Goal: Information Seeking & Learning: Learn about a topic

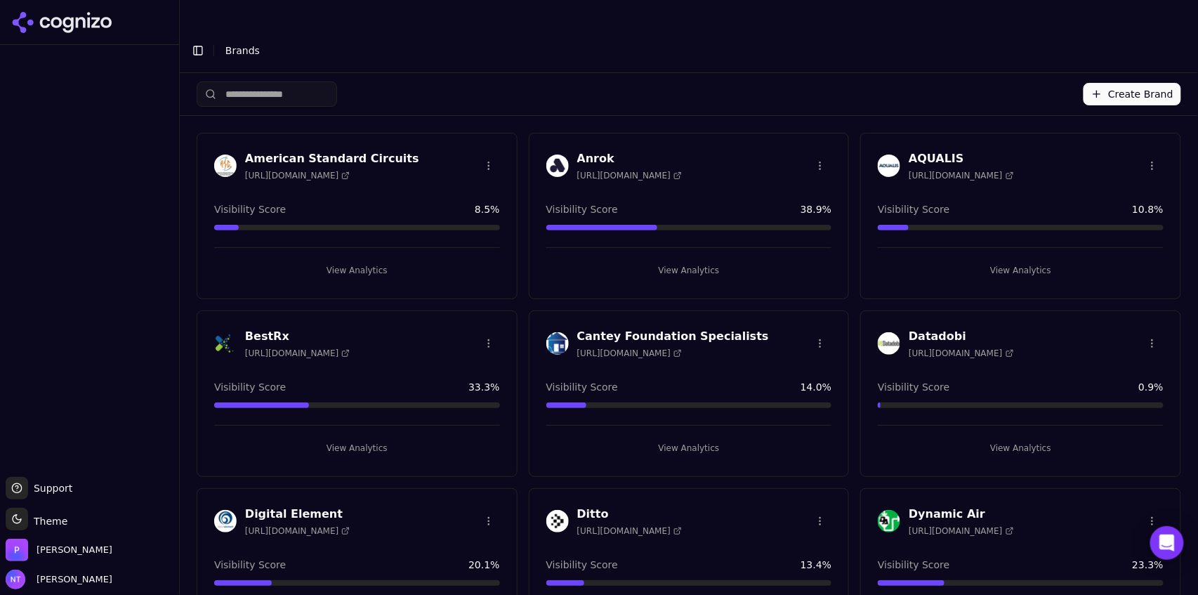
click at [971, 348] on span "[URL][DOMAIN_NAME]" at bounding box center [961, 353] width 105 height 11
click at [1003, 437] on button "View Analytics" at bounding box center [1021, 448] width 286 height 22
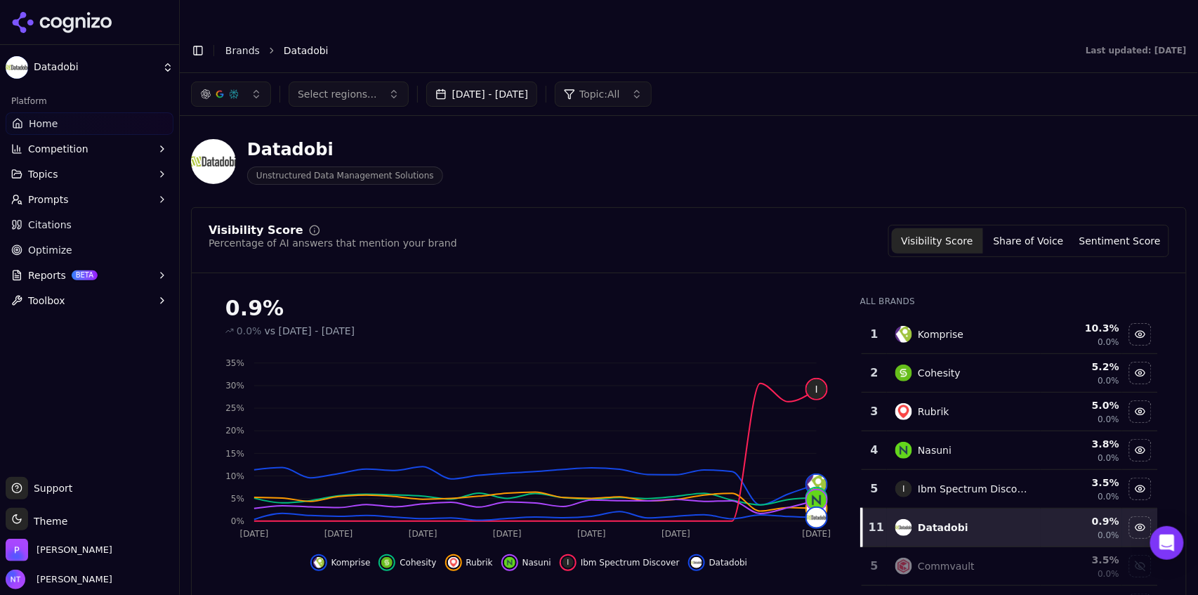
click at [1006, 228] on button "Share of Voice" at bounding box center [1028, 240] width 91 height 25
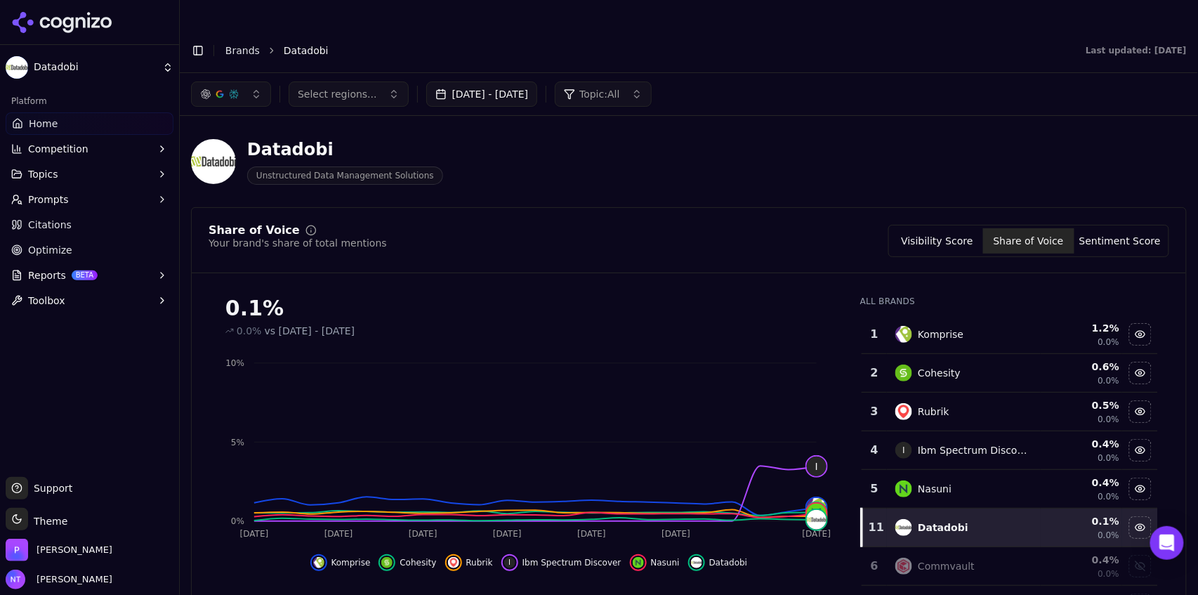
click at [1093, 228] on button "Sentiment Score" at bounding box center [1119, 240] width 91 height 25
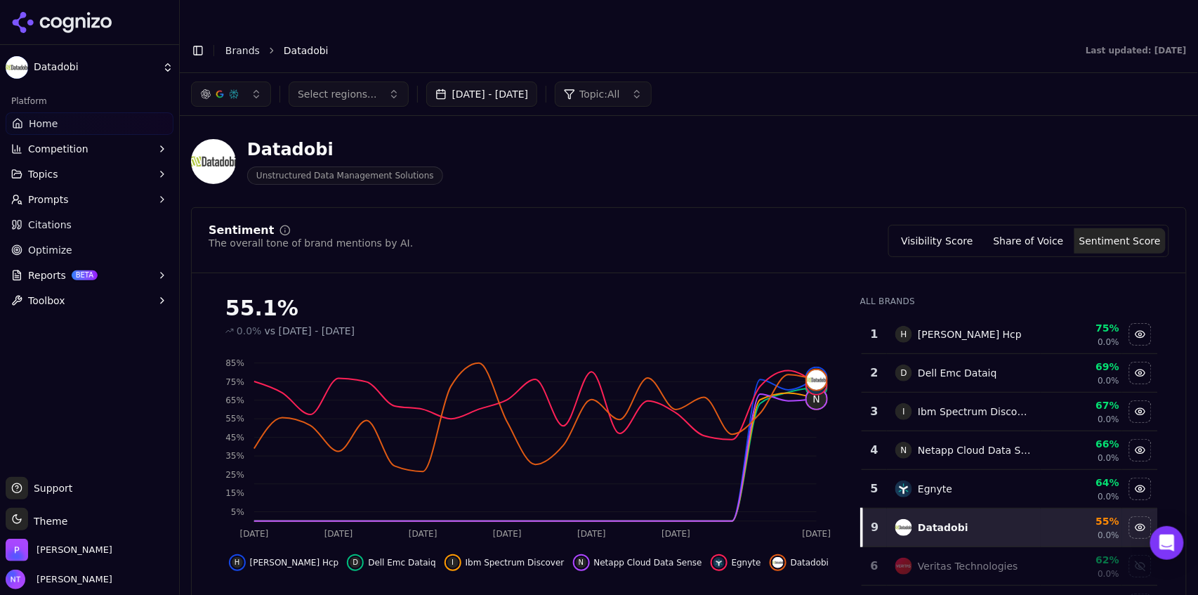
click at [246, 81] on button "button" at bounding box center [231, 93] width 80 height 25
click at [232, 148] on span "Google AI Overviews" at bounding box center [231, 151] width 88 height 28
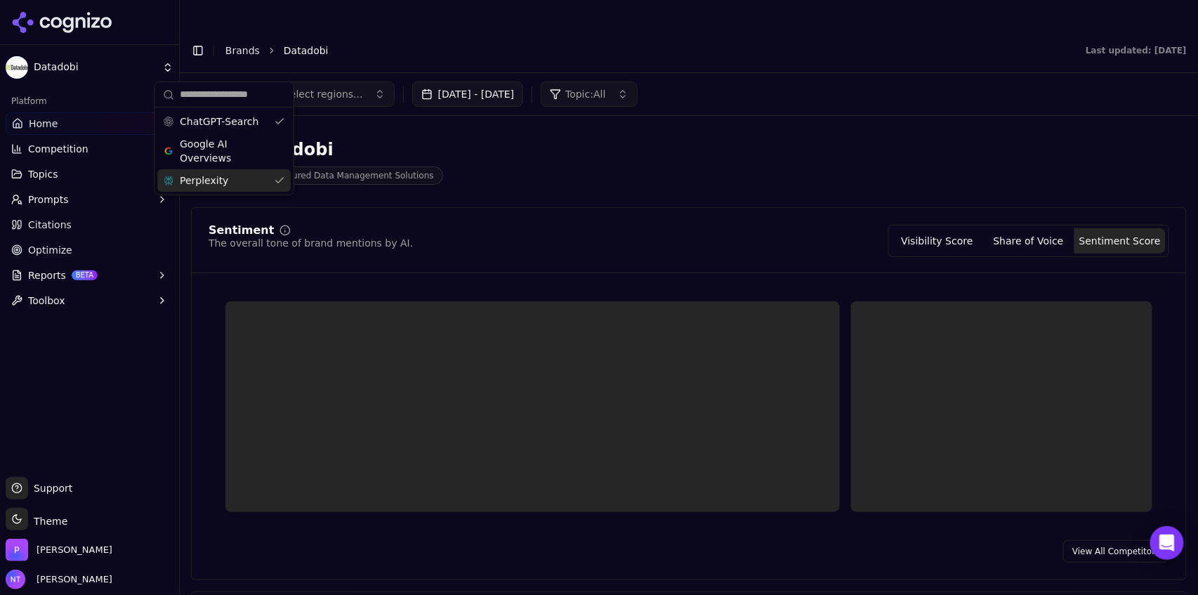
click at [222, 180] on div "Perplexity" at bounding box center [223, 180] width 133 height 22
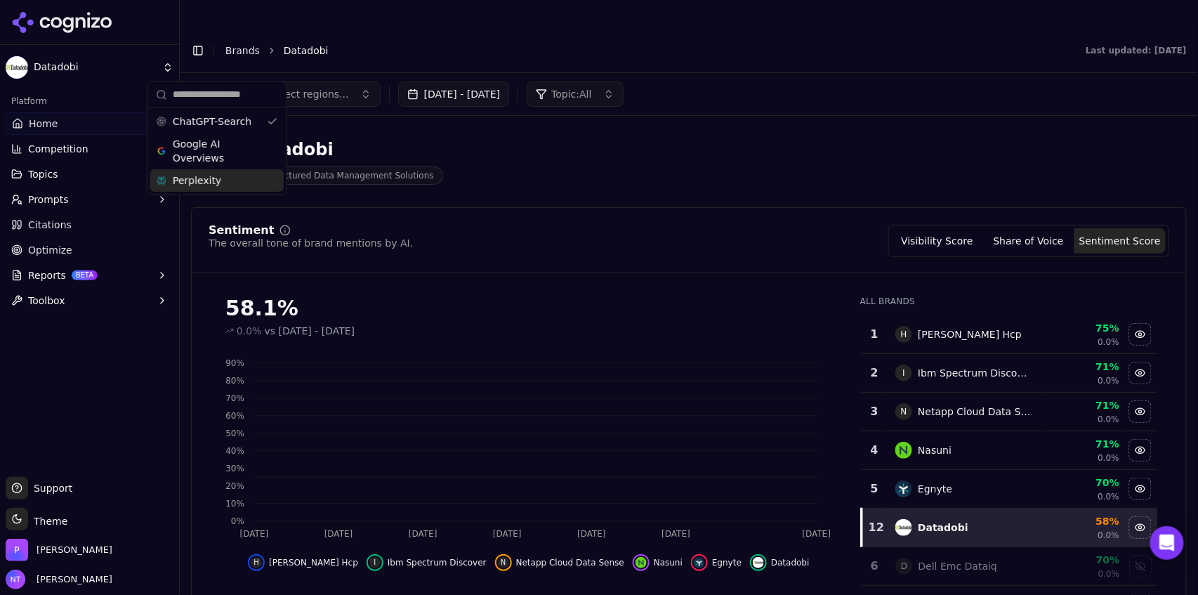
click at [730, 35] on header "Toggle Sidebar Brands Datadobi Last updated: September 22nd, 2025" at bounding box center [689, 50] width 1018 height 45
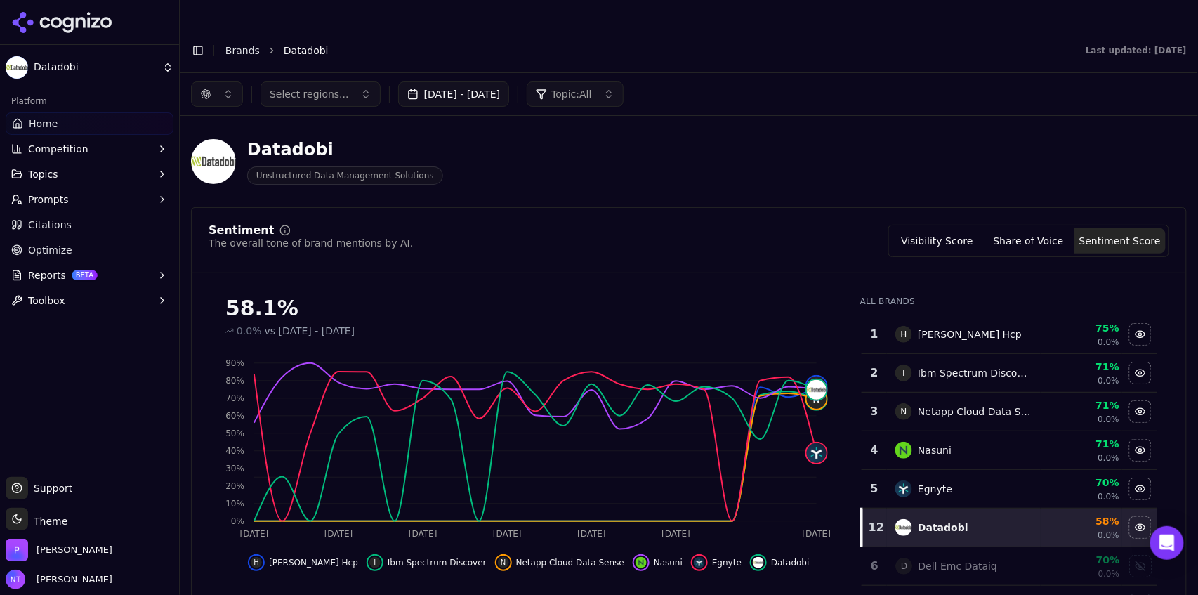
click at [1044, 228] on button "Share of Voice" at bounding box center [1028, 240] width 91 height 25
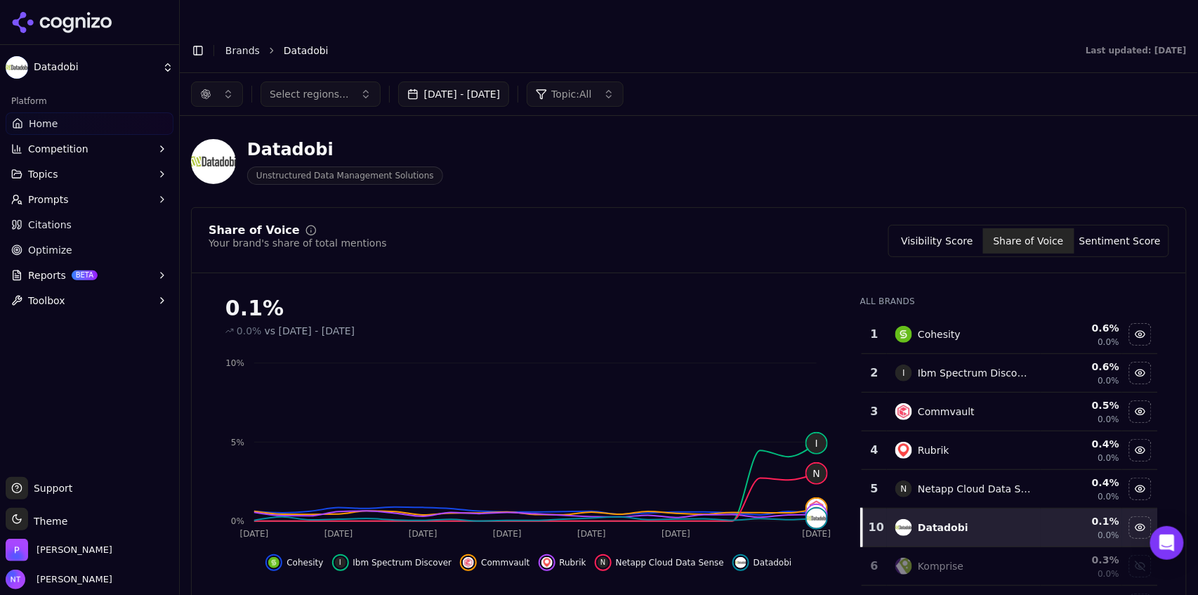
click at [951, 228] on button "Visibility Score" at bounding box center [937, 240] width 91 height 25
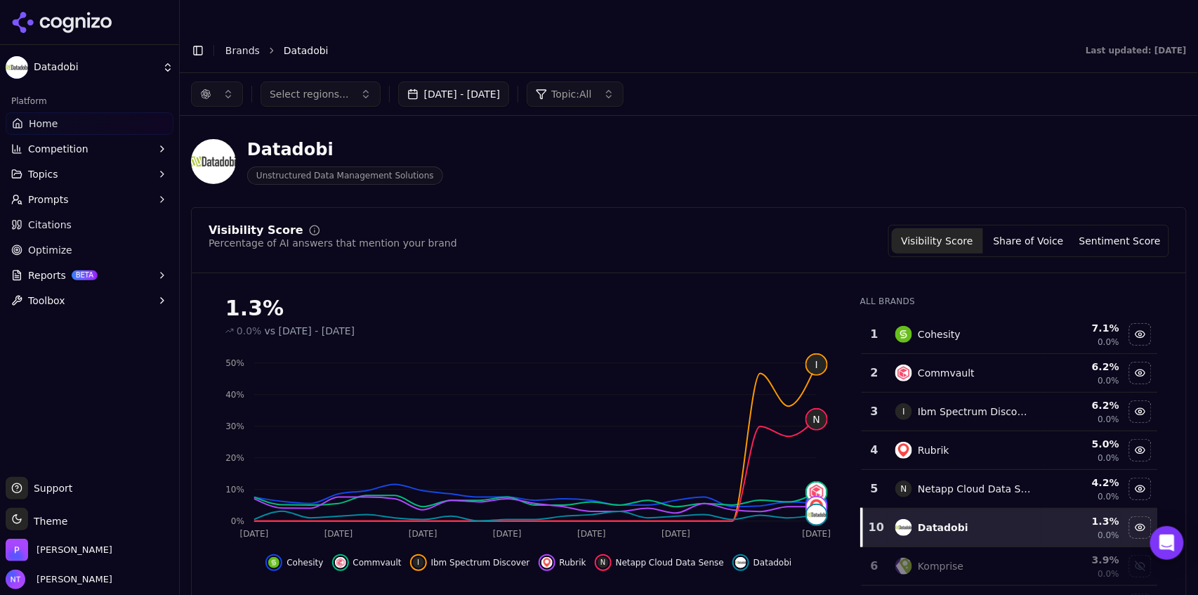
click at [225, 81] on button "button" at bounding box center [217, 93] width 52 height 25
click at [208, 157] on span "Google AI Overviews" at bounding box center [217, 151] width 88 height 28
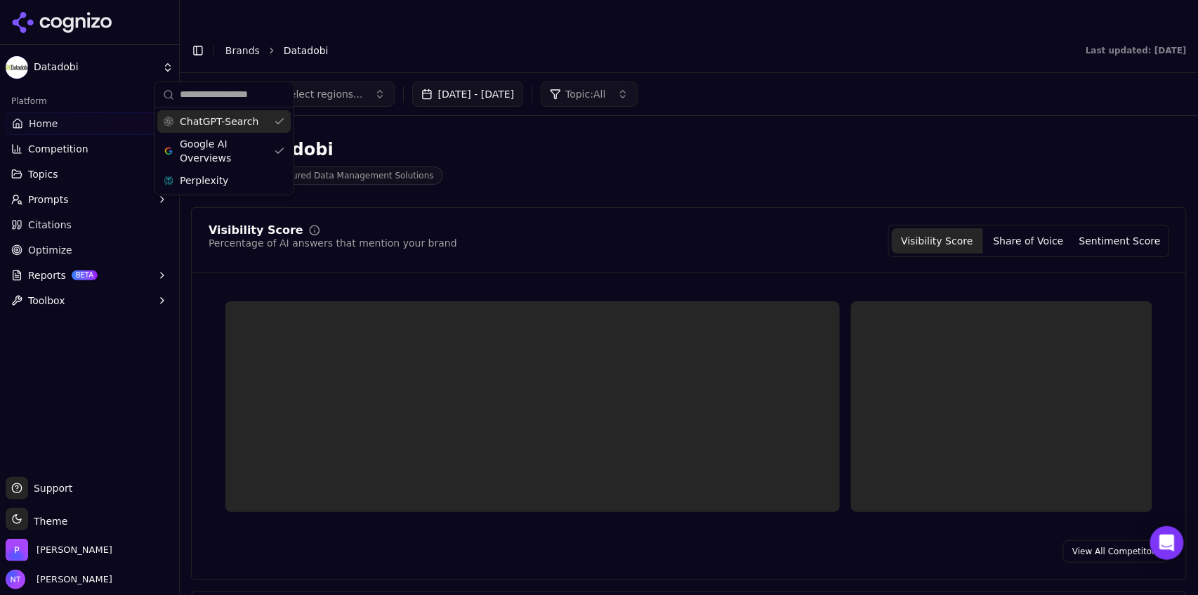
click at [225, 111] on div "ChatGPT-Search" at bounding box center [223, 121] width 133 height 22
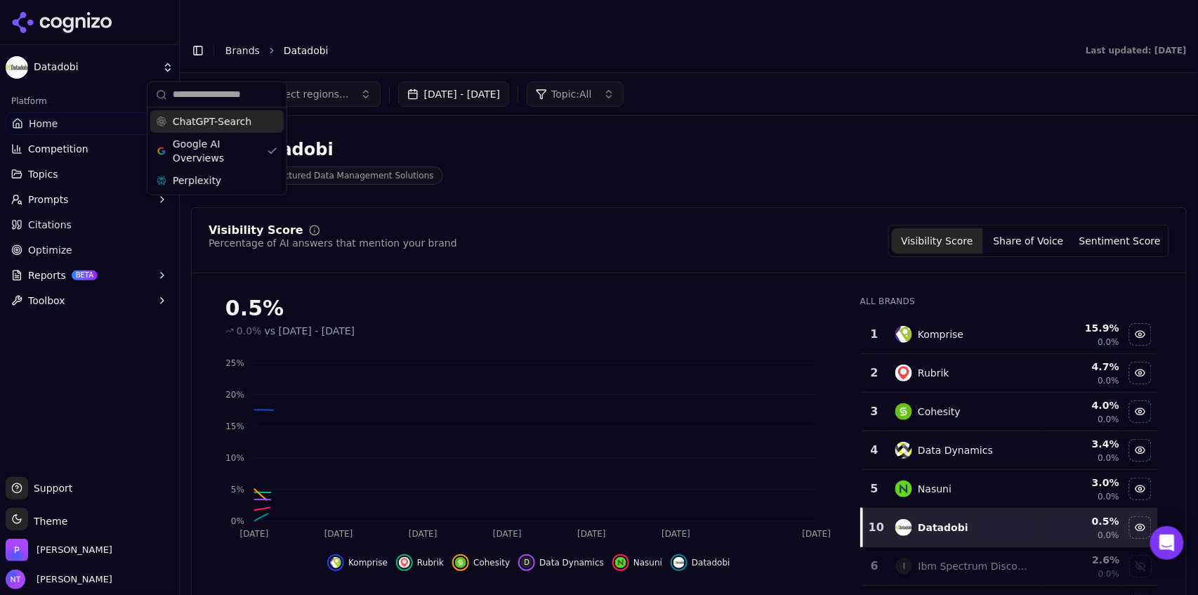
click at [746, 32] on header "Toggle Sidebar Brands Datadobi Last updated: September 22nd, 2025" at bounding box center [689, 50] width 1018 height 45
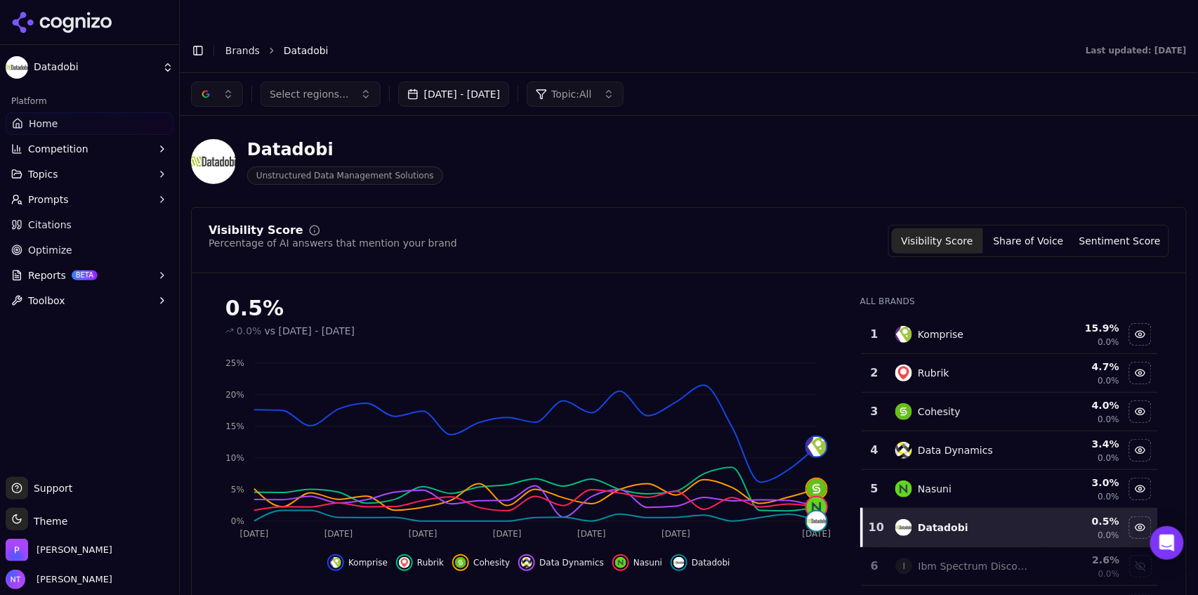
click at [1025, 228] on button "Share of Voice" at bounding box center [1028, 240] width 91 height 25
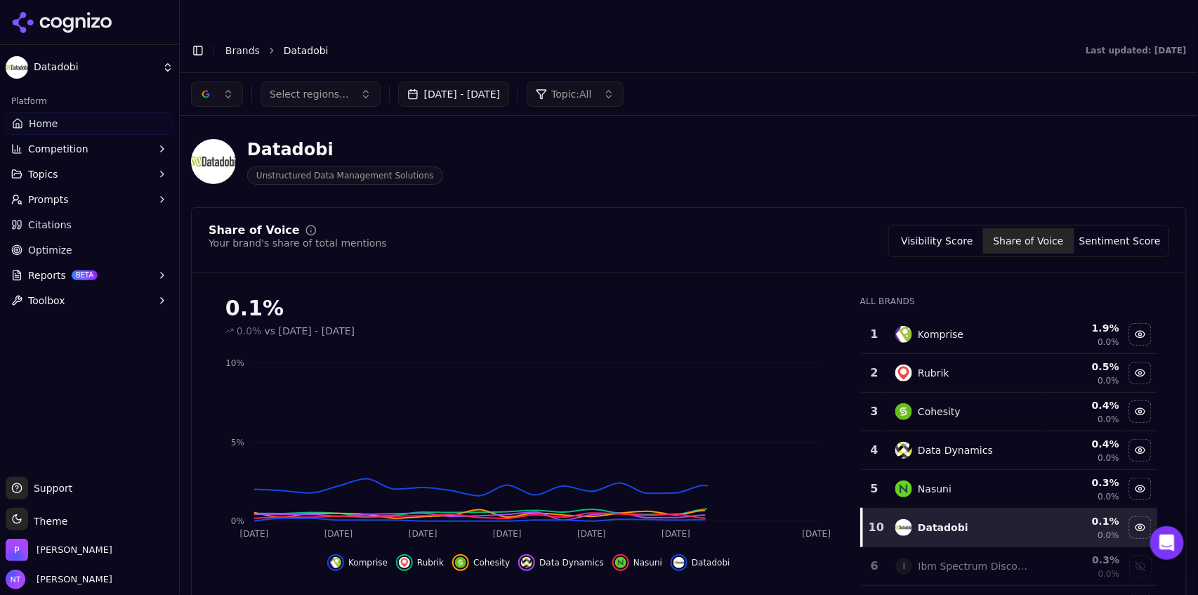
click at [1118, 228] on button "Sentiment Score" at bounding box center [1119, 240] width 91 height 25
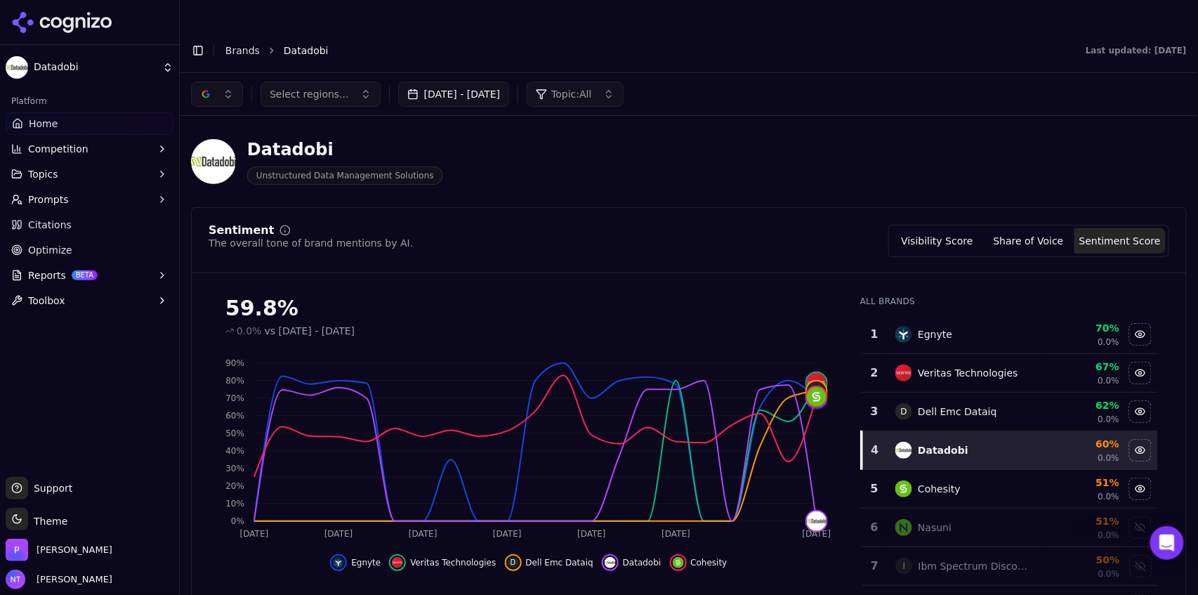
click at [225, 81] on button "button" at bounding box center [217, 93] width 52 height 25
click at [205, 184] on span "Perplexity" at bounding box center [197, 180] width 48 height 14
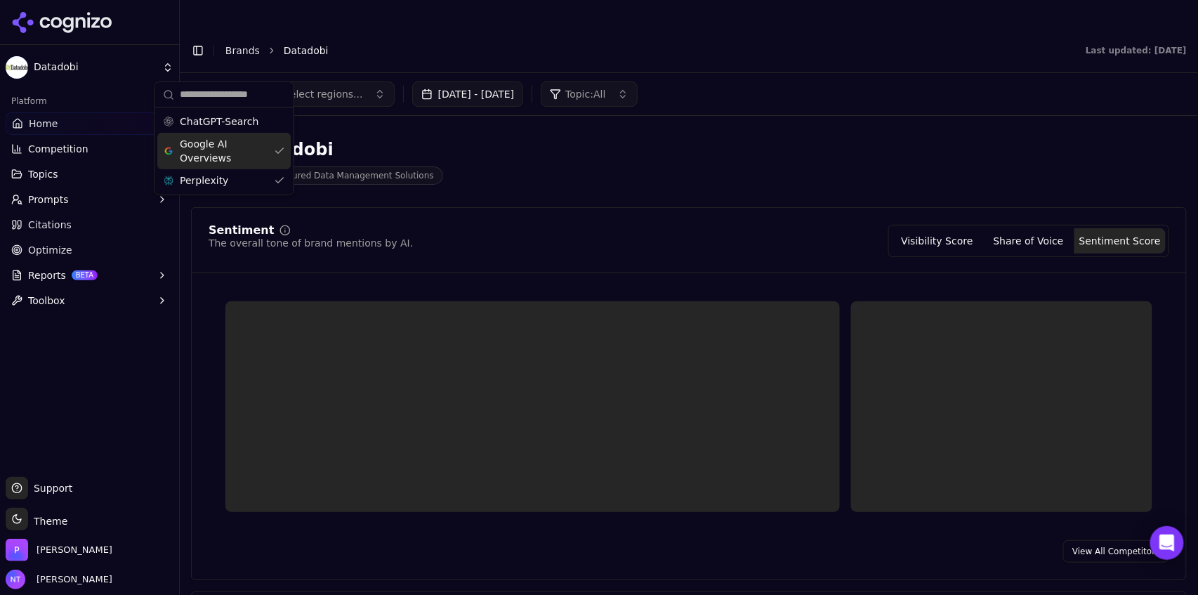
click at [205, 156] on span "Google AI Overviews" at bounding box center [224, 151] width 88 height 28
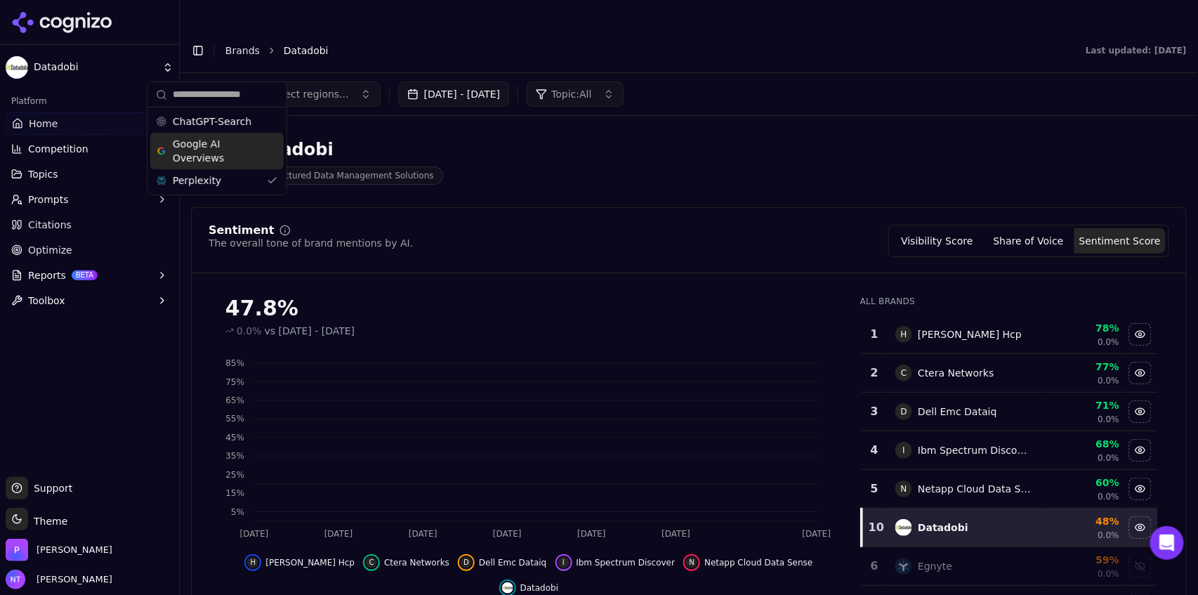
click at [754, 81] on div "Select regions... Aug 20, 2025 - Sep 19, 2025 Topic: All" at bounding box center [689, 93] width 996 height 25
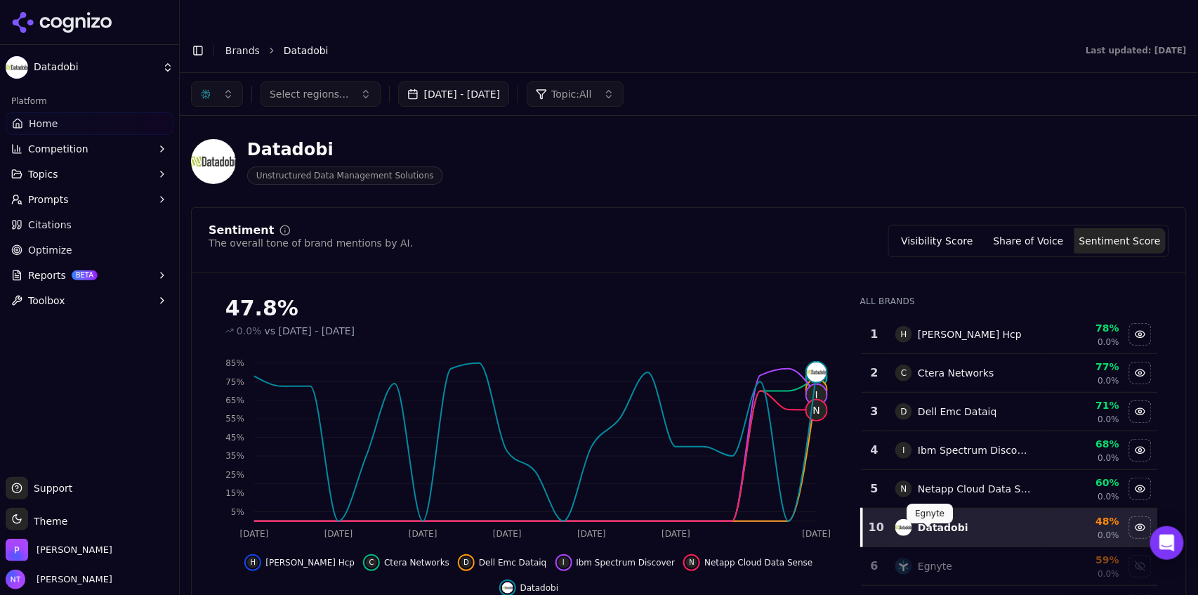
click at [1037, 228] on button "Share of Voice" at bounding box center [1028, 240] width 91 height 25
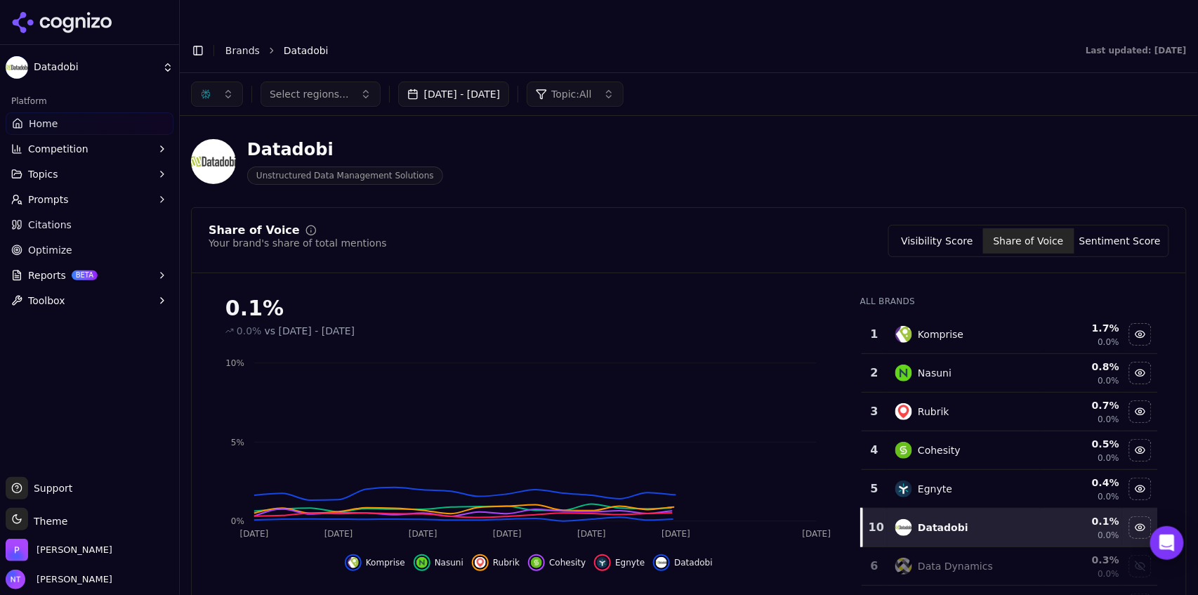
click at [950, 228] on button "Visibility Score" at bounding box center [937, 240] width 91 height 25
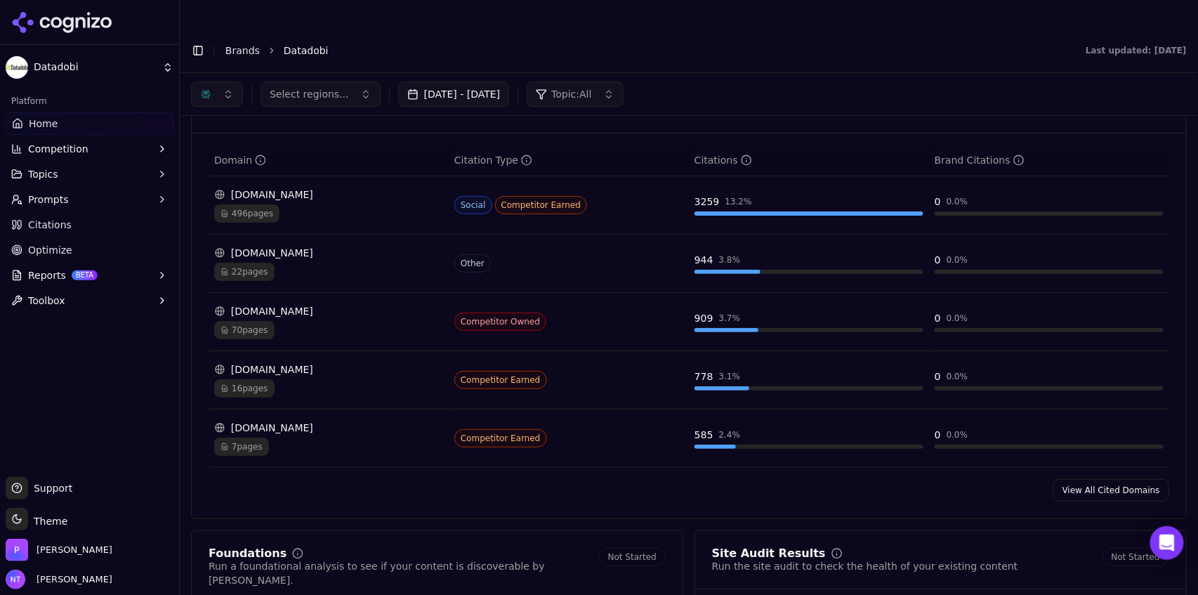
scroll to position [1409, 0]
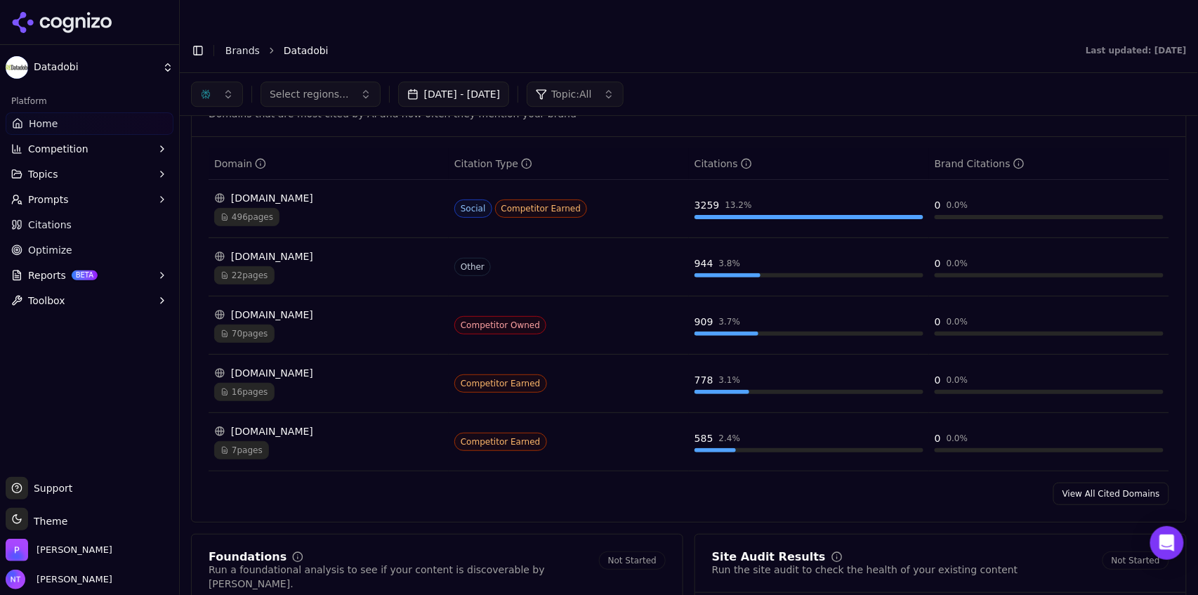
click at [204, 88] on div "button" at bounding box center [205, 93] width 11 height 11
click at [222, 129] on div "ChatGPT-Search" at bounding box center [216, 121] width 133 height 22
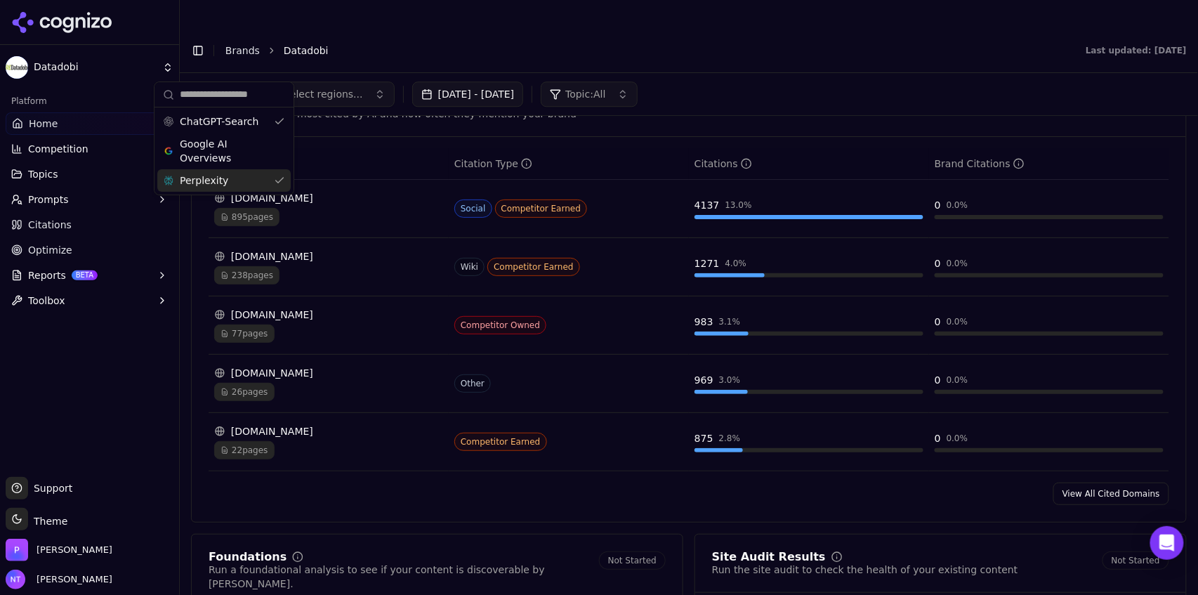
click at [212, 184] on span "Perplexity" at bounding box center [204, 180] width 48 height 14
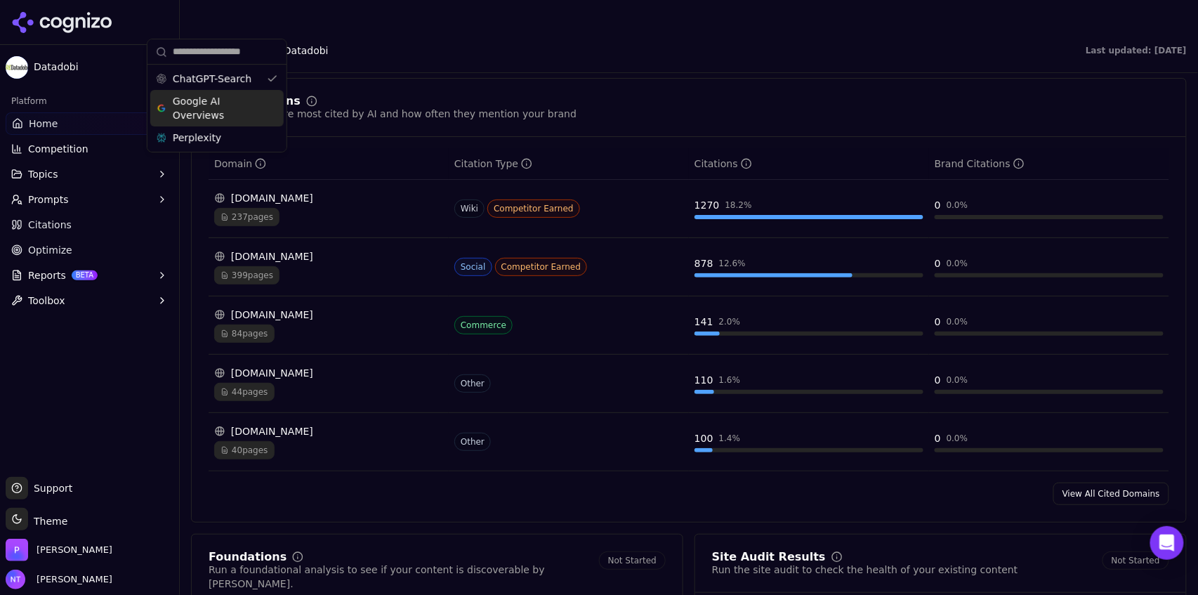
drag, startPoint x: 231, startPoint y: 115, endPoint x: 226, endPoint y: 106, distance: 10.4
click at [231, 115] on span "Google AI Overviews" at bounding box center [217, 108] width 88 height 28
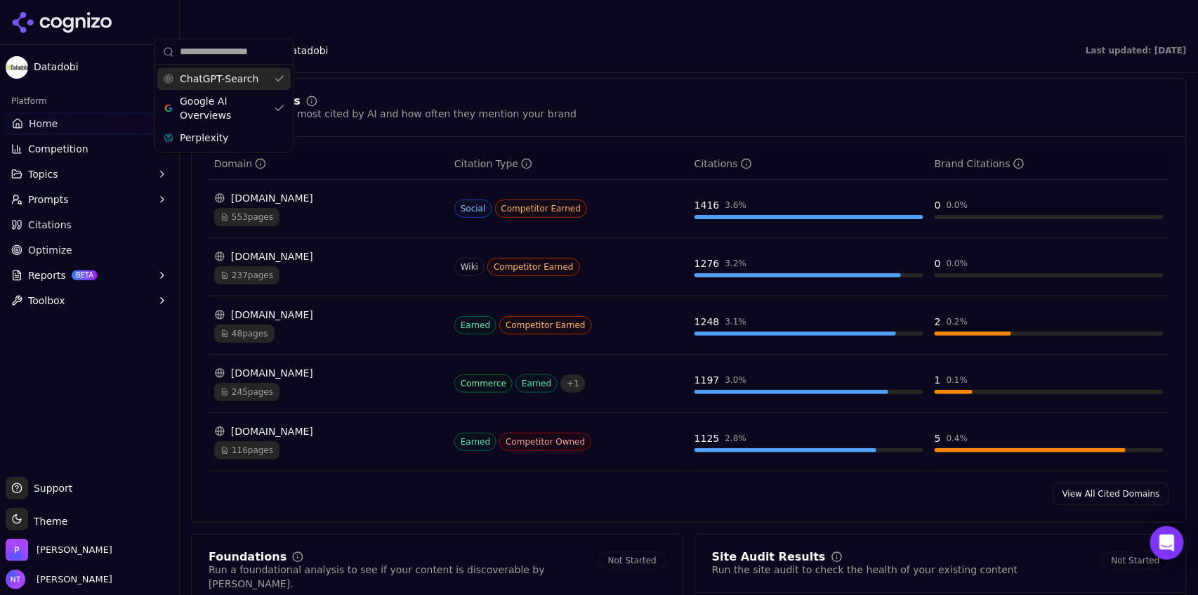
click at [222, 82] on span "ChatGPT-Search" at bounding box center [219, 79] width 79 height 14
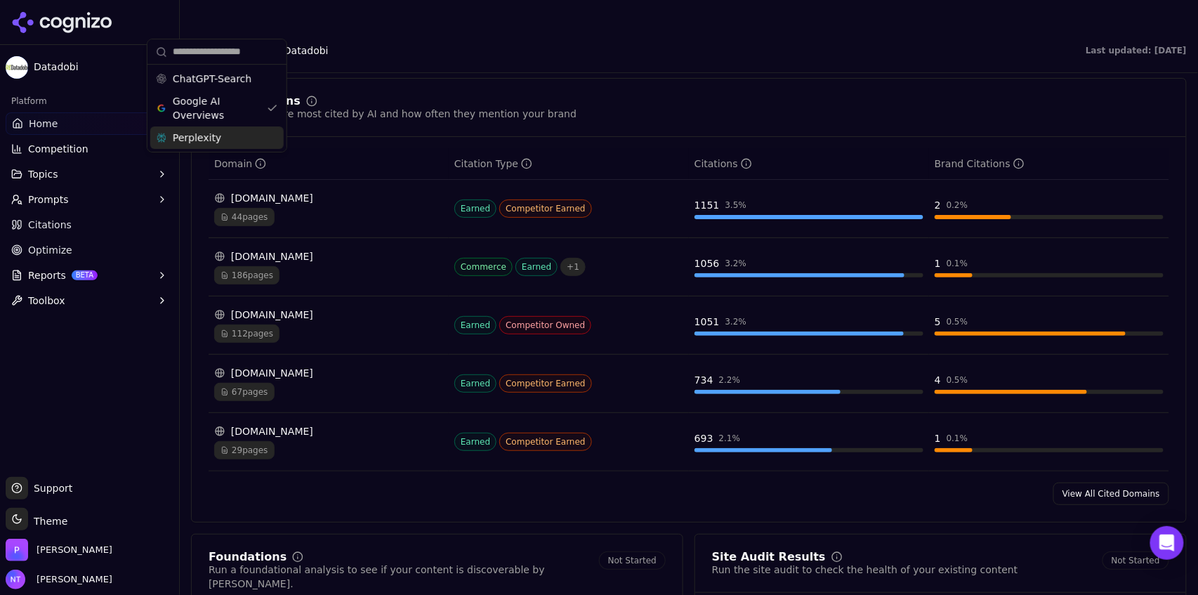
click at [194, 140] on span "Perplexity" at bounding box center [197, 138] width 48 height 14
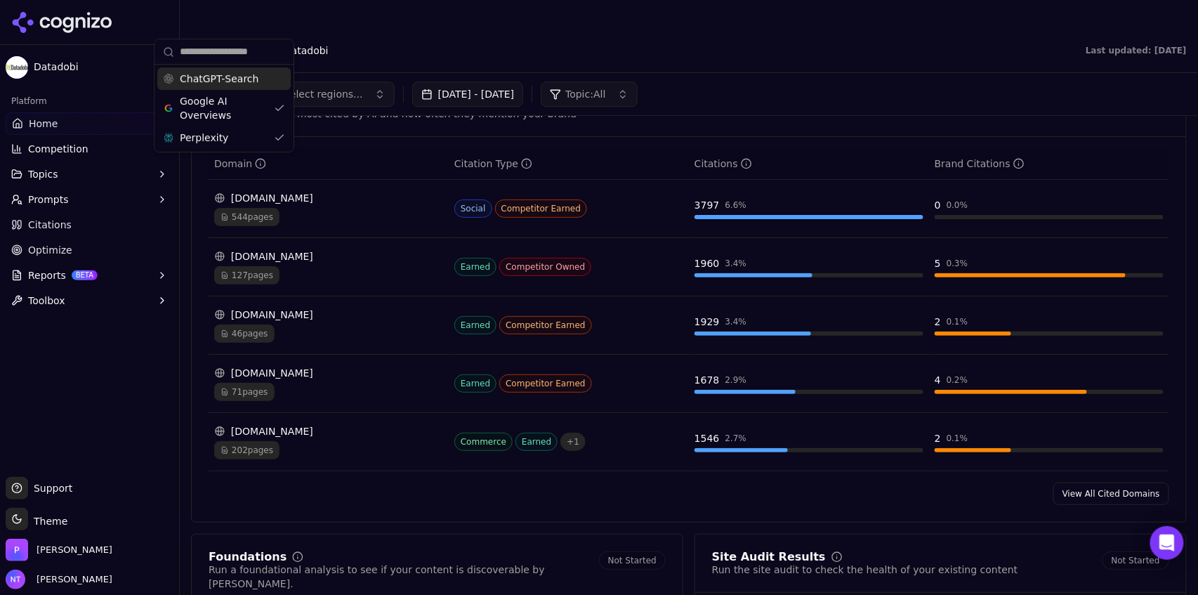
click at [216, 83] on span "ChatGPT-Search" at bounding box center [219, 79] width 79 height 14
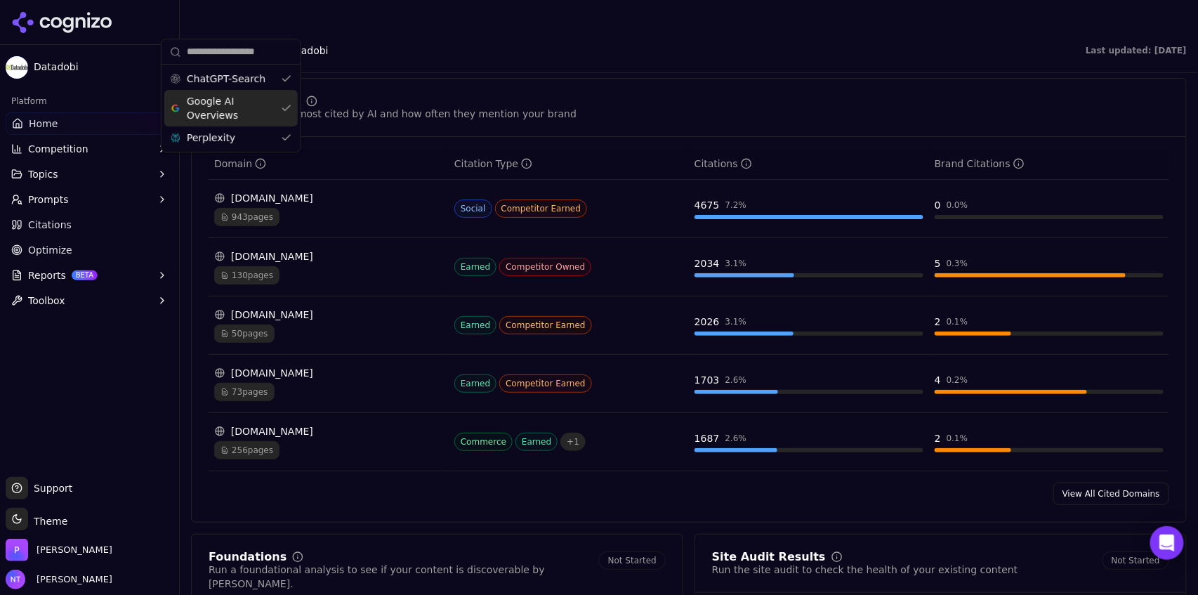
click at [244, 113] on span "Google AI Overviews" at bounding box center [231, 108] width 88 height 28
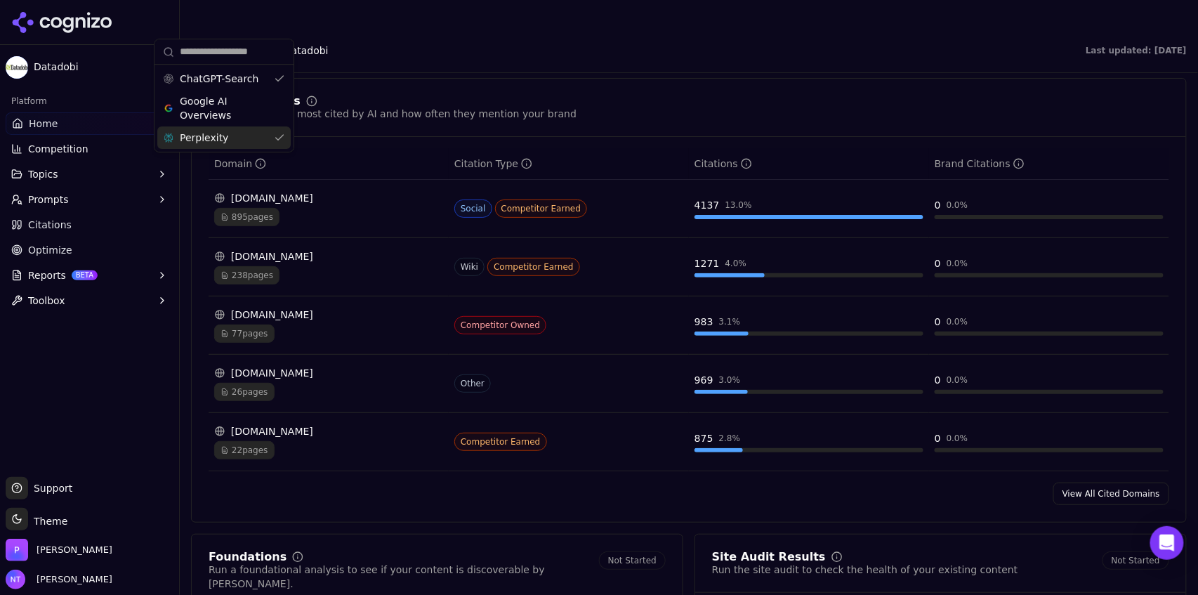
click at [239, 140] on div "Perplexity" at bounding box center [223, 137] width 133 height 22
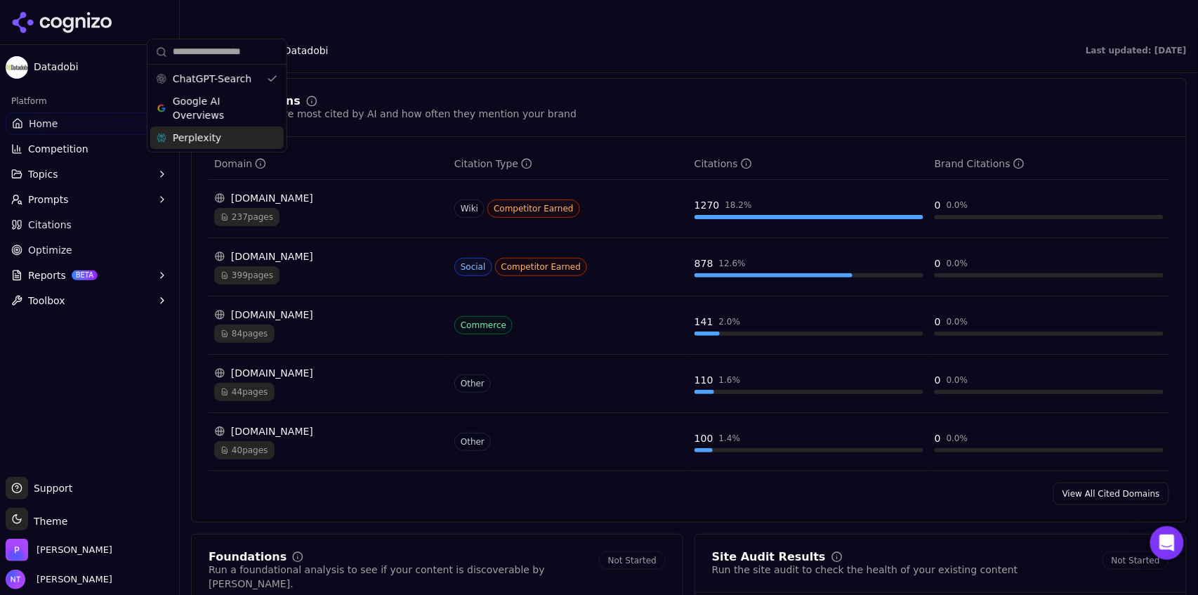
click at [636, 96] on div "Cited Domains Domains that are most cited by AI and how often they mention your…" at bounding box center [689, 108] width 961 height 25
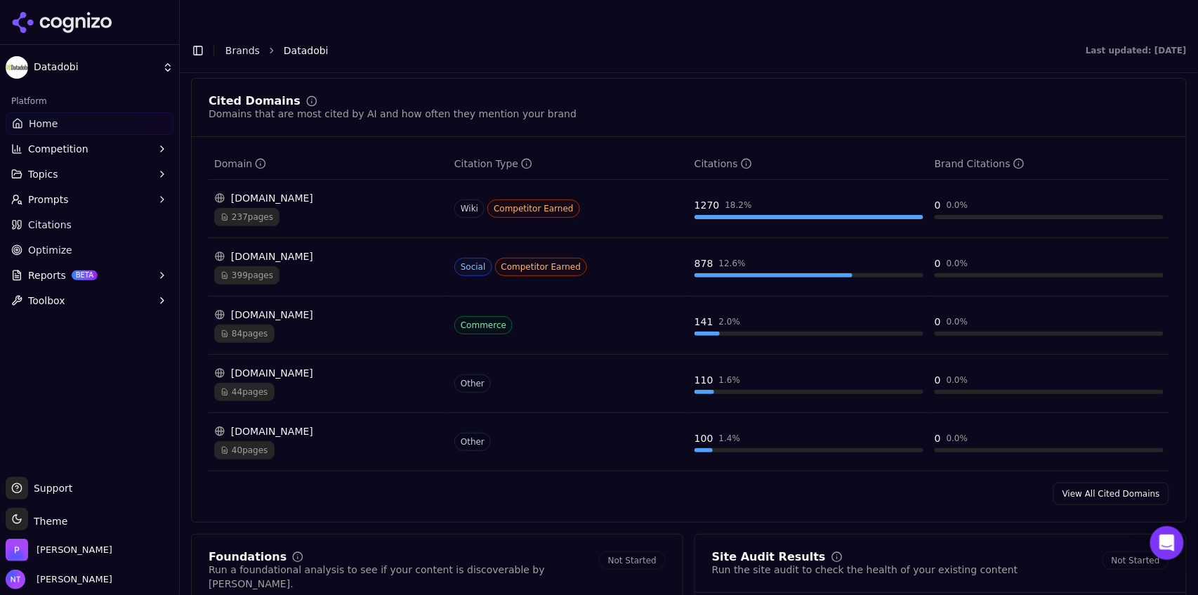
click at [284, 191] on div "[DOMAIN_NAME]" at bounding box center [328, 198] width 229 height 14
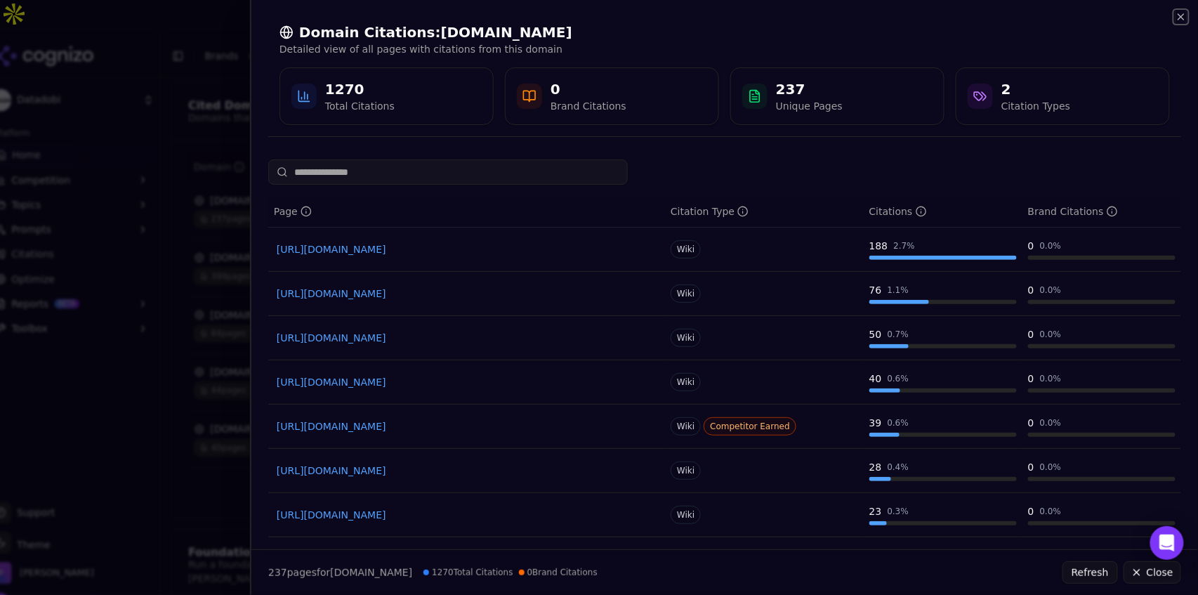
click at [1182, 14] on icon "button" at bounding box center [1181, 16] width 11 height 11
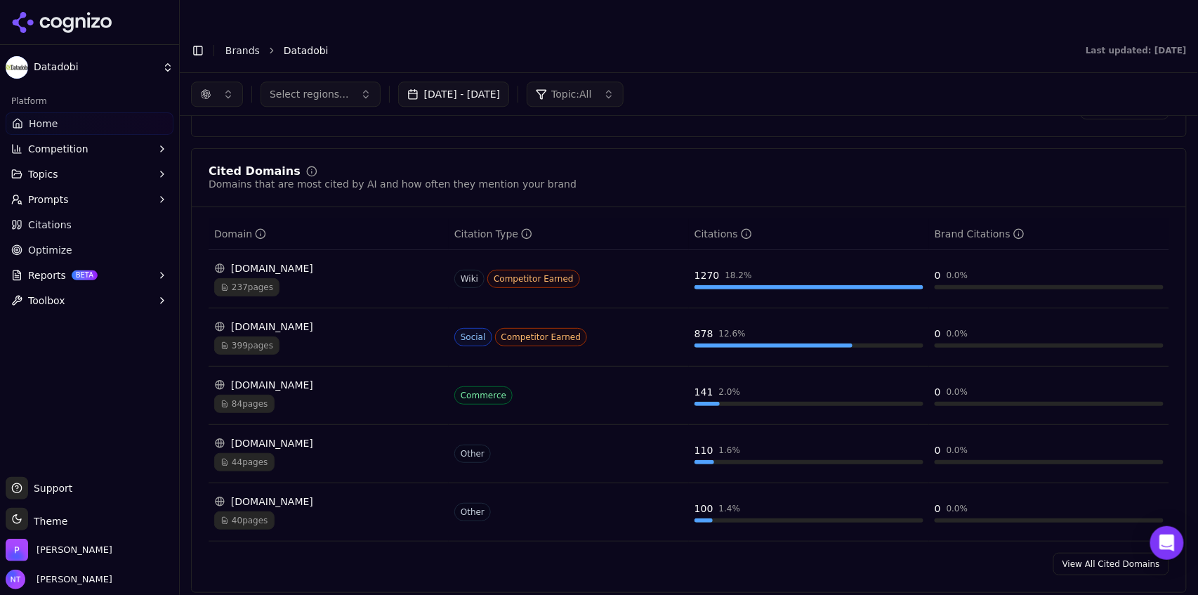
scroll to position [1326, 0]
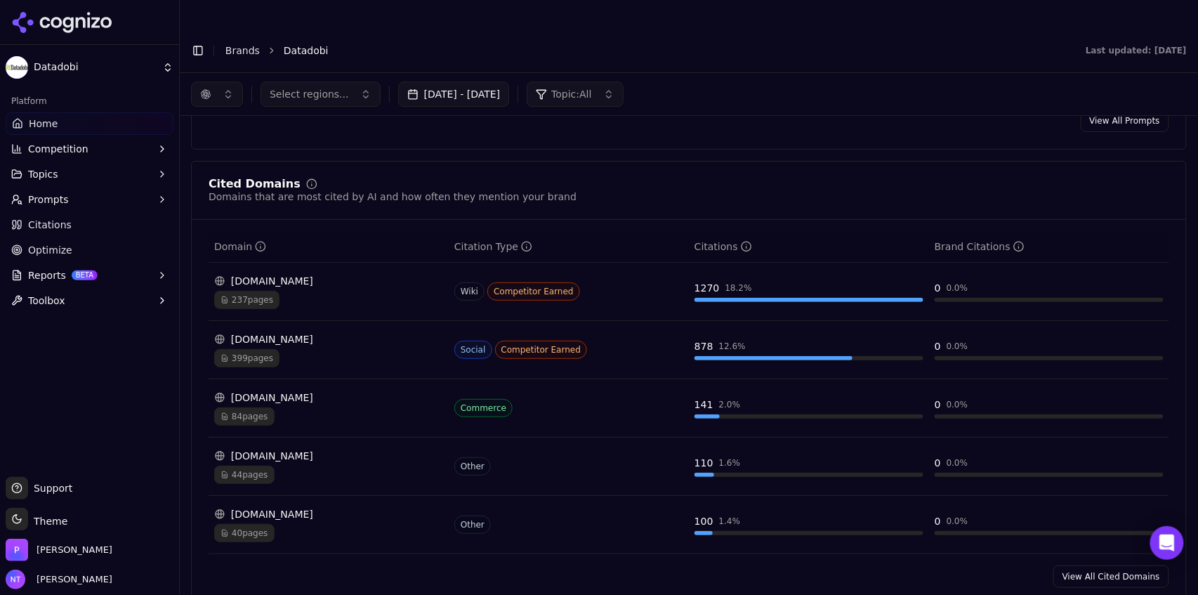
click at [219, 81] on button "button" at bounding box center [217, 93] width 52 height 25
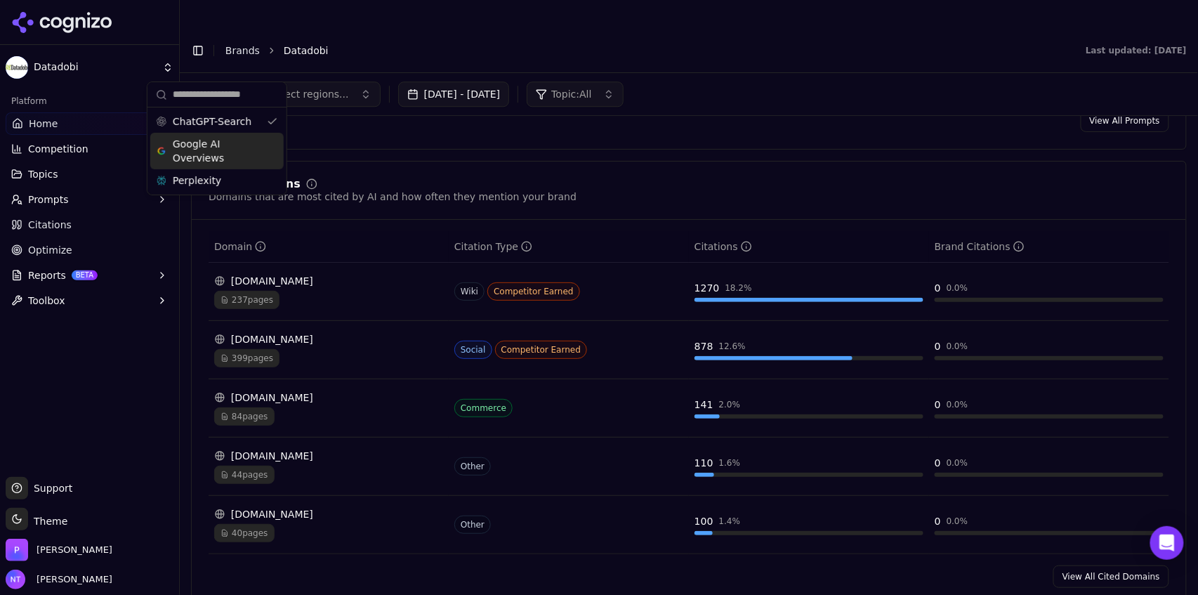
click at [213, 142] on span "Google AI Overviews" at bounding box center [217, 151] width 88 height 28
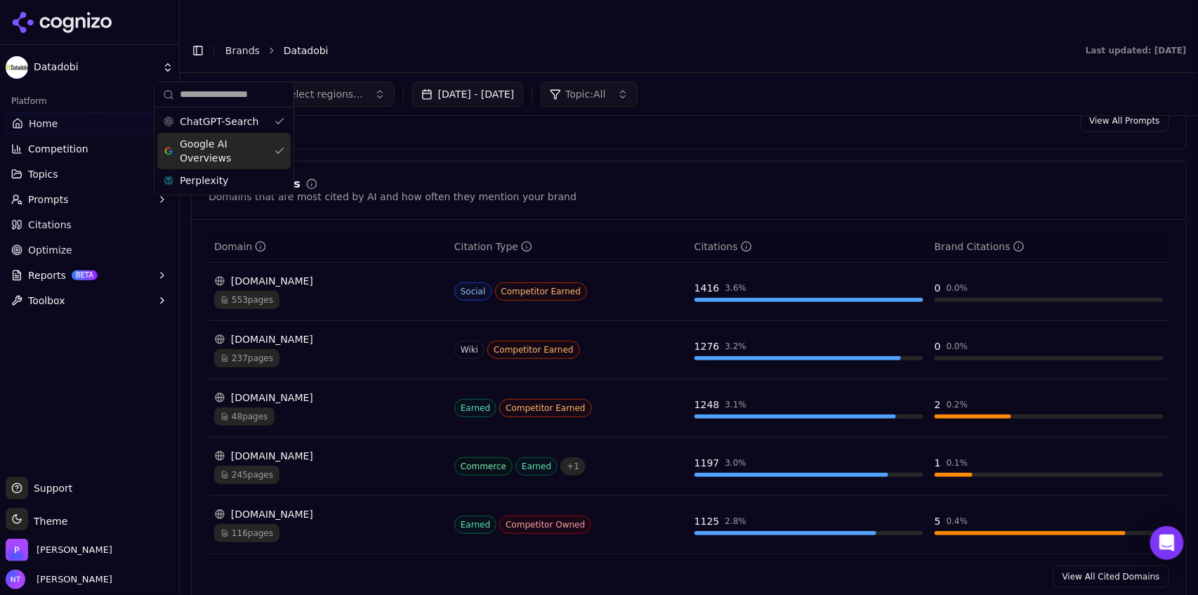
click at [211, 169] on div "Google AI Overviews" at bounding box center [223, 151] width 133 height 37
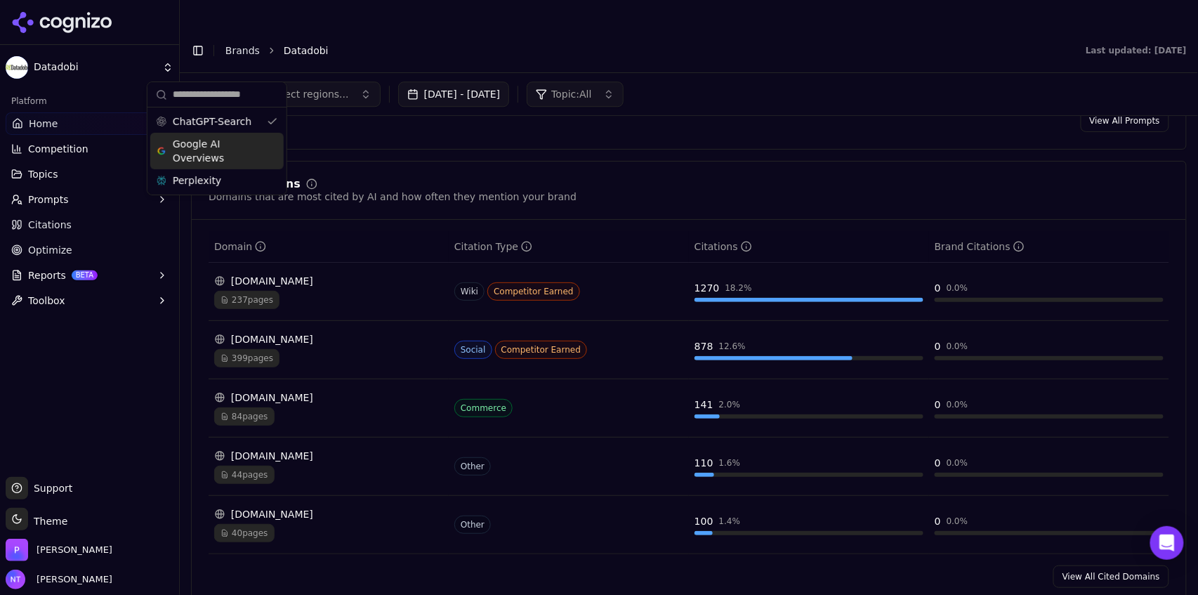
click at [211, 164] on span "Google AI Overviews" at bounding box center [217, 151] width 88 height 28
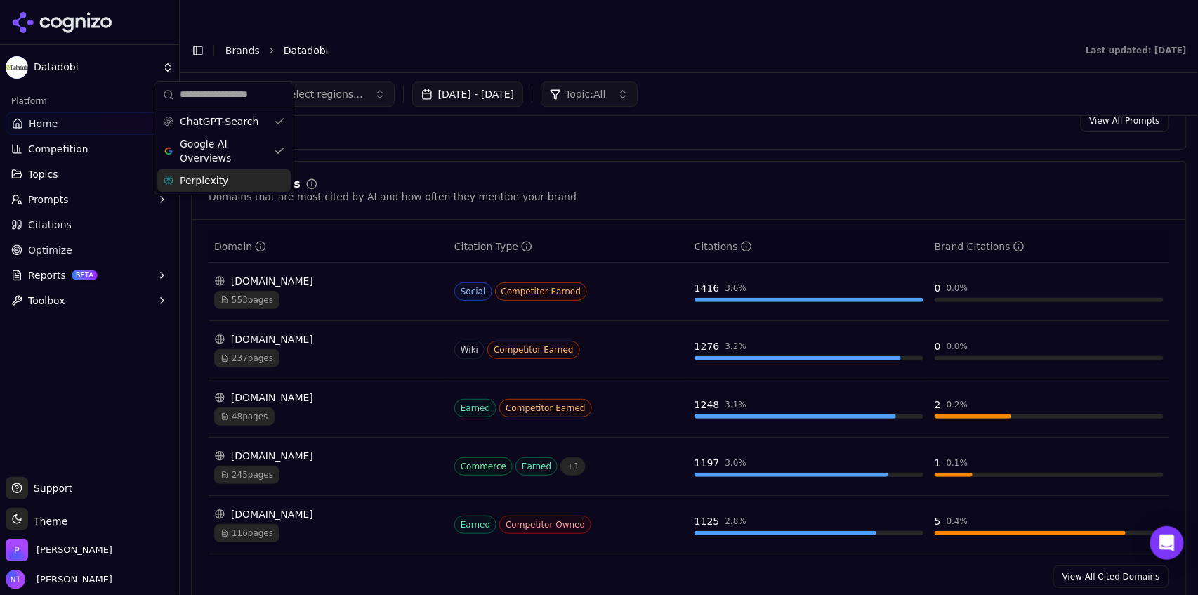
click at [212, 184] on span "Perplexity" at bounding box center [204, 180] width 48 height 14
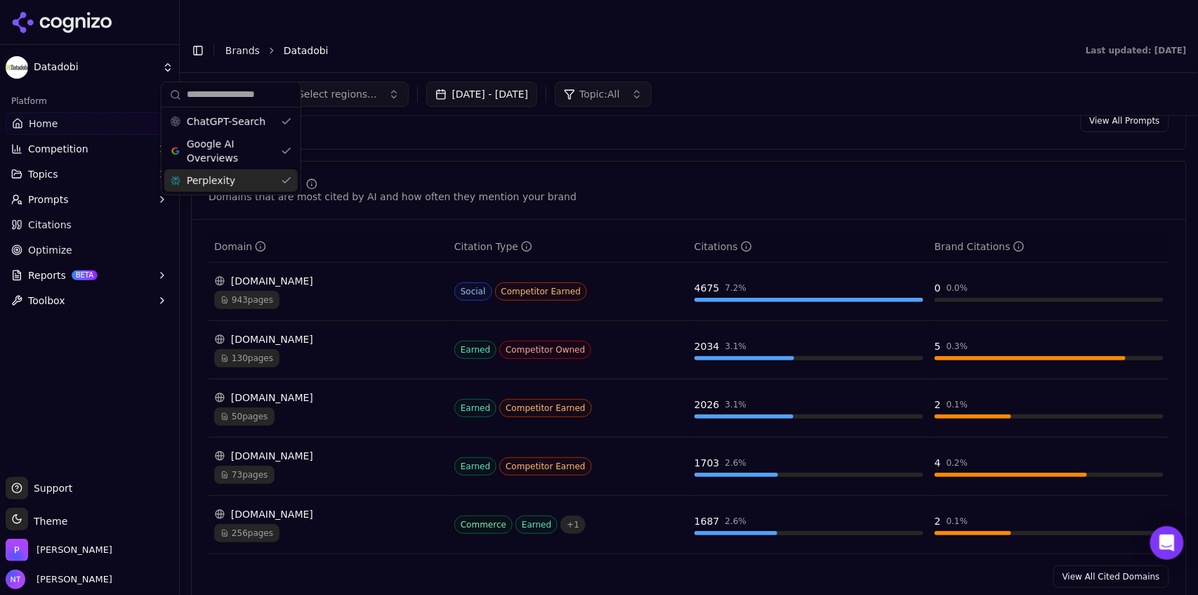
click at [776, 161] on div "Cited Domains Domains that are most cited by AI and how often they mention your…" at bounding box center [689, 383] width 996 height 445
click at [244, 81] on button "button" at bounding box center [231, 93] width 80 height 25
click at [223, 153] on span "Google AI Overviews" at bounding box center [231, 151] width 88 height 28
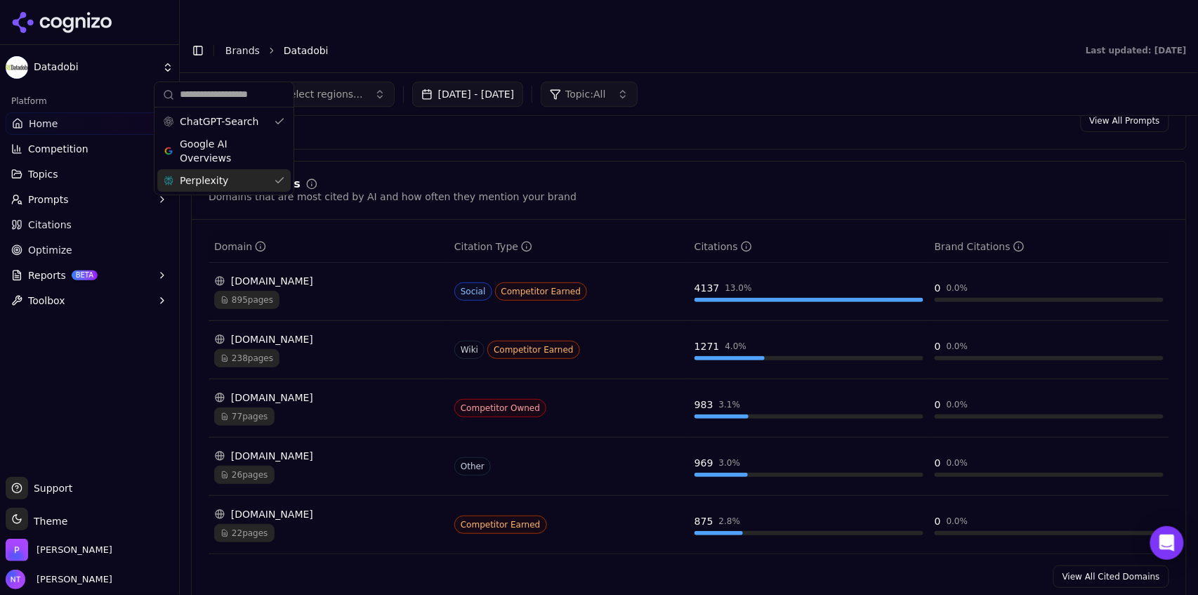
click at [219, 173] on div "Perplexity" at bounding box center [223, 180] width 133 height 22
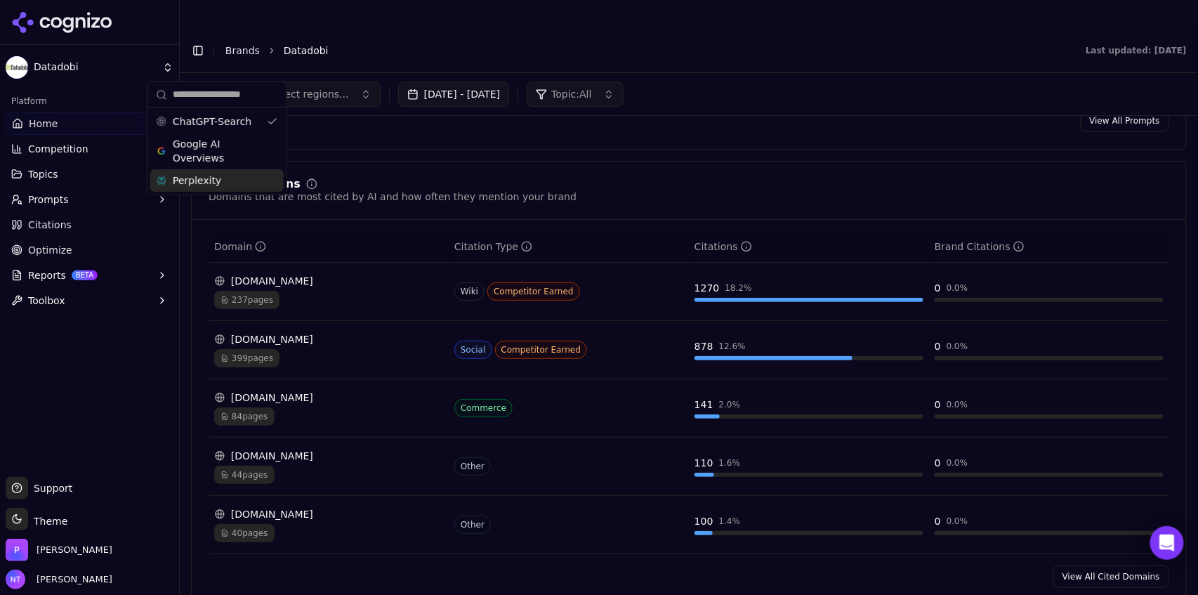
click at [681, 574] on div "Cited Domains Domains that are most cited by AI and how often they mention your…" at bounding box center [689, 383] width 996 height 445
click at [1079, 565] on link "View All Cited Domains" at bounding box center [1111, 576] width 116 height 22
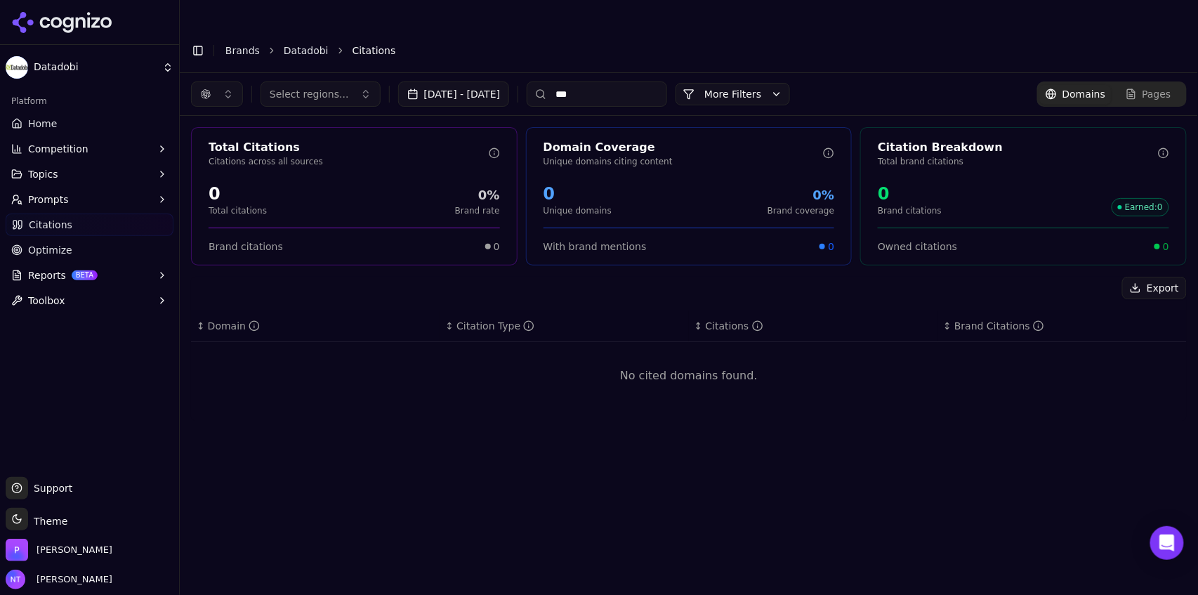
click at [624, 81] on input "***" at bounding box center [597, 93] width 140 height 25
type input "*"
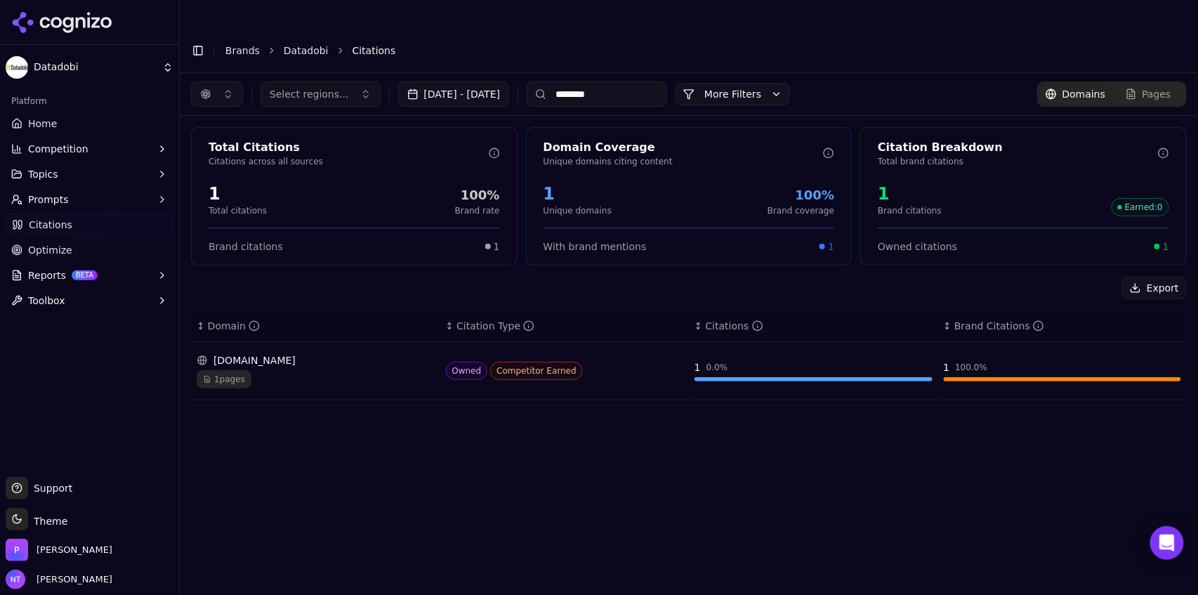
drag, startPoint x: 640, startPoint y: 68, endPoint x: 546, endPoint y: 53, distance: 95.9
click at [546, 81] on div "Select regions... Aug 20, 2025 - Sep 19, 2025 ********" at bounding box center [429, 93] width 476 height 25
click at [620, 81] on input "********" at bounding box center [597, 93] width 140 height 25
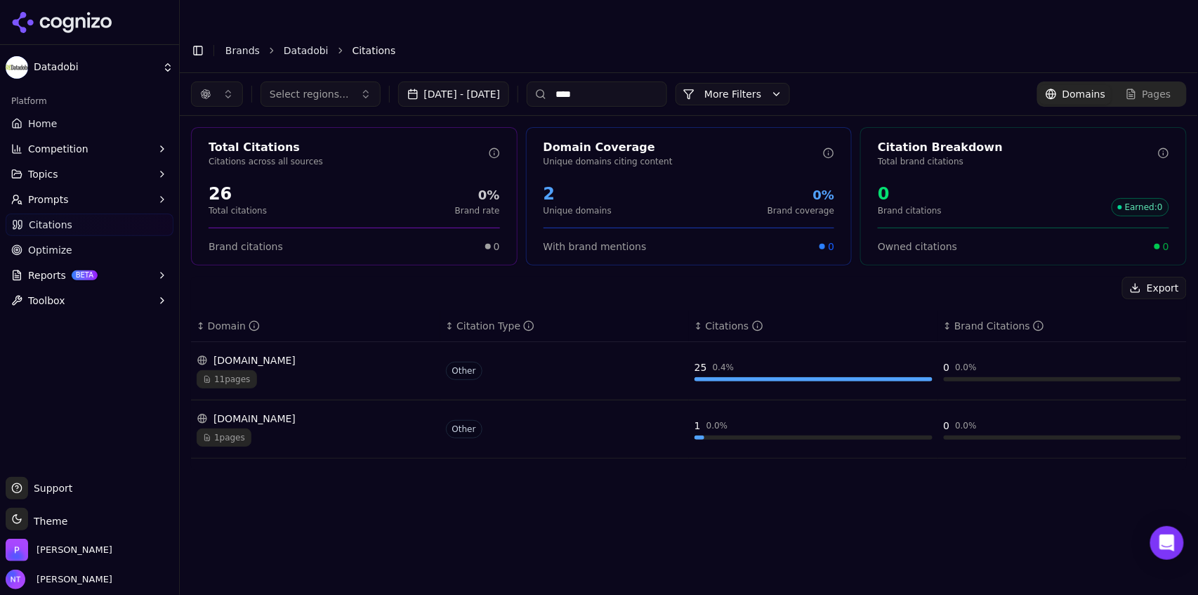
click at [210, 81] on button "button" at bounding box center [217, 93] width 52 height 25
click at [201, 152] on span "Google AI Overviews" at bounding box center [217, 151] width 88 height 28
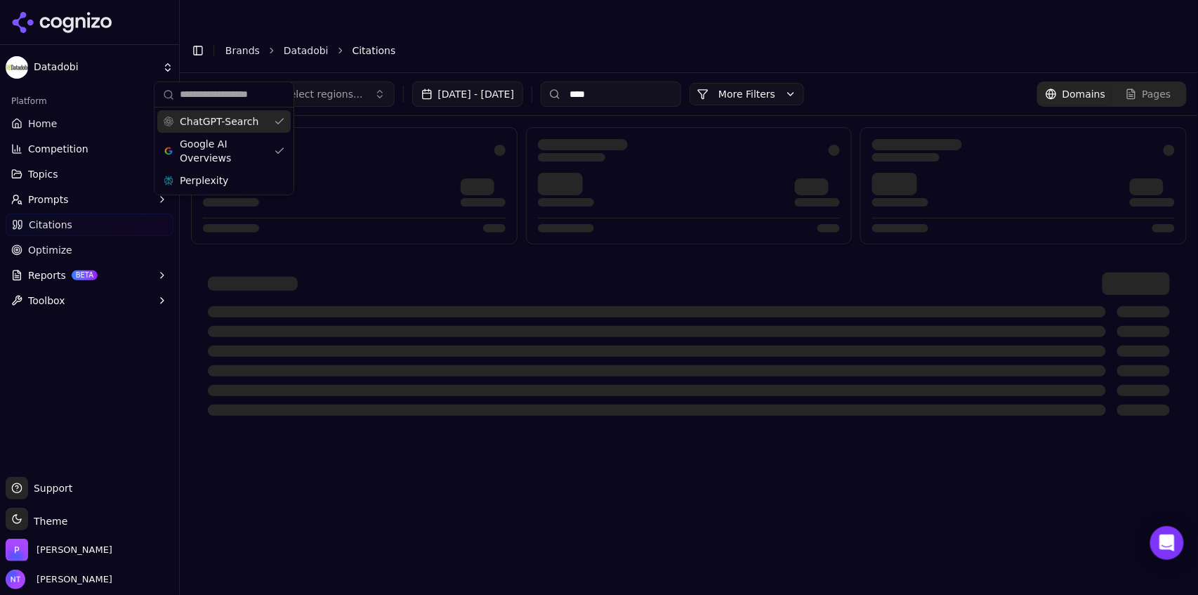
click at [207, 124] on span "ChatGPT-Search" at bounding box center [219, 121] width 79 height 14
click at [548, 34] on header "Toggle Sidebar Brands Datadobi Citations" at bounding box center [689, 50] width 1018 height 45
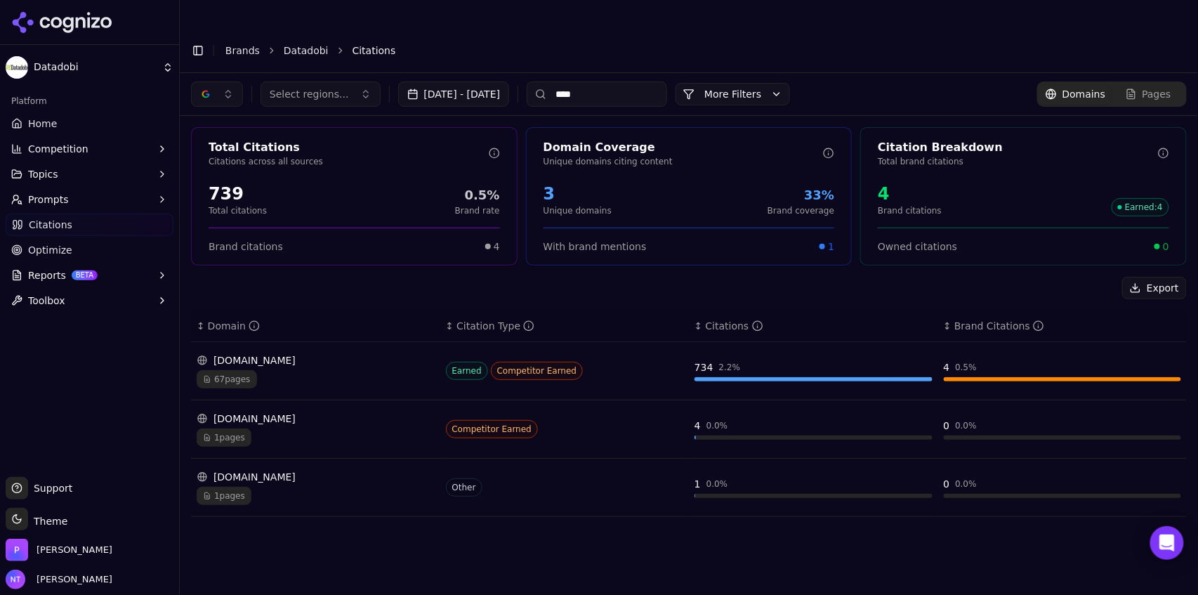
click at [612, 81] on input "****" at bounding box center [597, 93] width 140 height 25
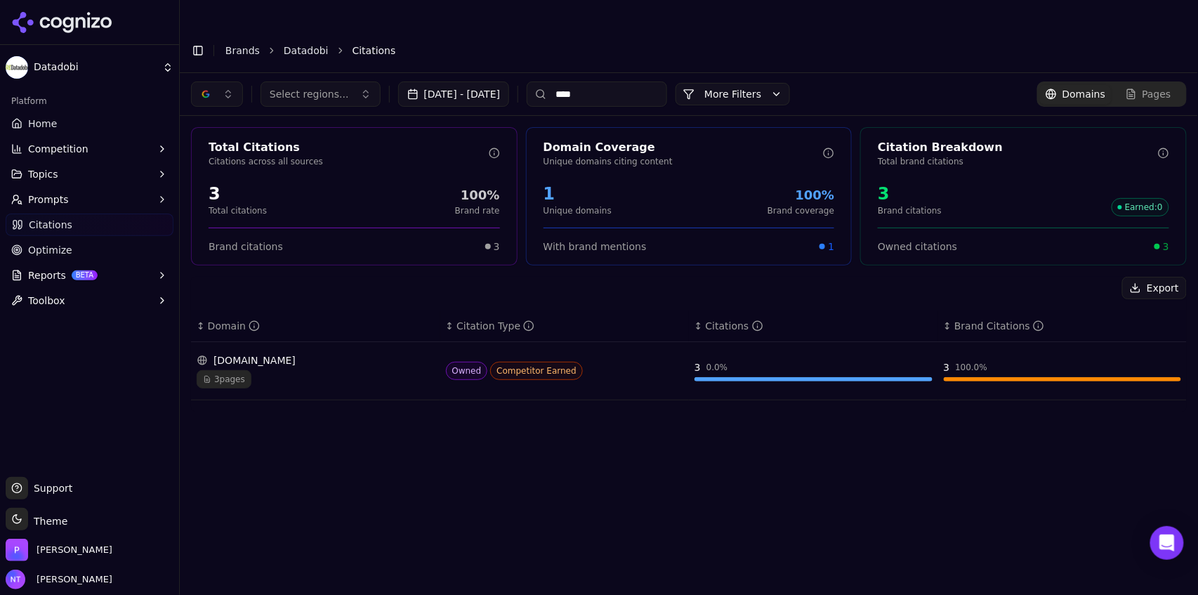
click at [612, 81] on input "****" at bounding box center [597, 93] width 140 height 25
click at [206, 88] on div "button" at bounding box center [205, 93] width 11 height 11
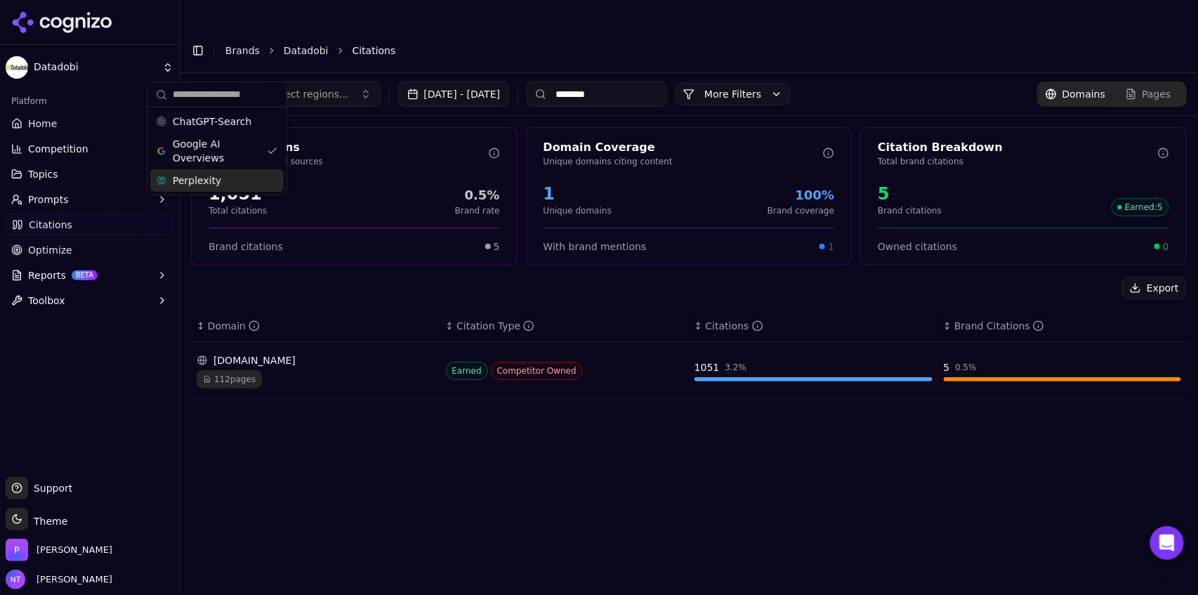
click at [204, 186] on span "Perplexity" at bounding box center [197, 180] width 48 height 14
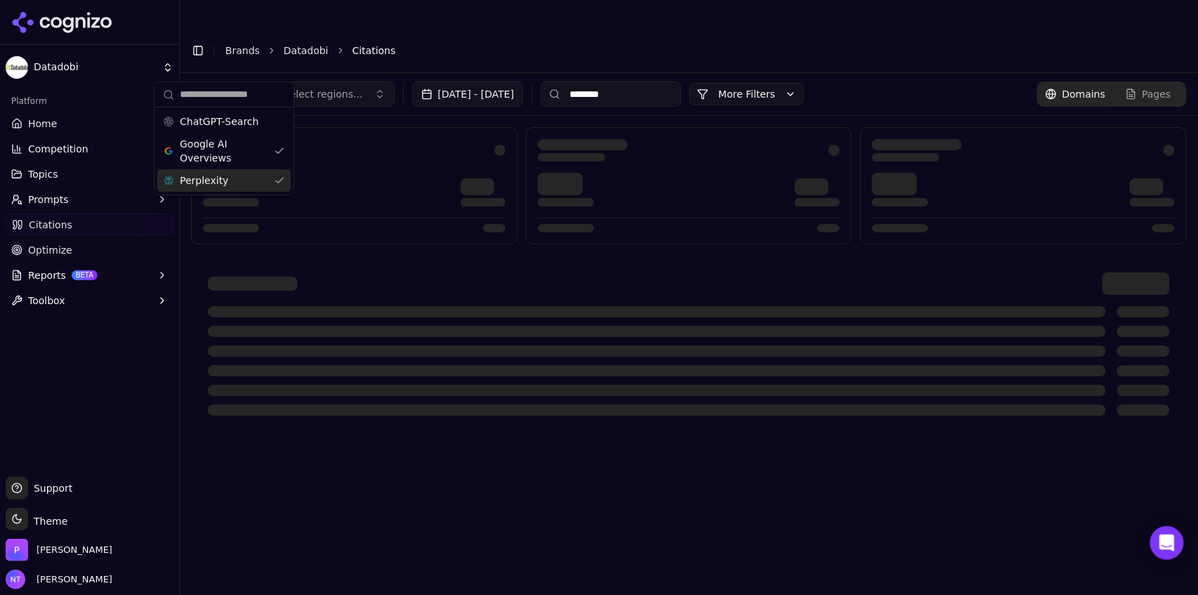
click at [217, 160] on span "Google AI Overviews" at bounding box center [224, 151] width 88 height 28
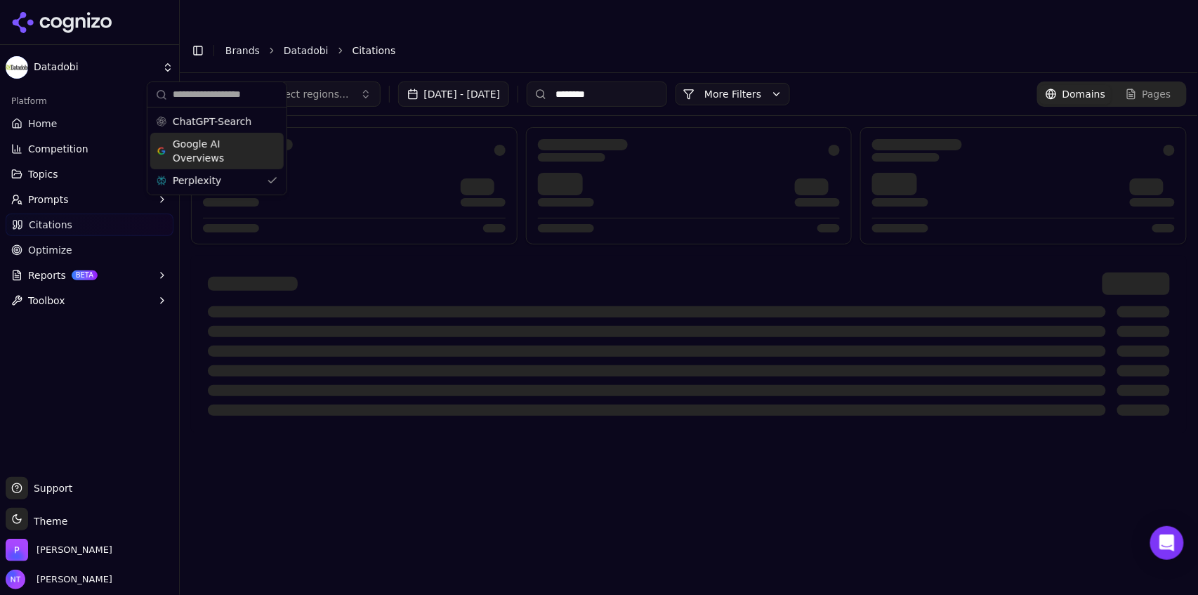
click at [647, 39] on header "Toggle Sidebar Brands Datadobi Citations" at bounding box center [689, 50] width 1018 height 45
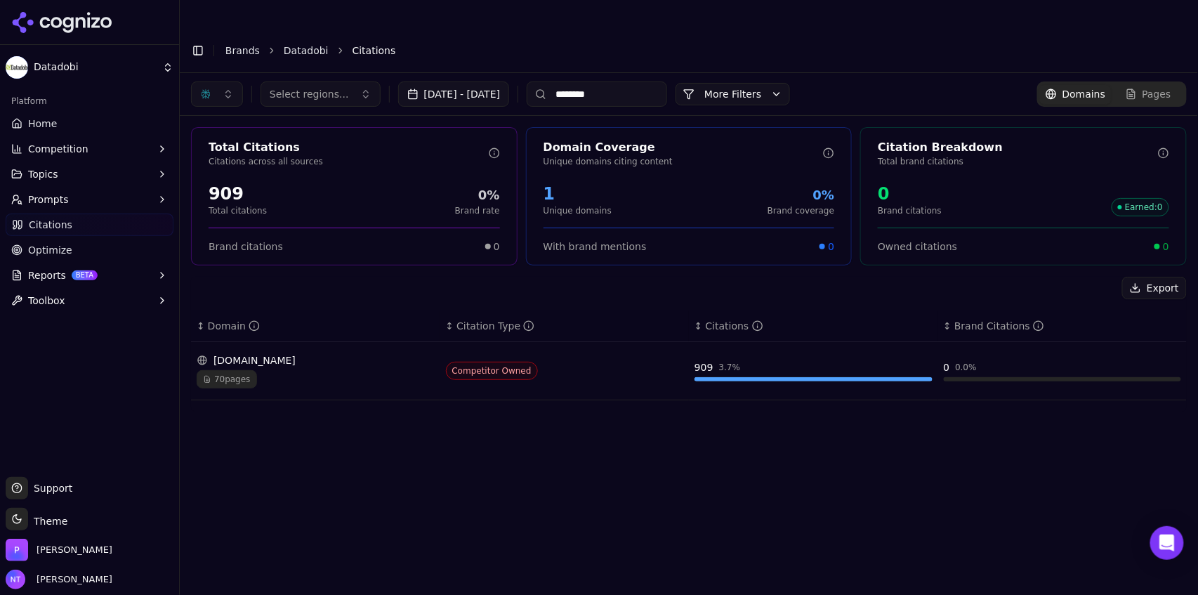
click at [617, 81] on input "********" at bounding box center [597, 93] width 140 height 25
click at [577, 310] on th "↕ Citation Type" at bounding box center [564, 326] width 249 height 32
click at [222, 81] on button "button" at bounding box center [217, 93] width 52 height 25
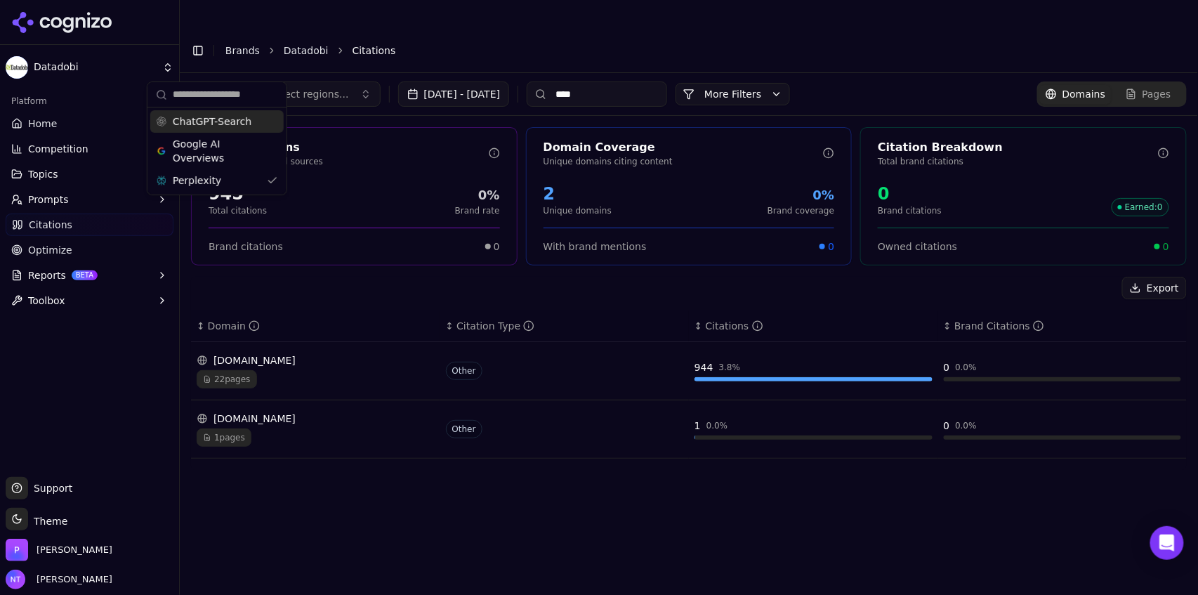
click at [604, 81] on input "****" at bounding box center [597, 93] width 140 height 25
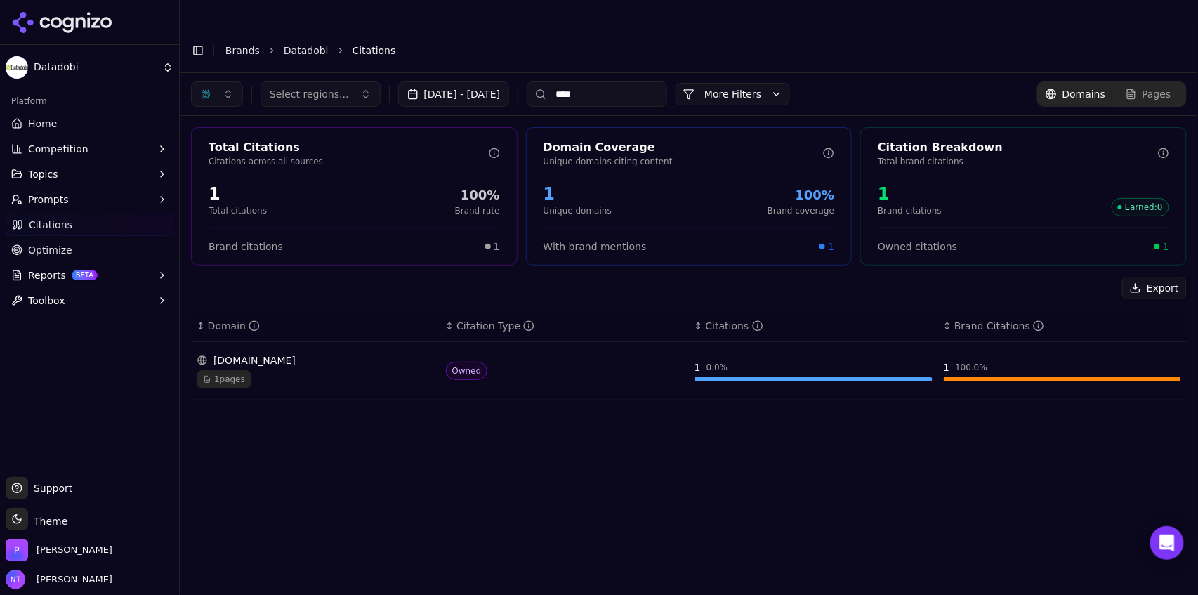
click at [632, 81] on input "****" at bounding box center [597, 93] width 140 height 25
click at [220, 81] on button "button" at bounding box center [217, 93] width 52 height 25
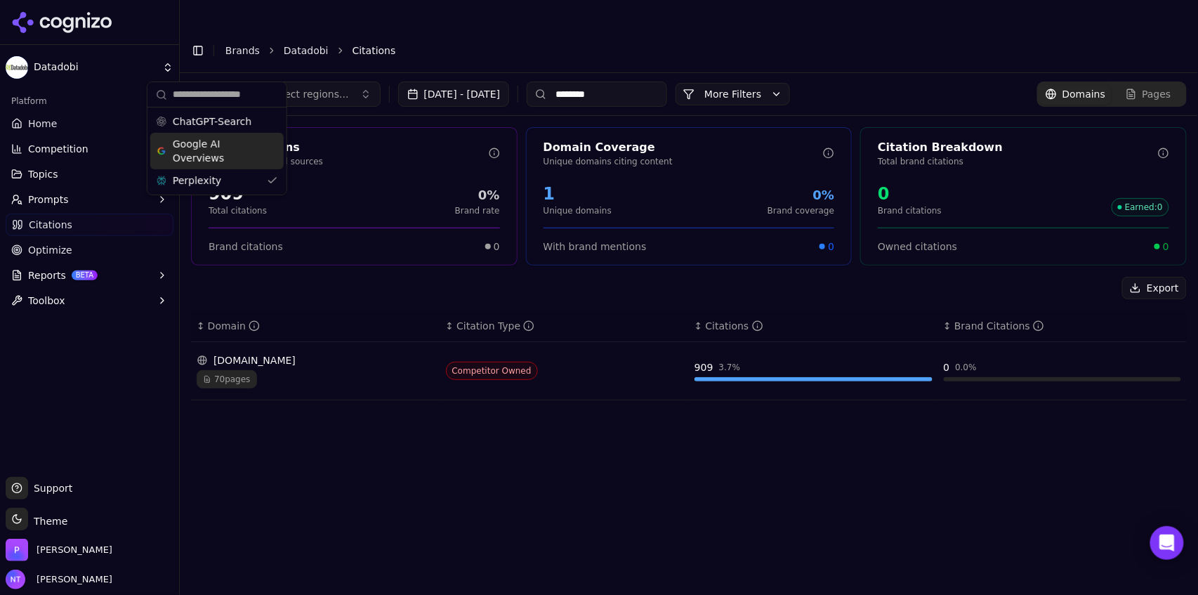
click at [215, 149] on span "Google AI Overviews" at bounding box center [217, 151] width 88 height 28
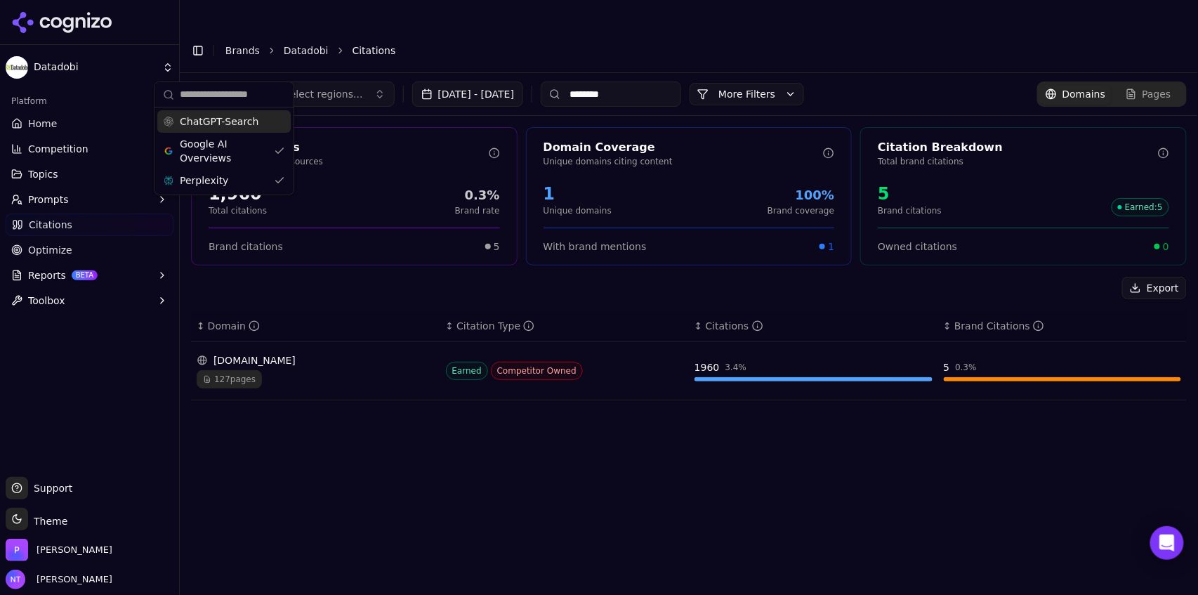
click at [218, 128] on div "ChatGPT-Search" at bounding box center [223, 121] width 133 height 22
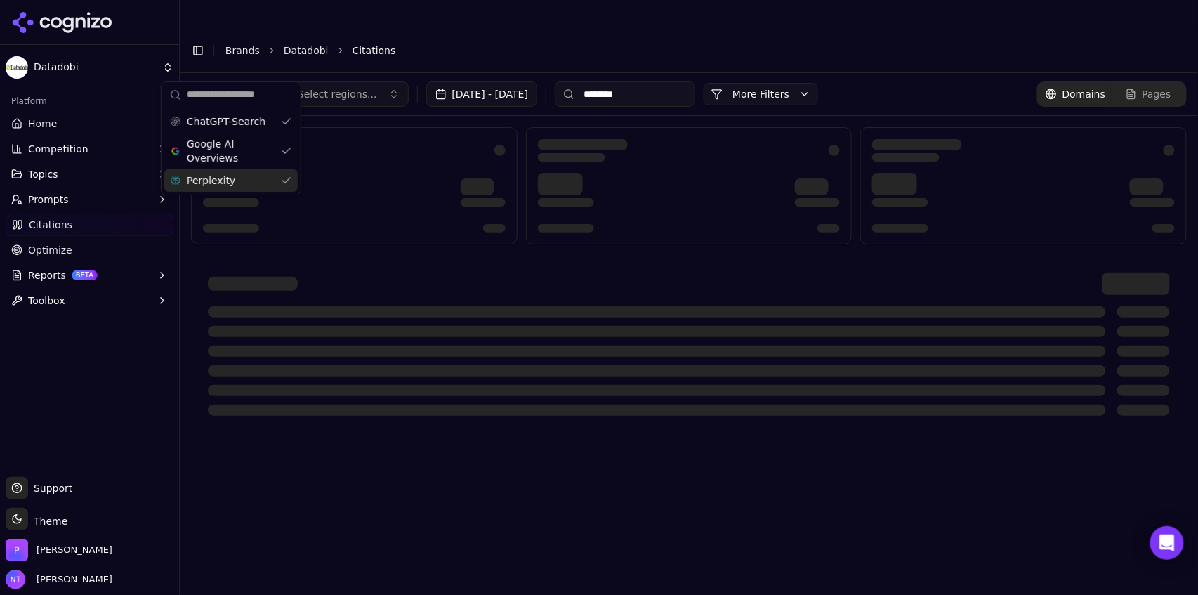
click at [513, 44] on li "Citations" at bounding box center [756, 51] width 806 height 14
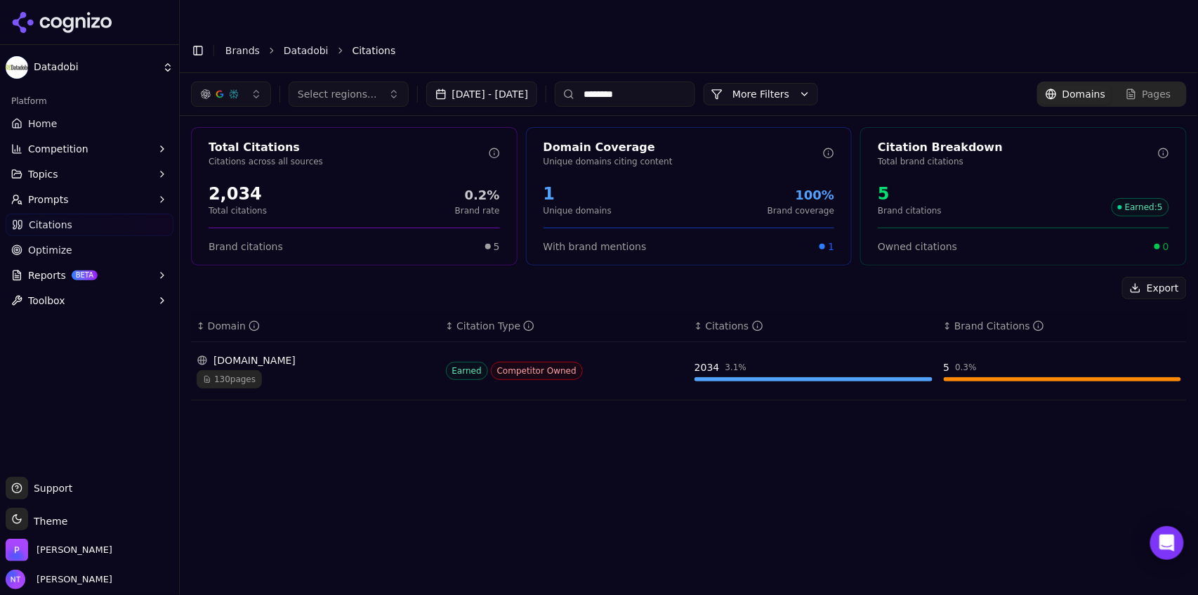
click at [282, 353] on div "komprise.com" at bounding box center [316, 360] width 238 height 14
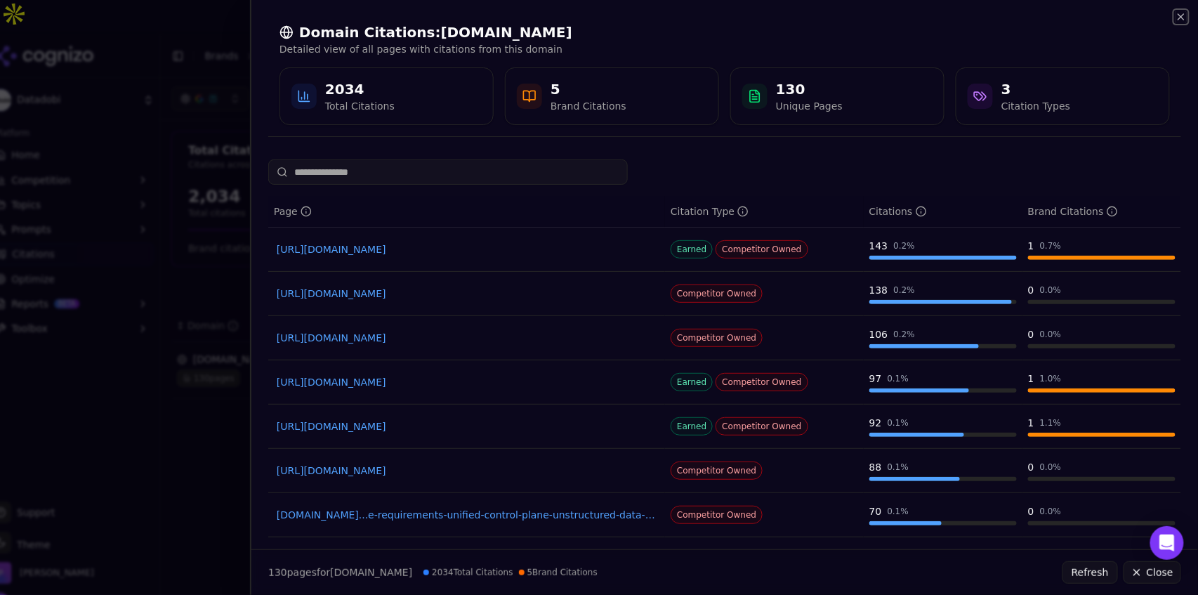
click at [1180, 15] on icon "button" at bounding box center [1181, 16] width 11 height 11
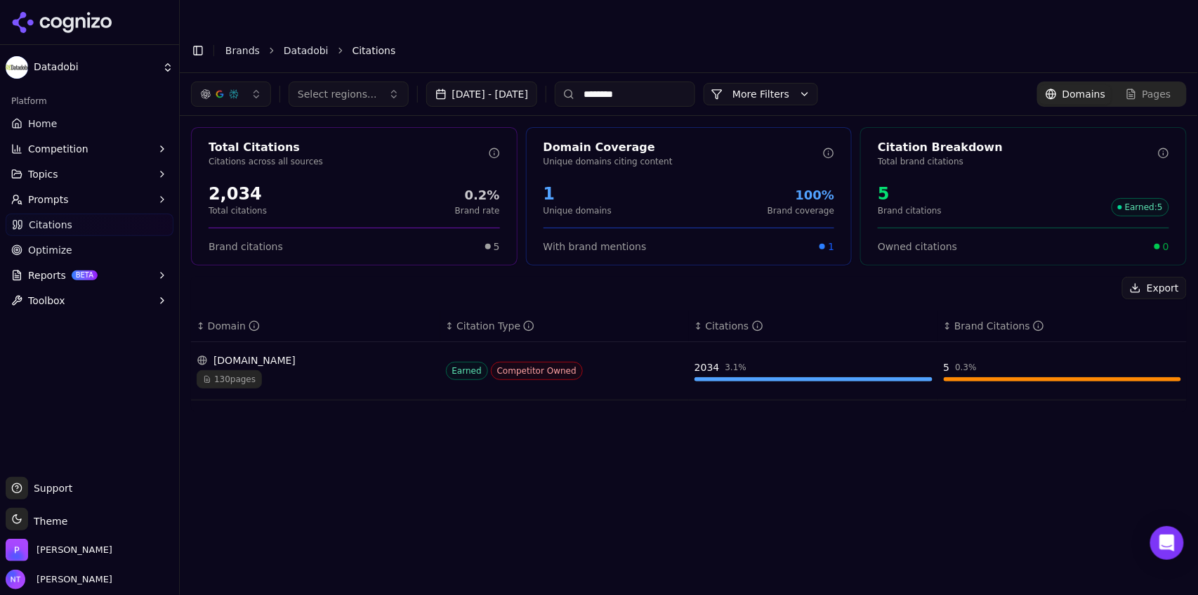
click at [644, 81] on input "********" at bounding box center [625, 93] width 140 height 25
type input "*******"
click at [310, 370] on div "73 pages" at bounding box center [316, 379] width 238 height 18
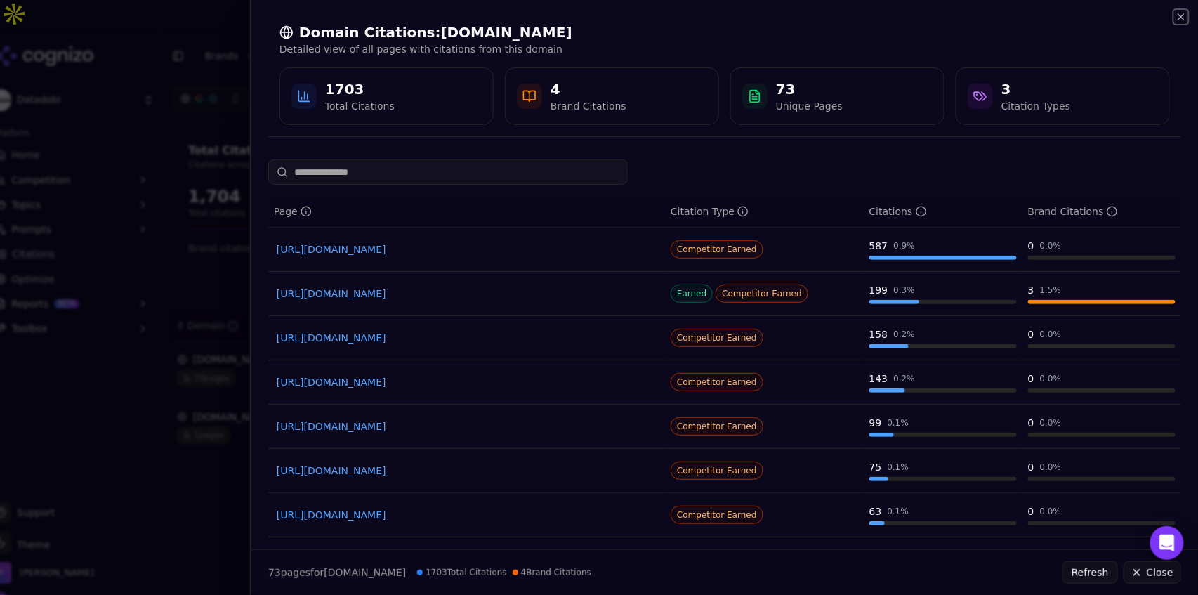
click at [1177, 16] on icon "button" at bounding box center [1181, 16] width 11 height 11
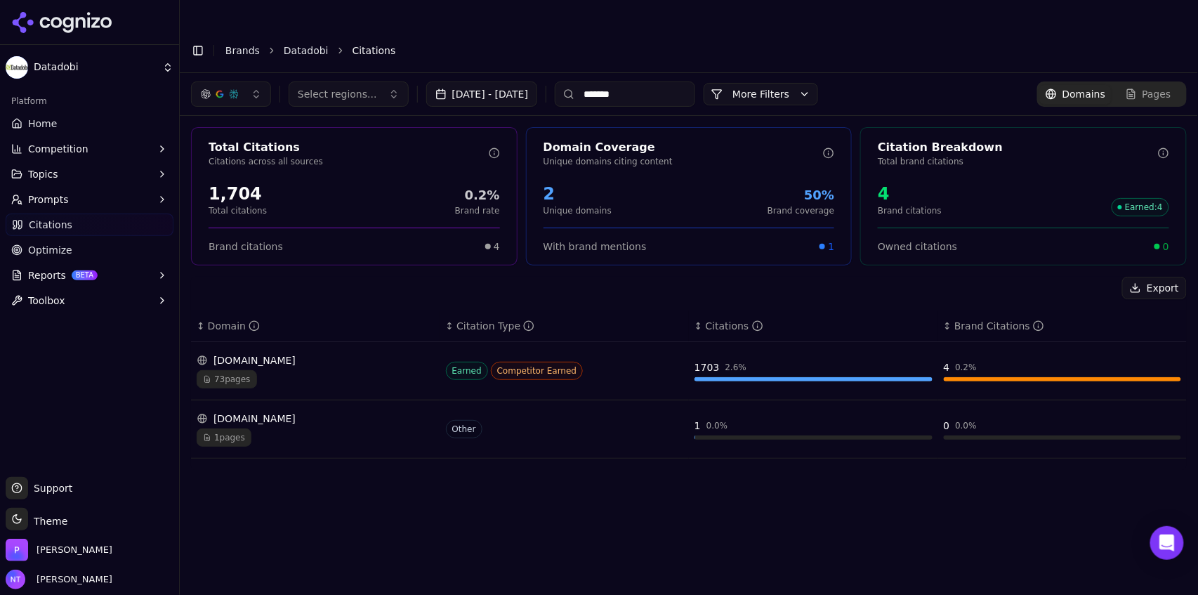
click at [645, 81] on input "*******" at bounding box center [625, 93] width 140 height 25
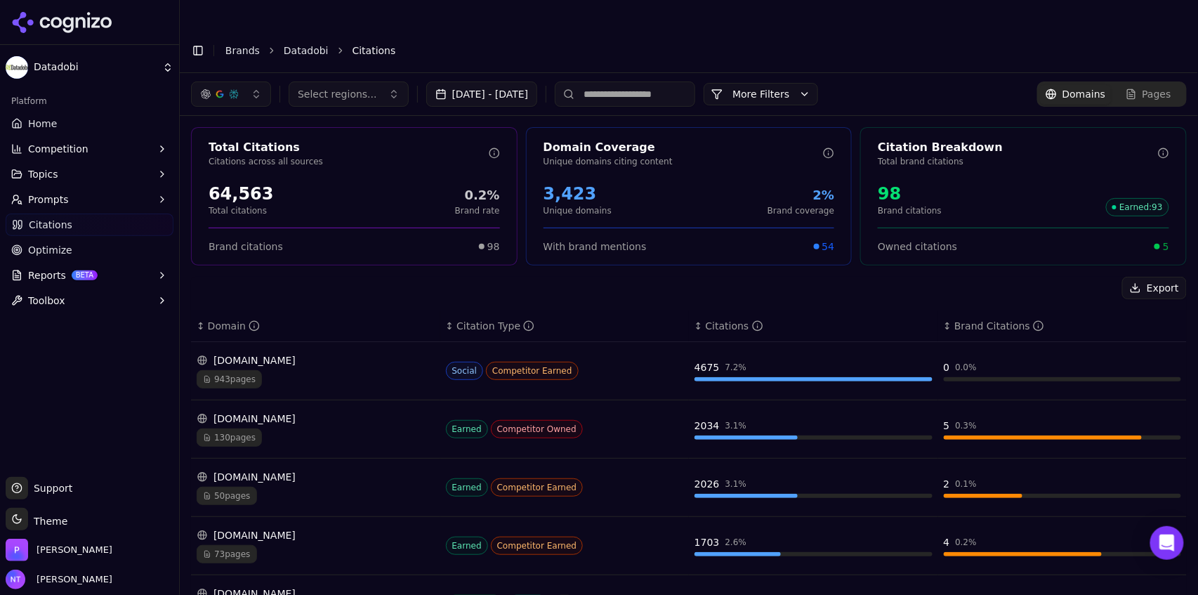
click at [1138, 87] on div "Pages" at bounding box center [1149, 94] width 46 height 14
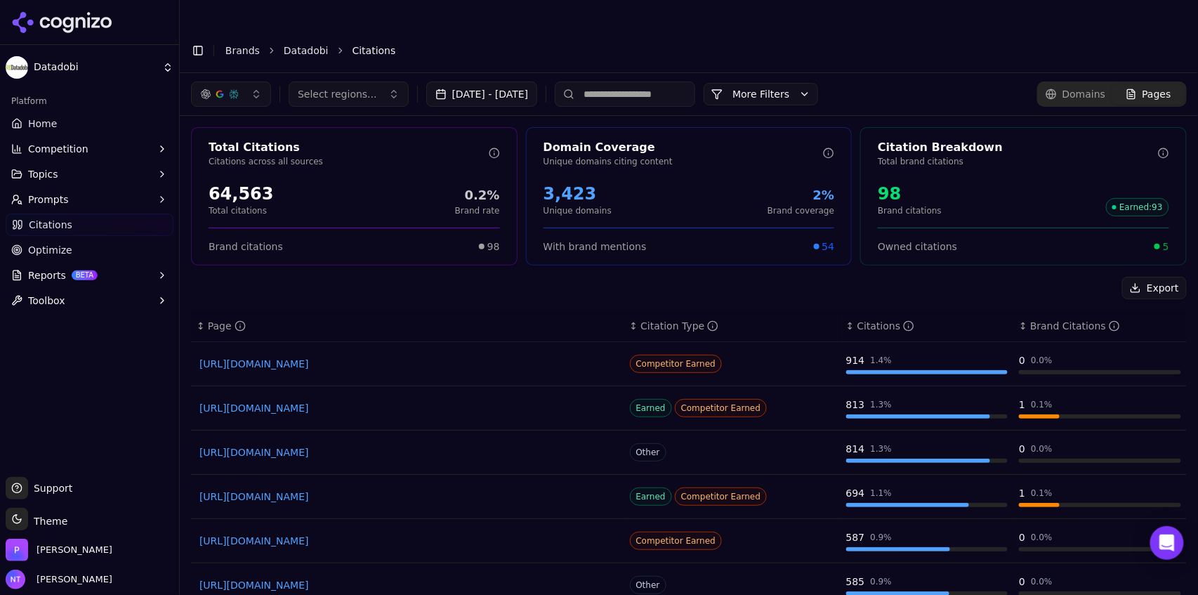
click at [449, 357] on link "https://congruity360.com/blog/8-best-unstructured-data-management-tools" at bounding box center [407, 364] width 416 height 14
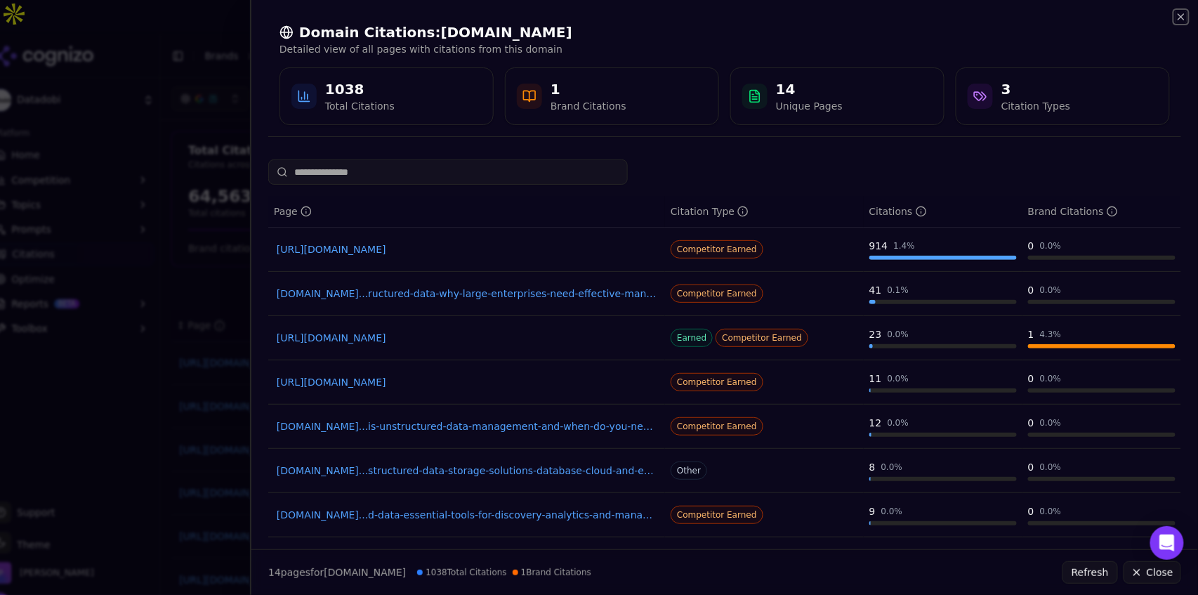
click at [1183, 19] on icon "button" at bounding box center [1181, 16] width 11 height 11
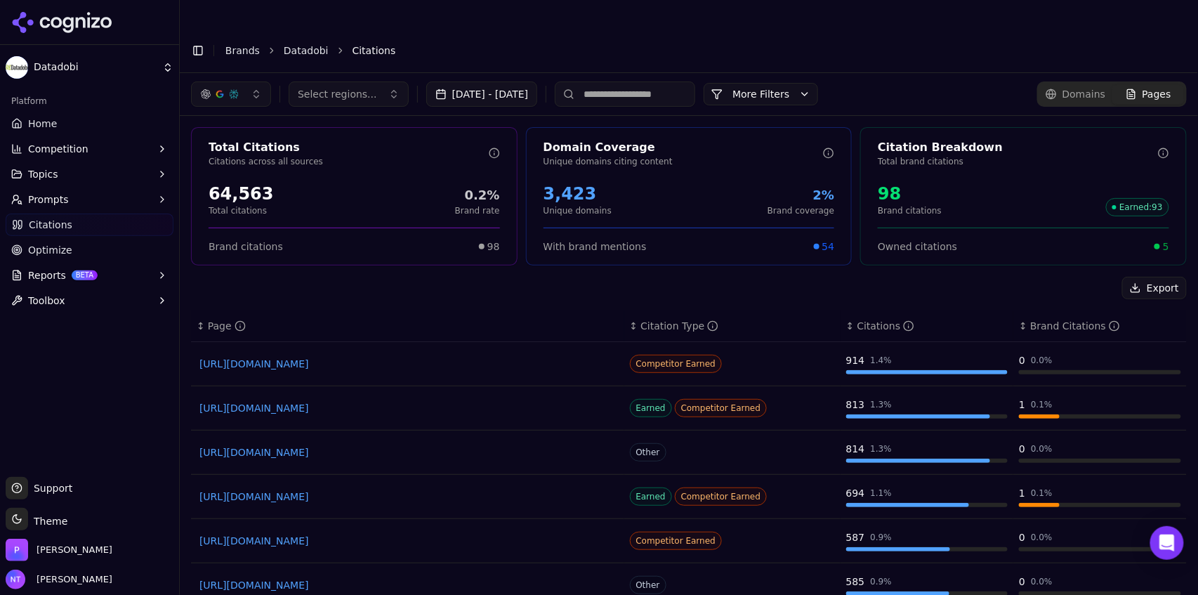
click at [499, 401] on link "https://airbyte.com/top-etl-tools-for-sources/unstructured-data-management-tools" at bounding box center [407, 408] width 416 height 14
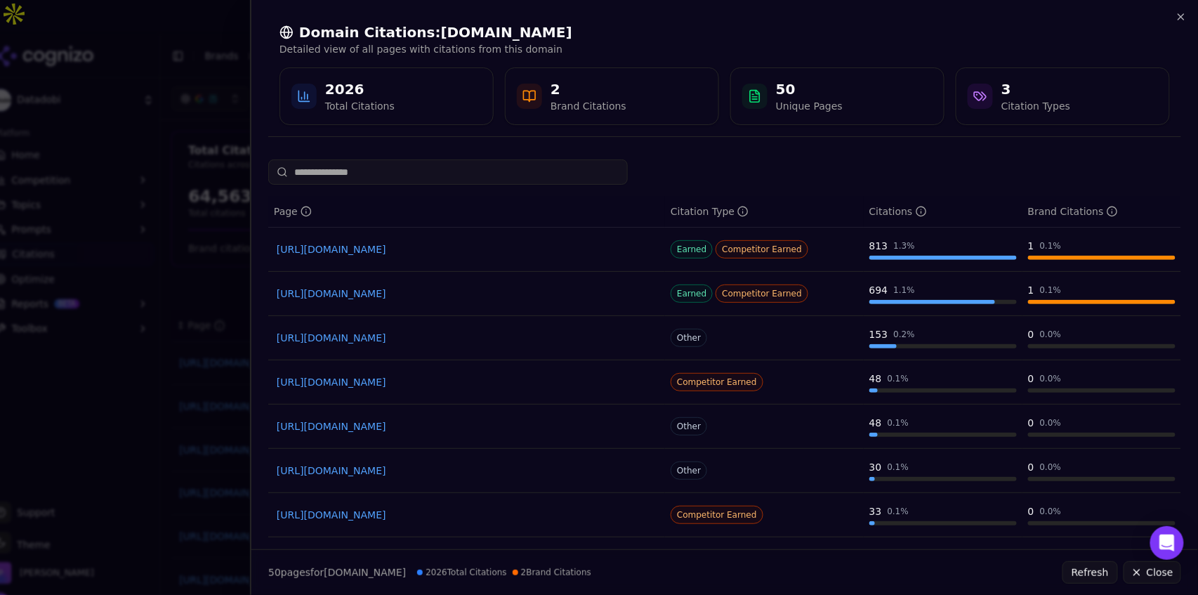
click at [475, 296] on link "https://airbyte.com/top-etl-tools-for-sources/top-data-migration-tools" at bounding box center [467, 294] width 380 height 14
click at [493, 383] on link "https://airbyte.com/top-etl-tools-for-sources/big-data-storage-solutions" at bounding box center [467, 382] width 380 height 14
click at [1190, 15] on div "Domain Citations: airbyte.com Detailed view of all pages with citations from th…" at bounding box center [724, 74] width 947 height 148
click at [1184, 16] on icon "button" at bounding box center [1181, 16] width 11 height 11
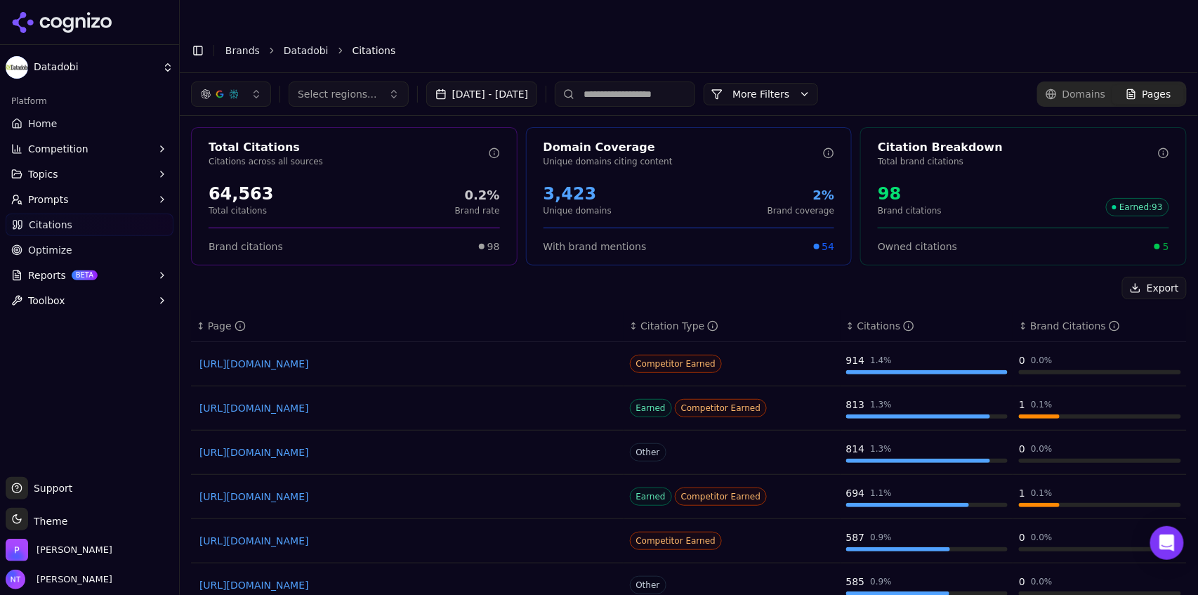
click at [335, 578] on link "https://estuary.dev/blog/data-migration-solution" at bounding box center [407, 585] width 416 height 14
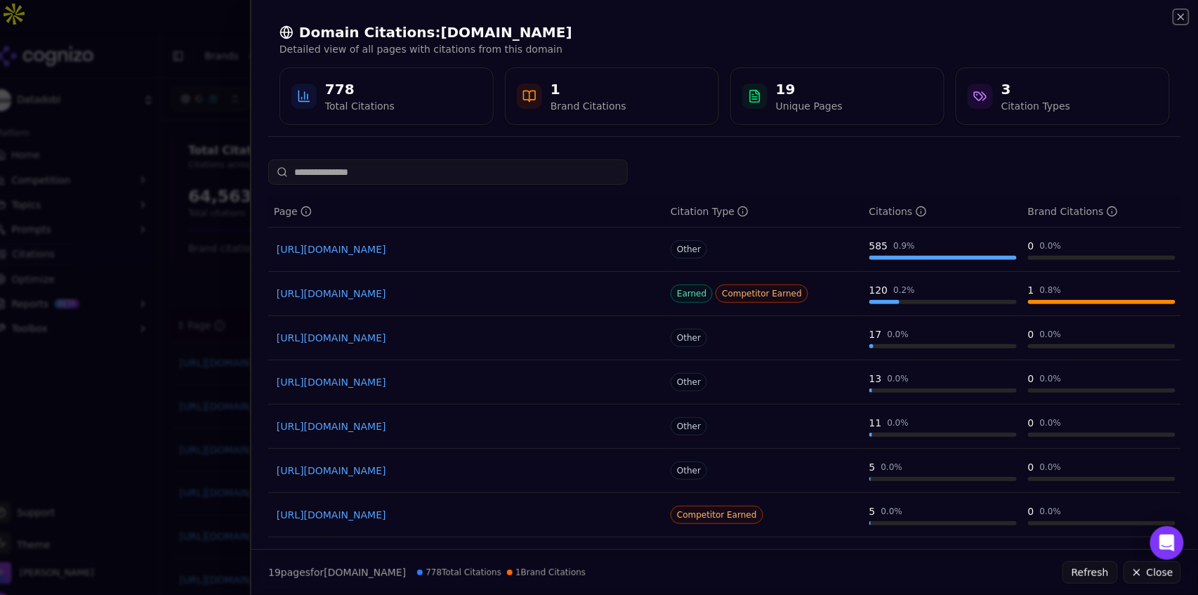
click at [1179, 18] on icon "button" at bounding box center [1181, 17] width 6 height 6
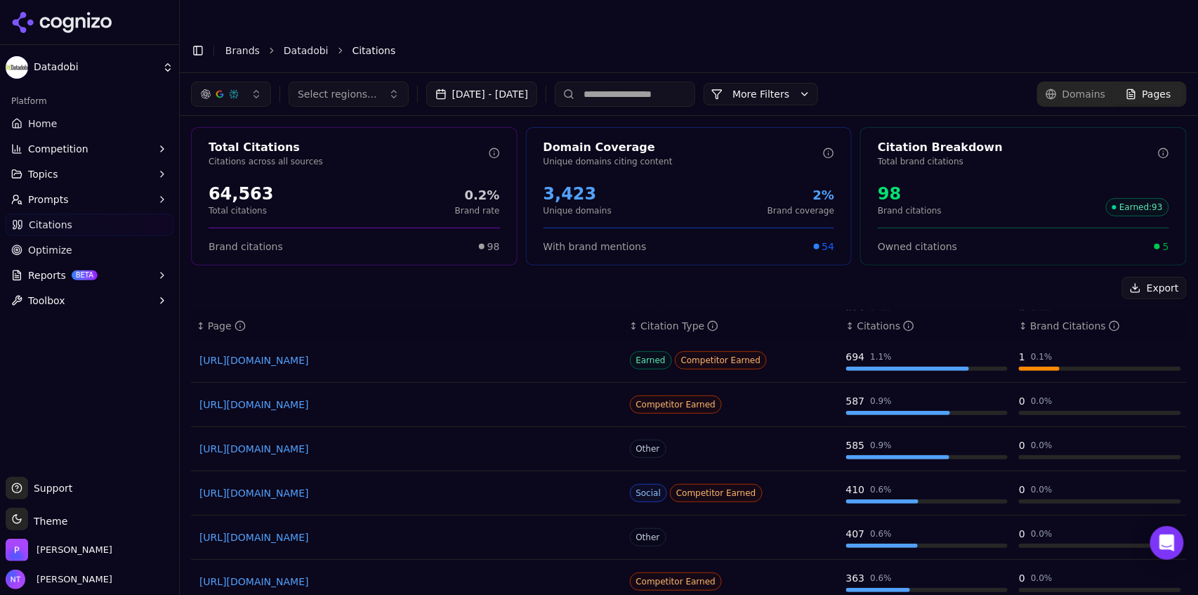
scroll to position [138, 0]
click at [270, 485] on link "https://youtube.com/watch" at bounding box center [407, 492] width 416 height 14
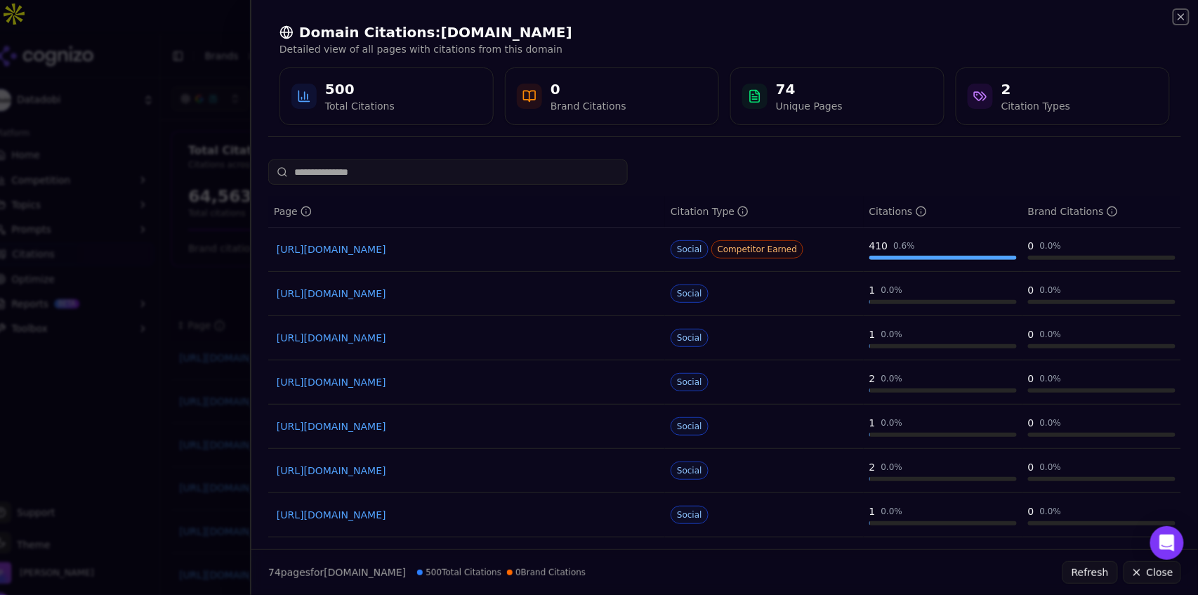
click at [1184, 18] on icon "button" at bounding box center [1181, 16] width 11 height 11
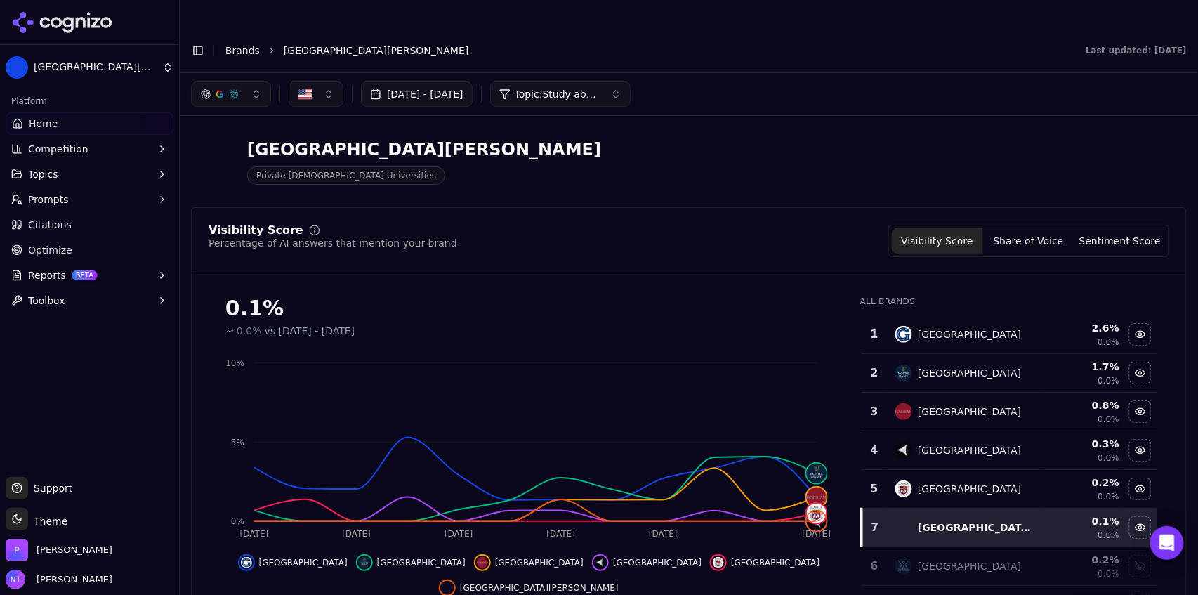
click at [631, 81] on button "Topic: Study abroad programs" at bounding box center [560, 93] width 140 height 25
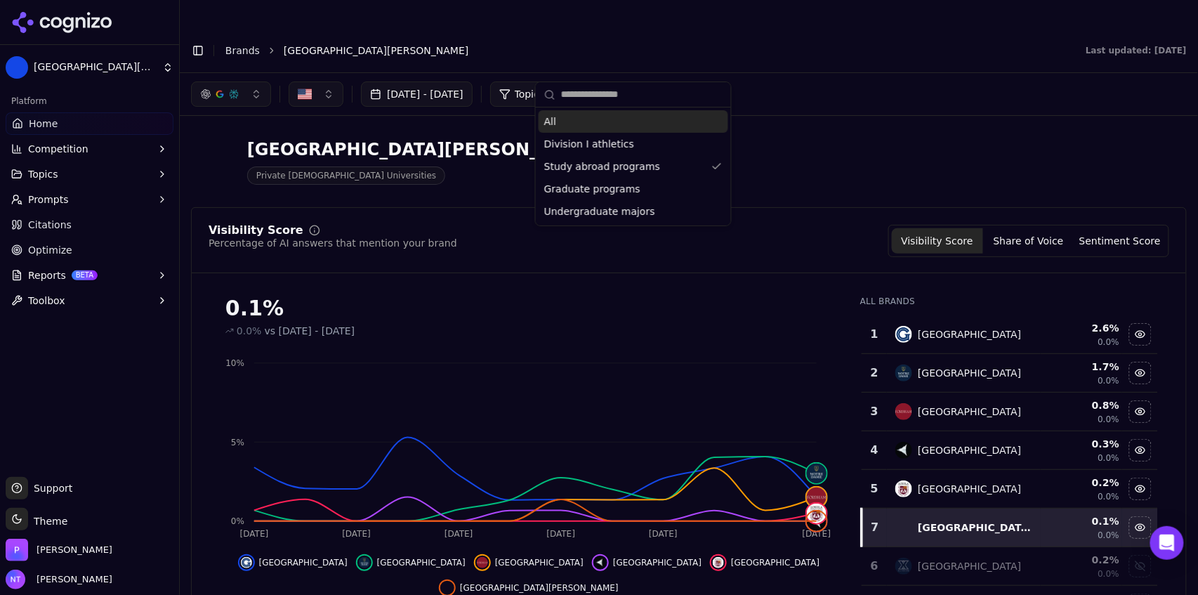
click at [593, 121] on div "All" at bounding box center [634, 121] width 190 height 22
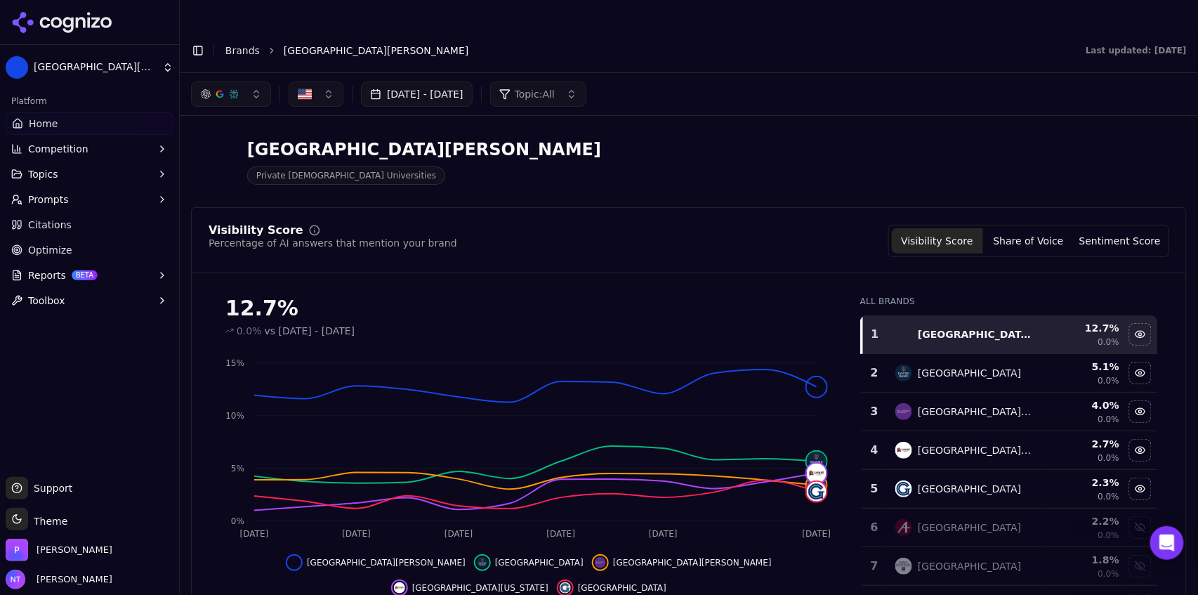
click at [199, 41] on button "Toggle Sidebar" at bounding box center [198, 51] width 20 height 20
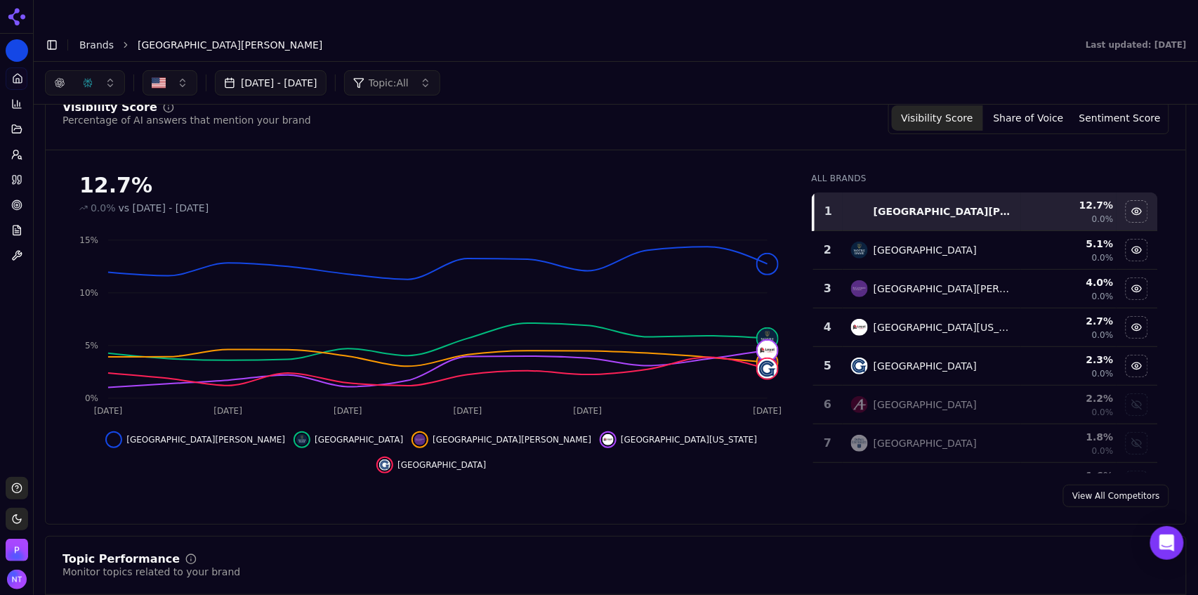
scroll to position [110, 0]
click at [409, 76] on span "Topic: All" at bounding box center [389, 83] width 40 height 14
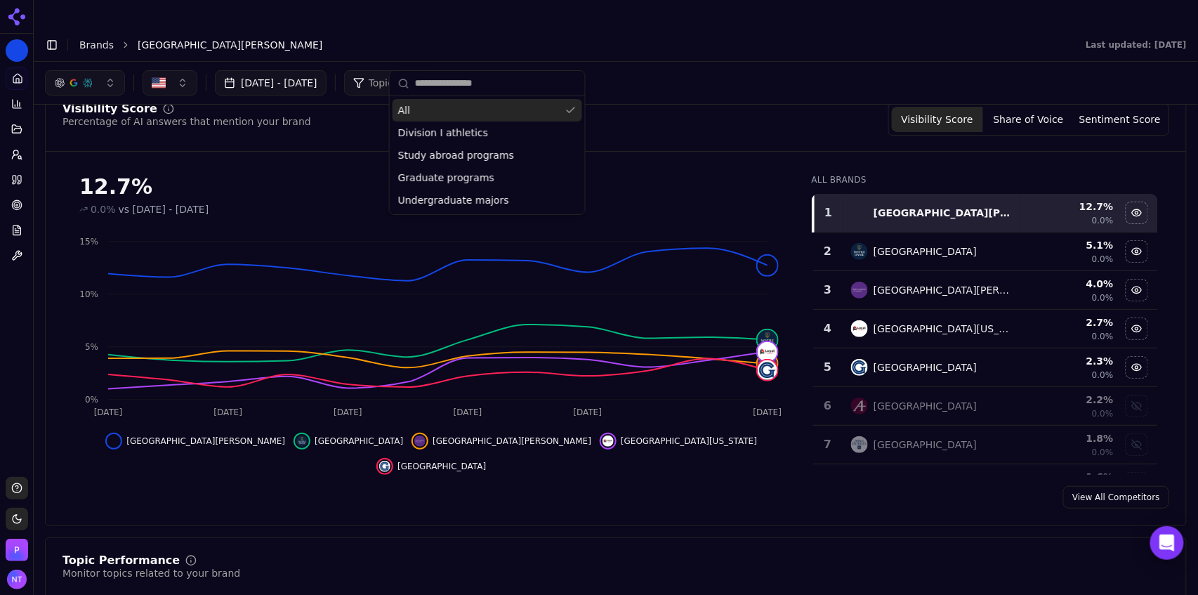
click at [600, 70] on div "Aug 23, 2025 - Sep 22, 2025 Topic: All" at bounding box center [616, 82] width 1142 height 25
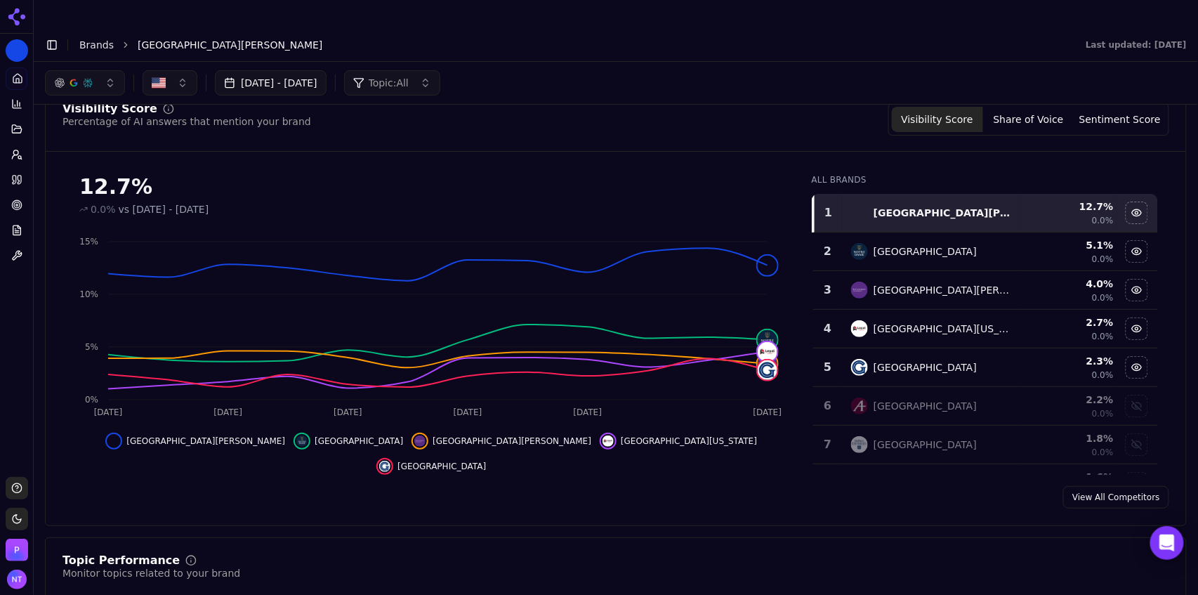
click at [520, 62] on div "Aug 23, 2025 - Sep 22, 2025 Topic: All" at bounding box center [616, 83] width 1164 height 42
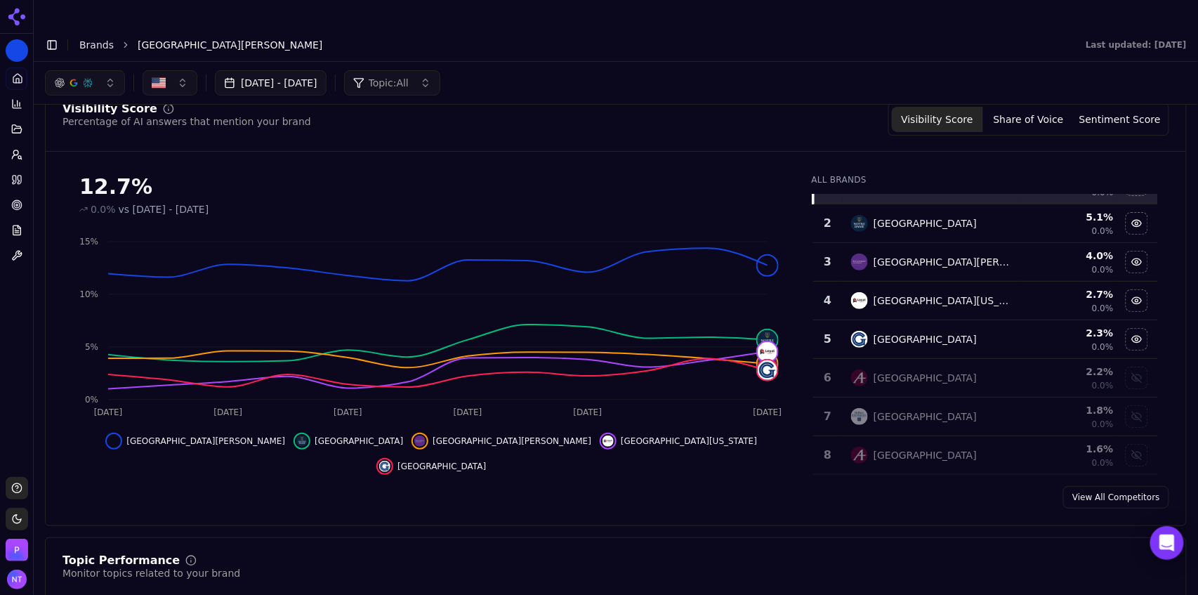
scroll to position [0, 0]
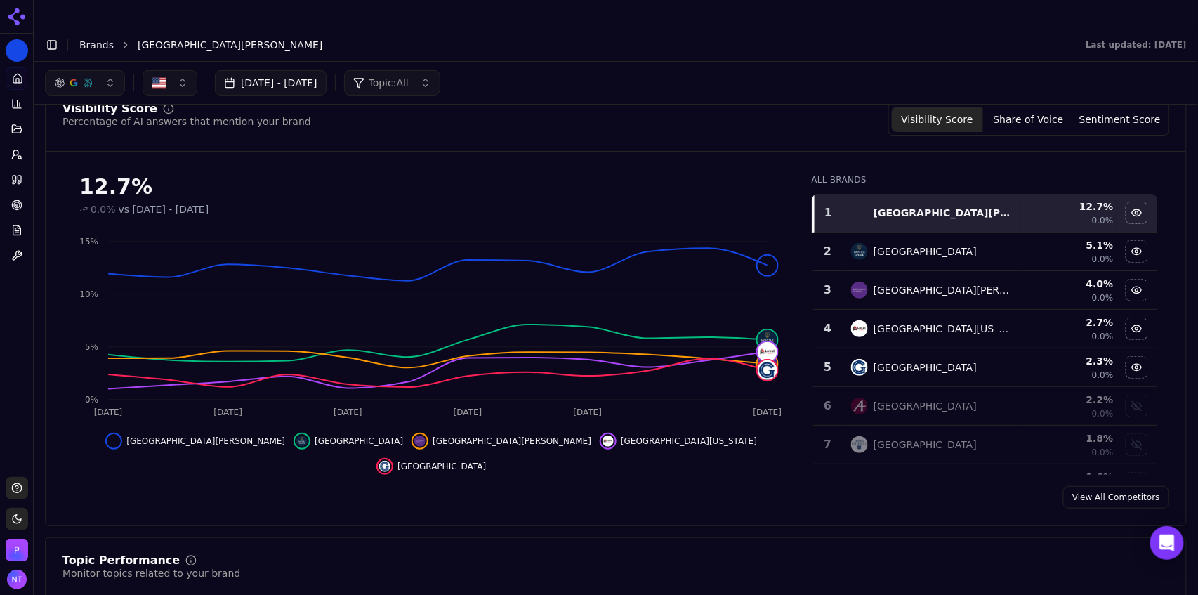
click at [388, 486] on div "View All Competitors" at bounding box center [616, 497] width 1140 height 22
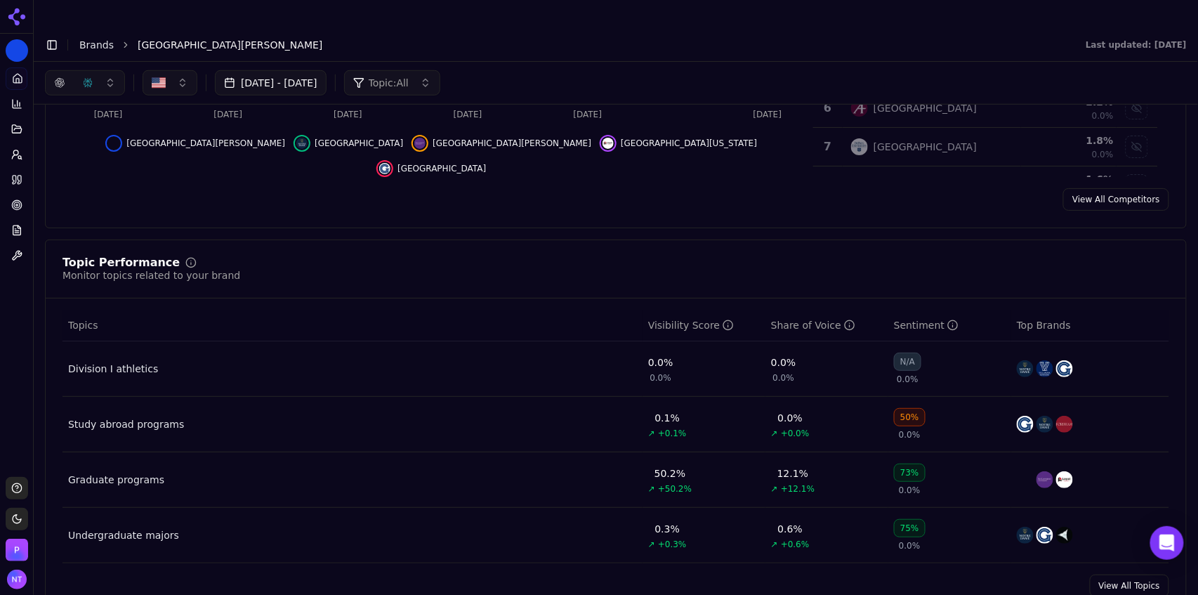
scroll to position [379, 0]
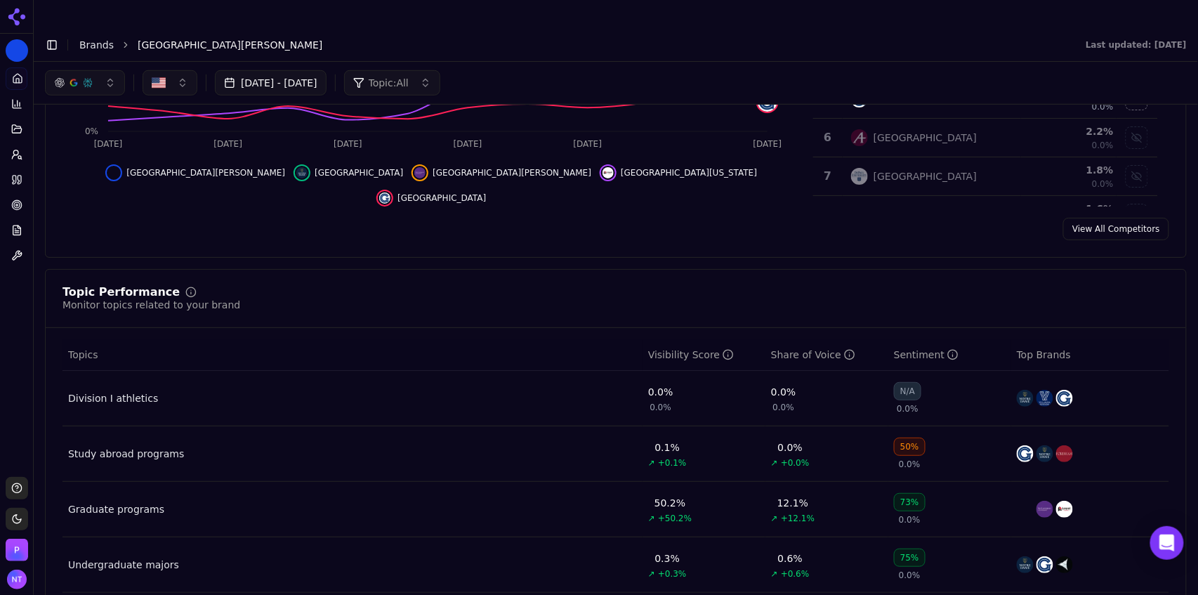
click at [723, 349] on icon "Data table" at bounding box center [728, 354] width 11 height 11
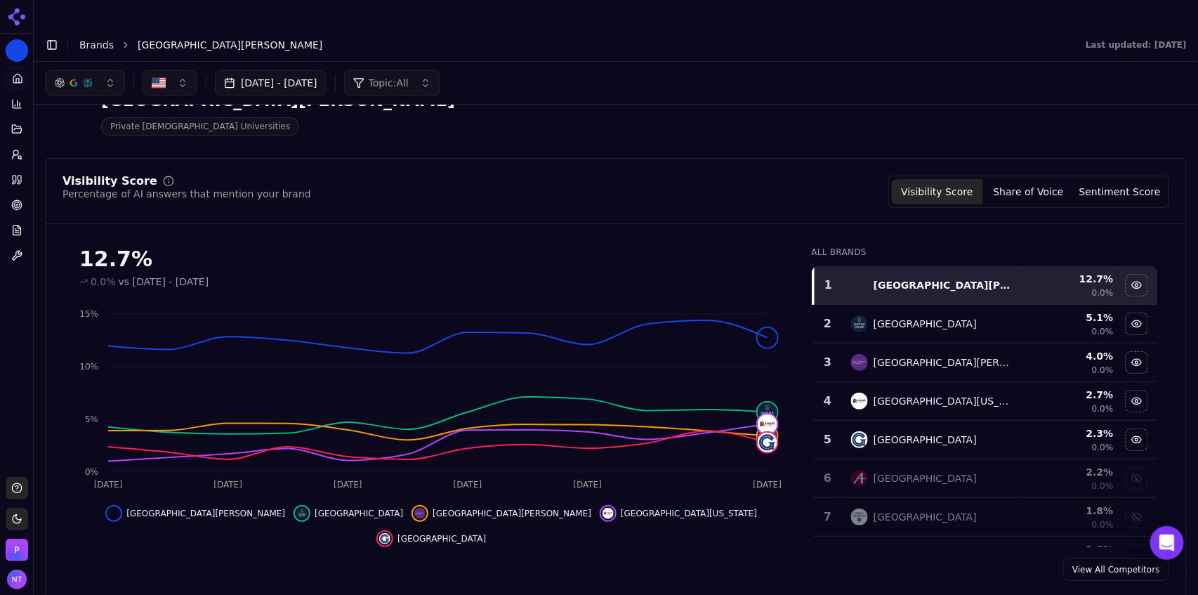
scroll to position [0, 0]
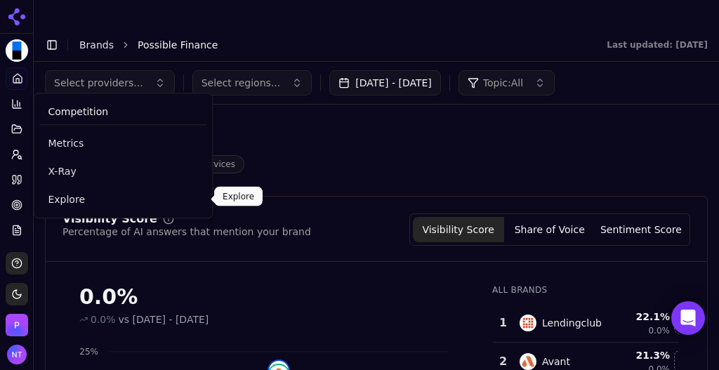
click at [72, 201] on span "Explore" at bounding box center [123, 199] width 150 height 14
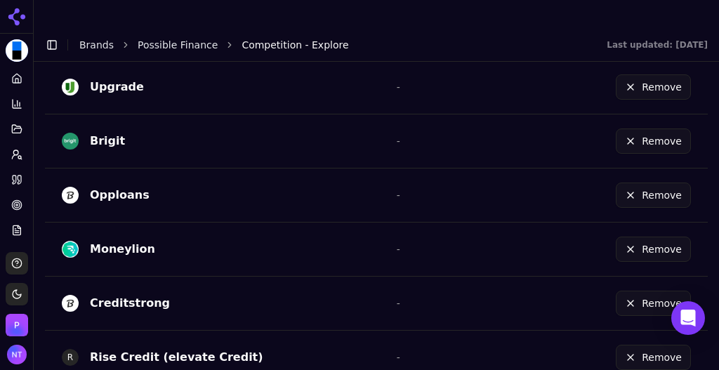
scroll to position [655, 0]
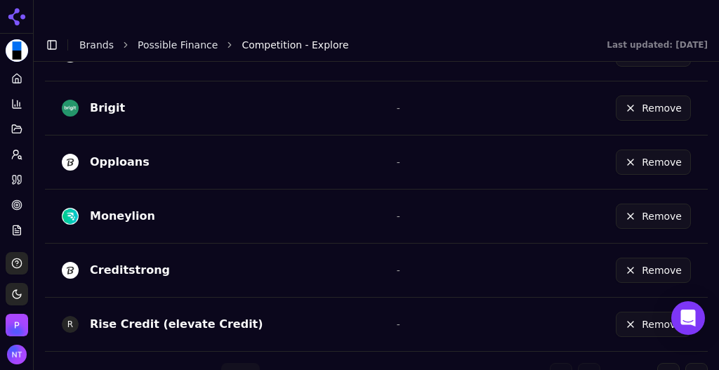
click at [659, 363] on button "Go to next page" at bounding box center [668, 374] width 22 height 22
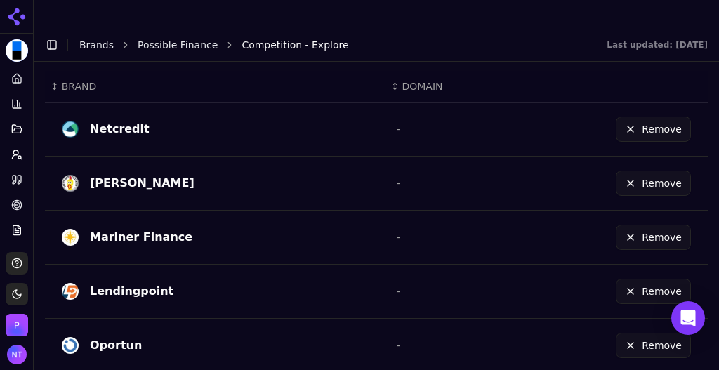
scroll to position [386, 0]
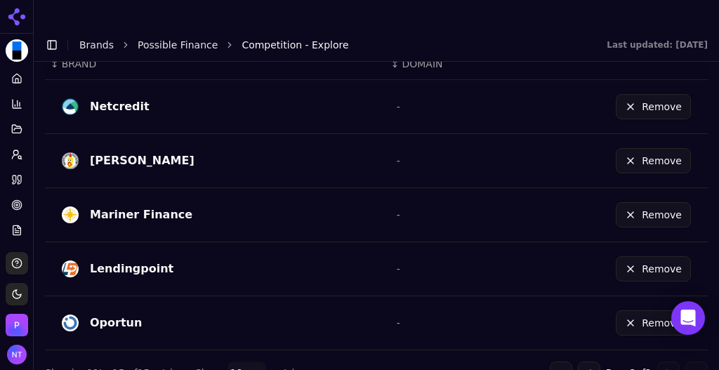
click at [578, 362] on button "Go to previous page" at bounding box center [589, 373] width 22 height 22
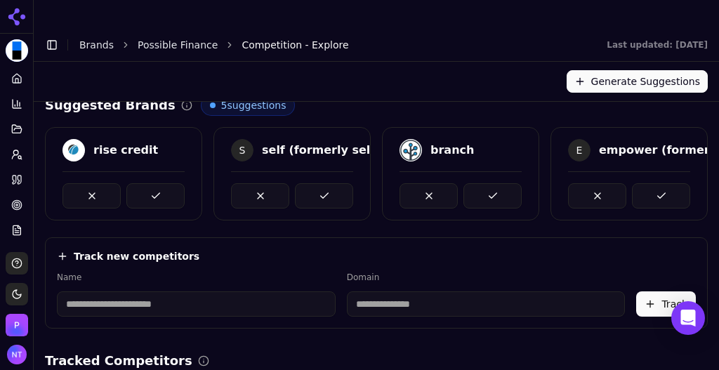
scroll to position [0, 0]
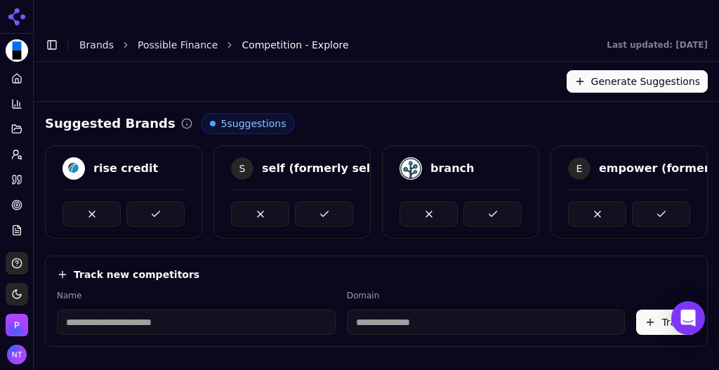
click at [169, 38] on link "Possible Finance" at bounding box center [178, 45] width 80 height 14
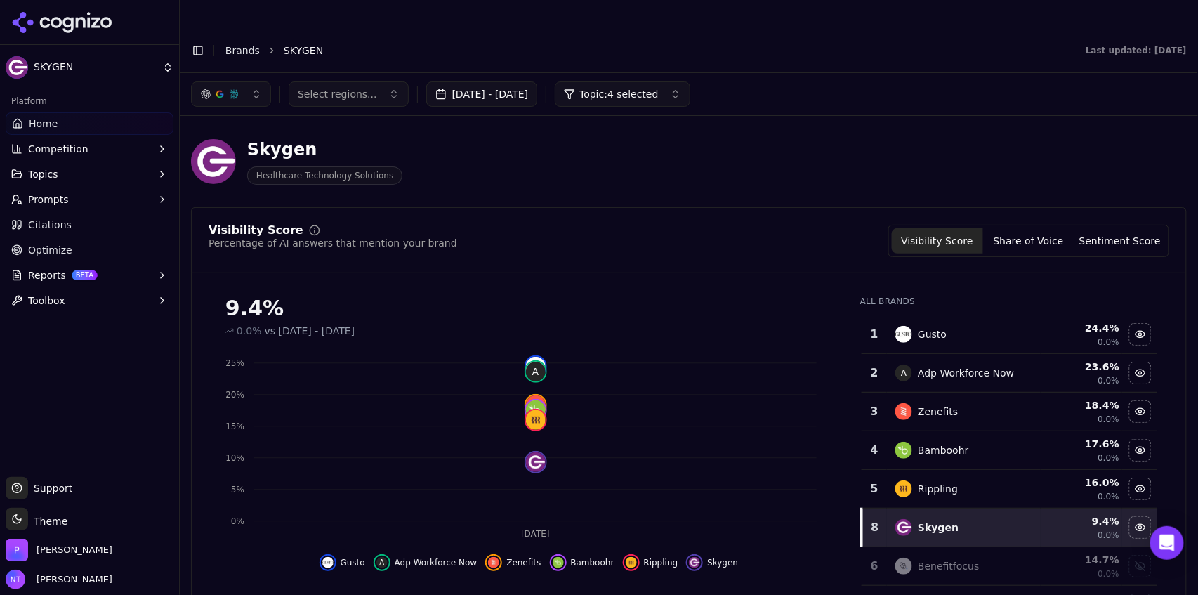
click at [198, 41] on button "Toggle Sidebar" at bounding box center [198, 51] width 20 height 20
click at [199, 41] on button "Toggle Sidebar" at bounding box center [198, 51] width 20 height 20
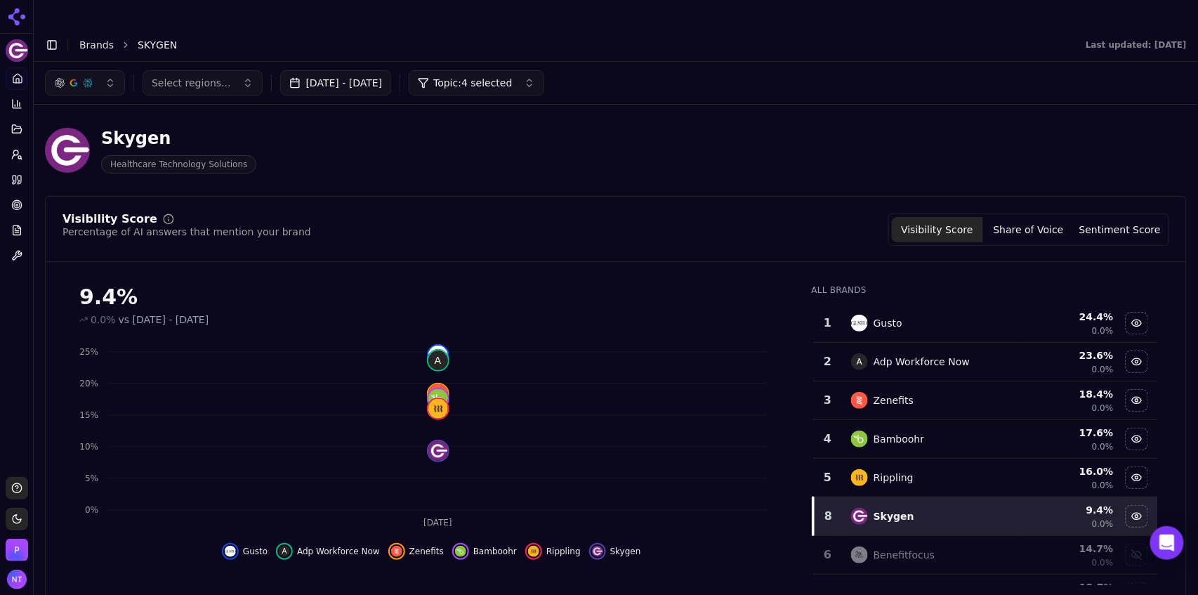
click at [485, 76] on span "Topic: 4 selected" at bounding box center [472, 83] width 79 height 14
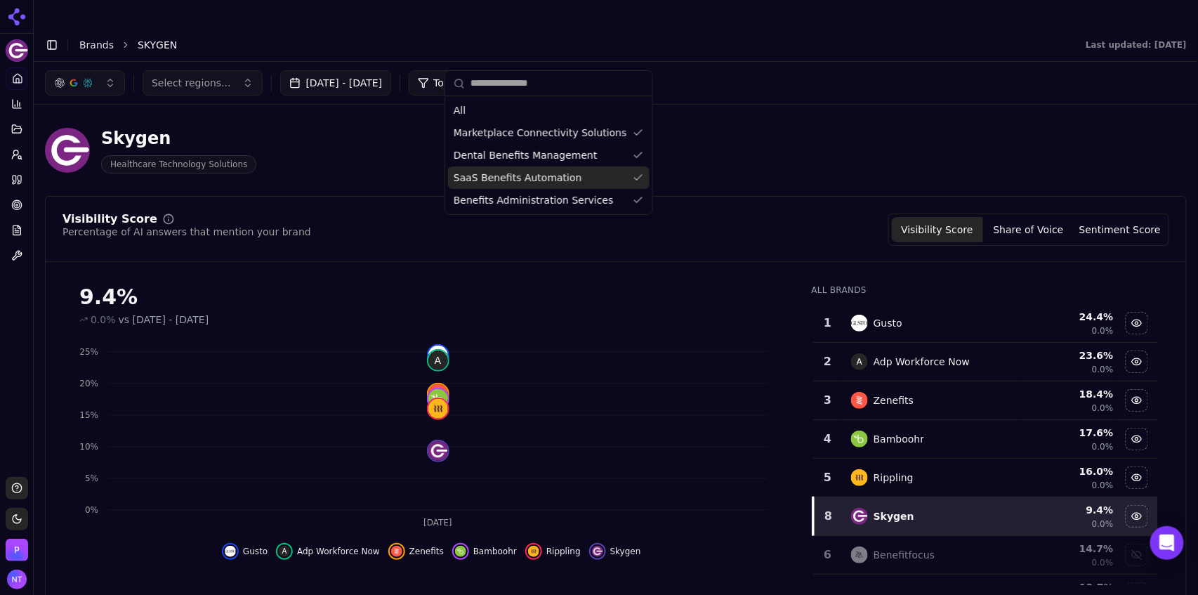
click at [575, 185] on div "SaaS Benefits Automation" at bounding box center [549, 177] width 202 height 22
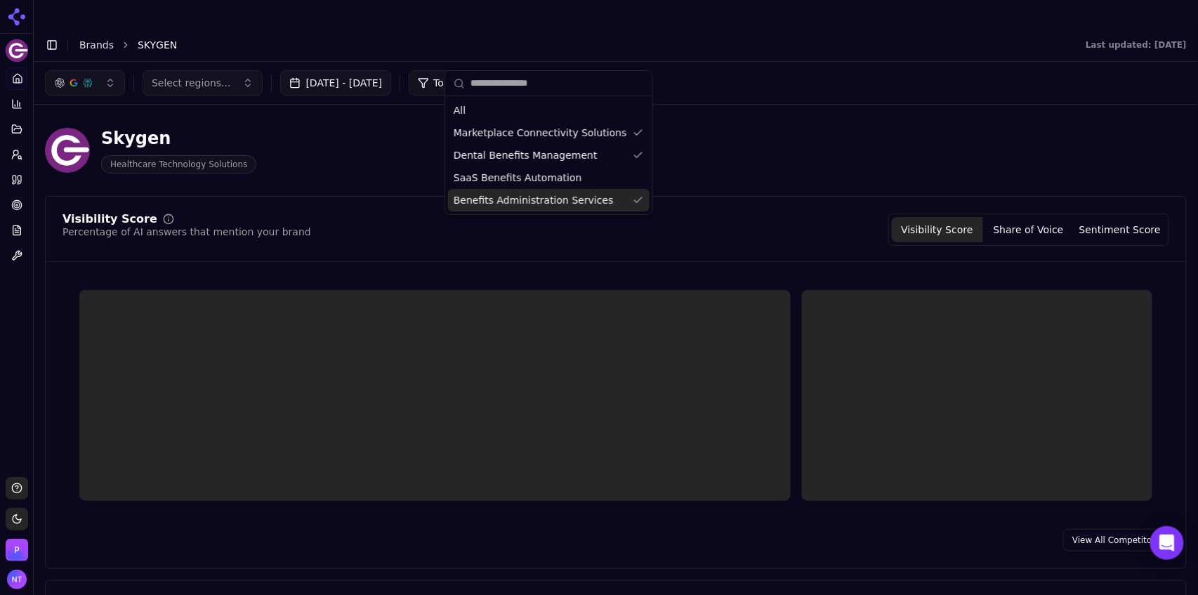
click at [570, 205] on span "Benefits Administration Services" at bounding box center [534, 200] width 160 height 14
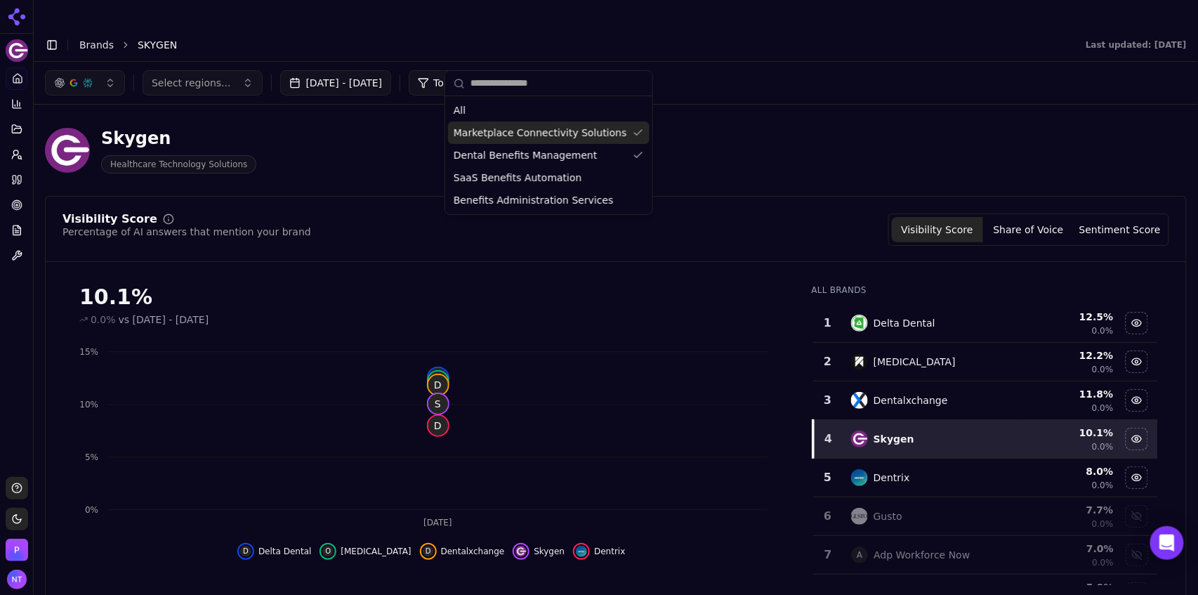
click at [565, 133] on span "Marketplace Connectivity Solutions" at bounding box center [540, 133] width 173 height 14
click at [777, 125] on div "Skygen Healthcare Technology Solutions" at bounding box center [616, 150] width 1142 height 69
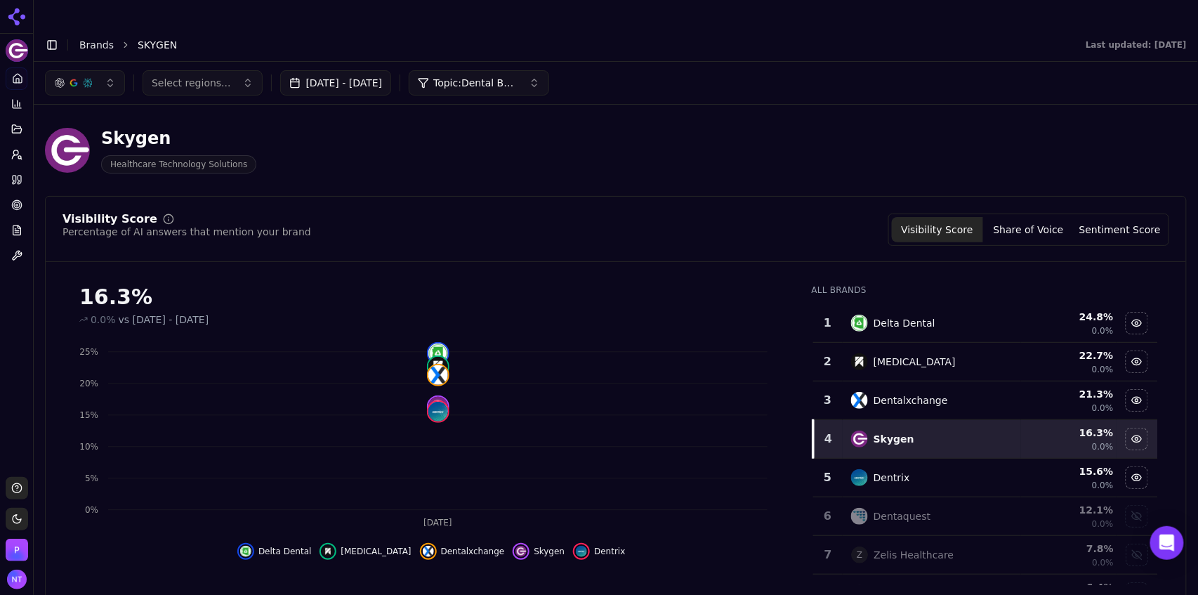
click at [518, 76] on span "Topic: Dental Benefits Management" at bounding box center [475, 83] width 84 height 14
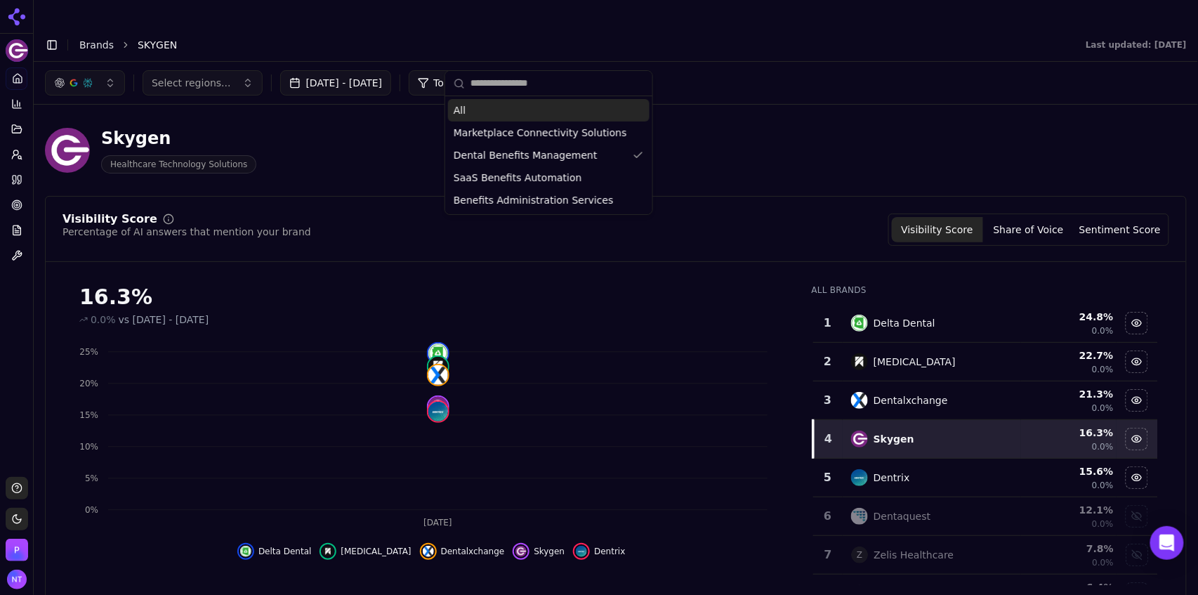
click at [98, 70] on button "button" at bounding box center [85, 82] width 80 height 25
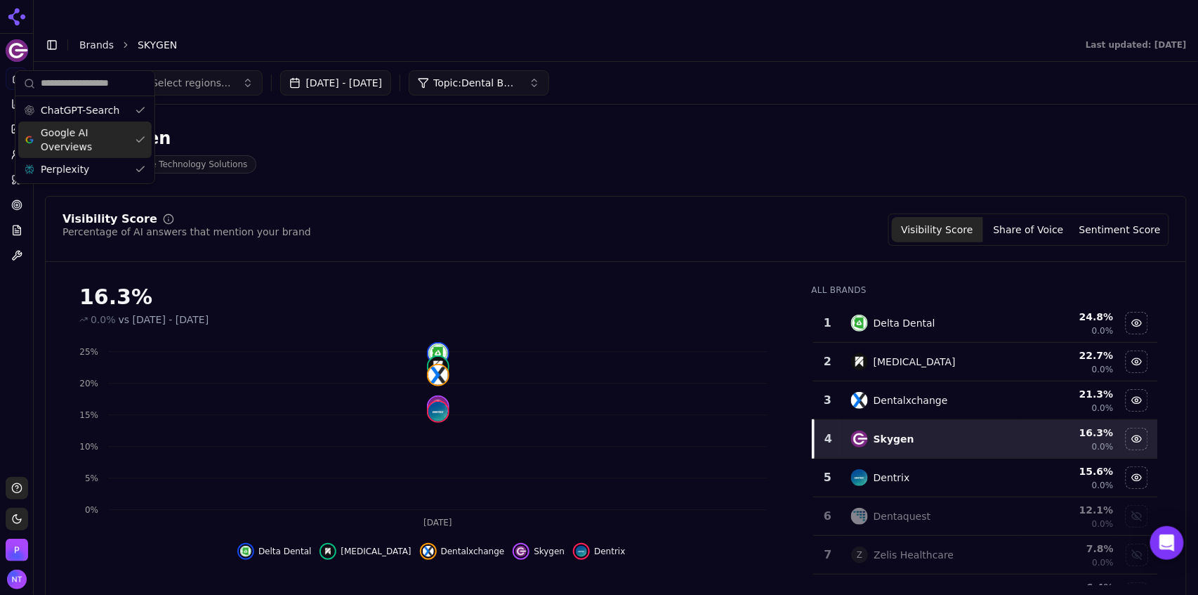
click at [90, 130] on span "Google AI Overviews" at bounding box center [85, 140] width 88 height 28
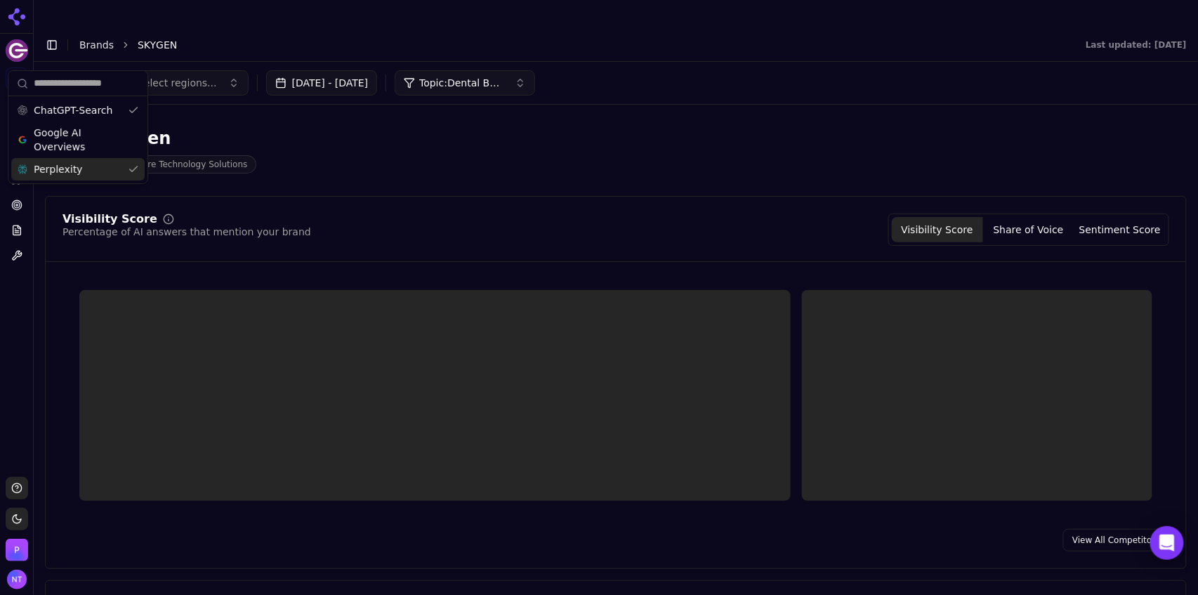
click at [81, 161] on div "Perplexity" at bounding box center [77, 169] width 133 height 22
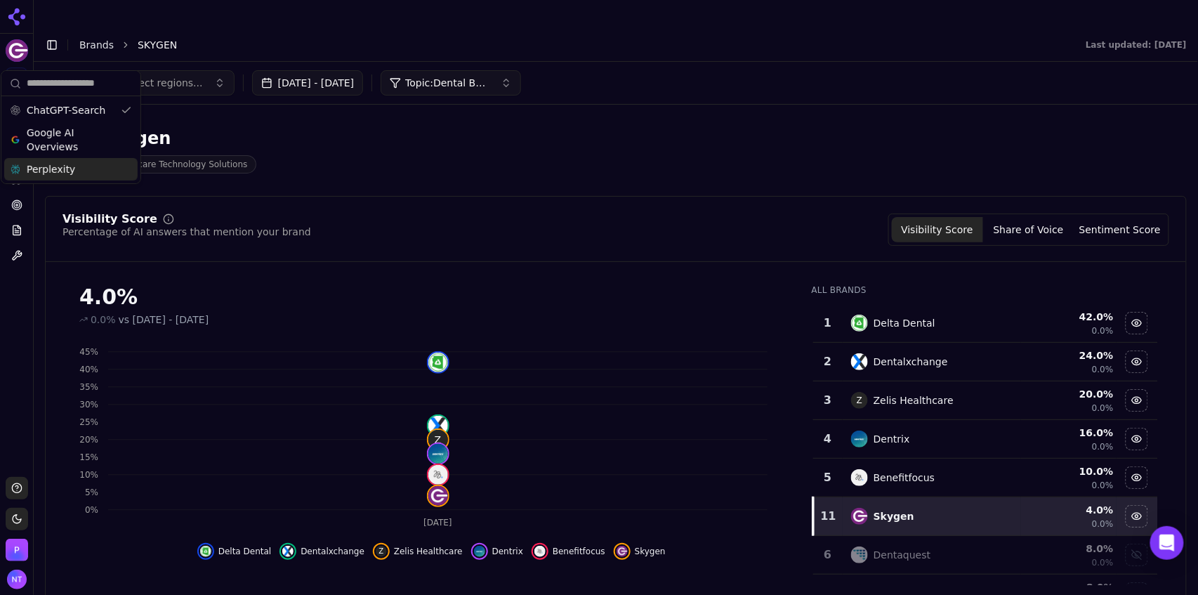
click at [666, 70] on div "Select regions... [DATE] - [DATE] Topic: Dental Benefits Management" at bounding box center [616, 82] width 1142 height 25
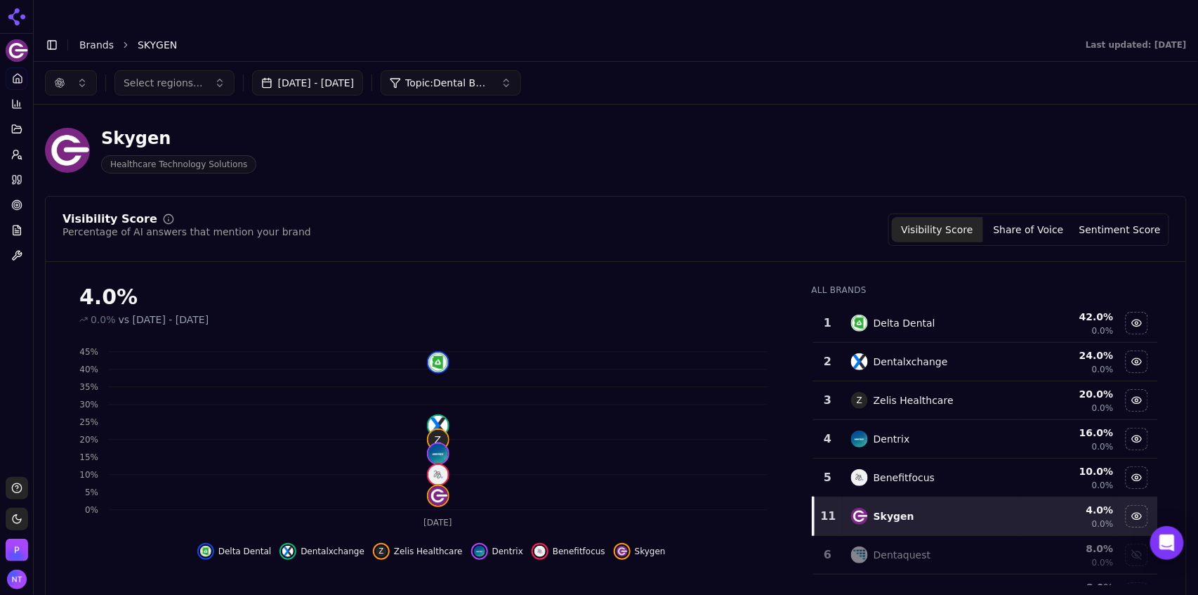
click at [82, 70] on button "button" at bounding box center [71, 82] width 52 height 25
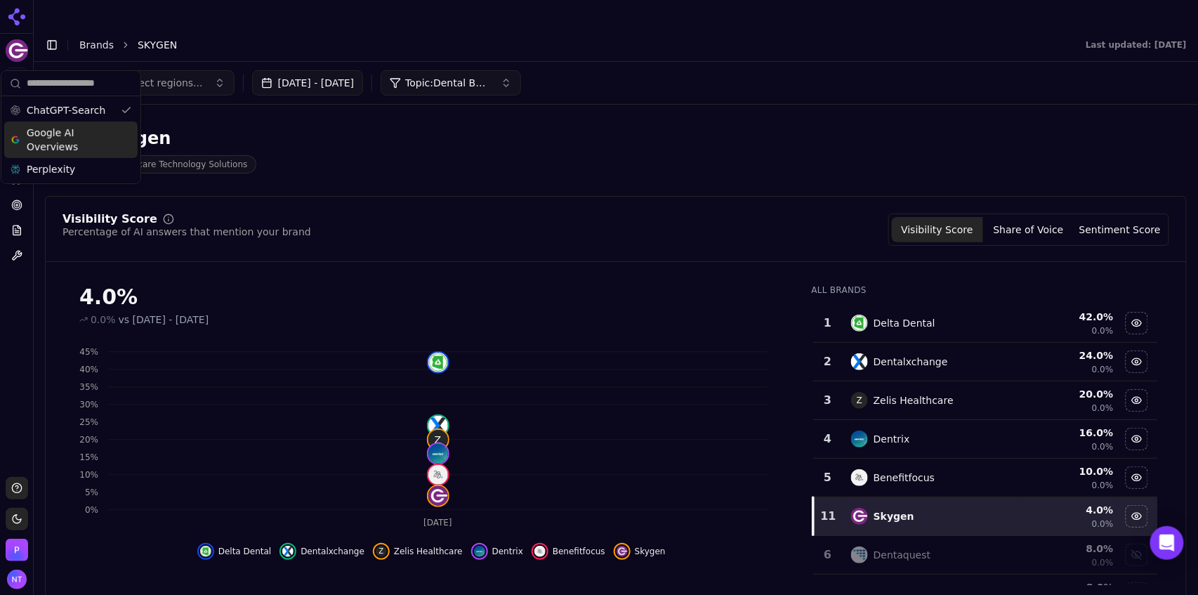
click at [87, 134] on span "Google AI Overviews" at bounding box center [71, 140] width 88 height 28
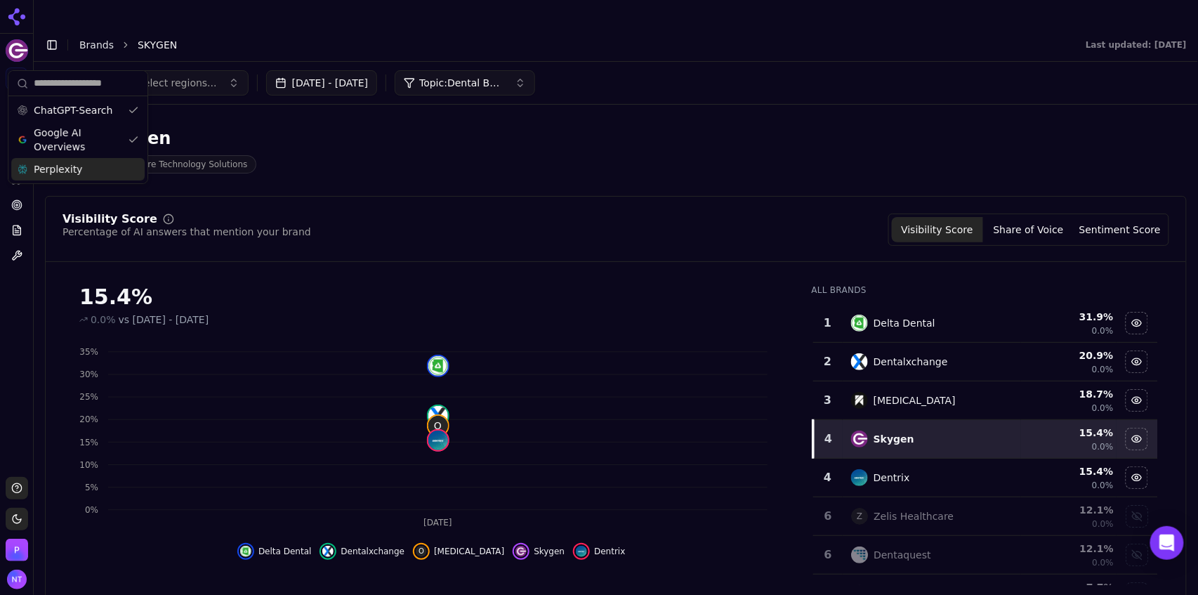
click at [90, 159] on div "Perplexity" at bounding box center [77, 169] width 133 height 22
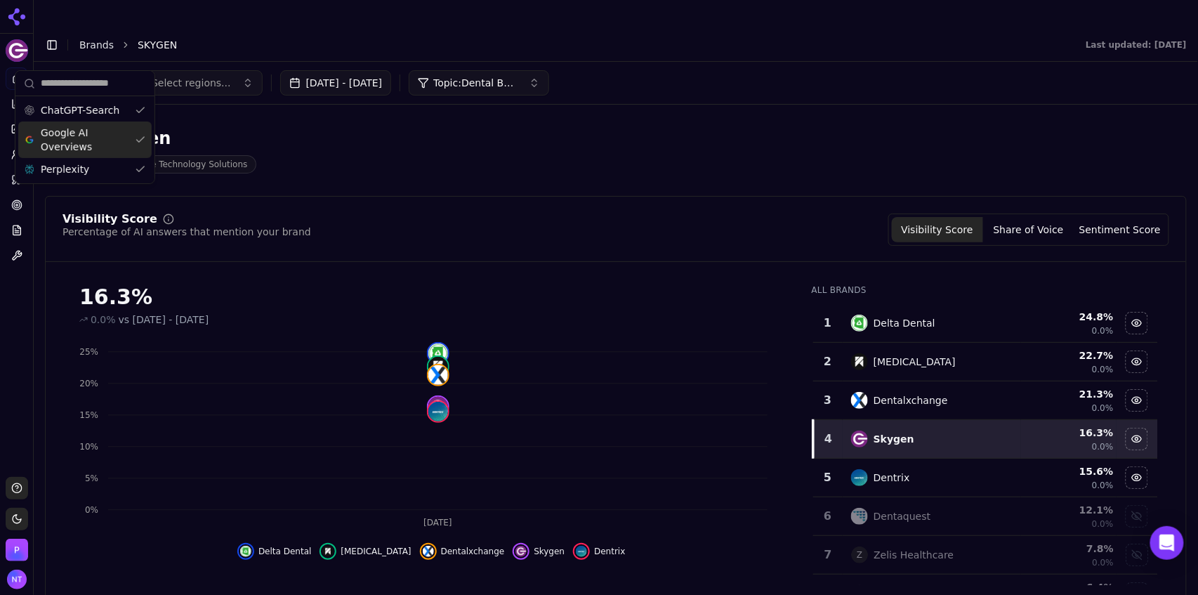
click at [492, 76] on span "Topic: Dental Benefits Management" at bounding box center [475, 83] width 84 height 14
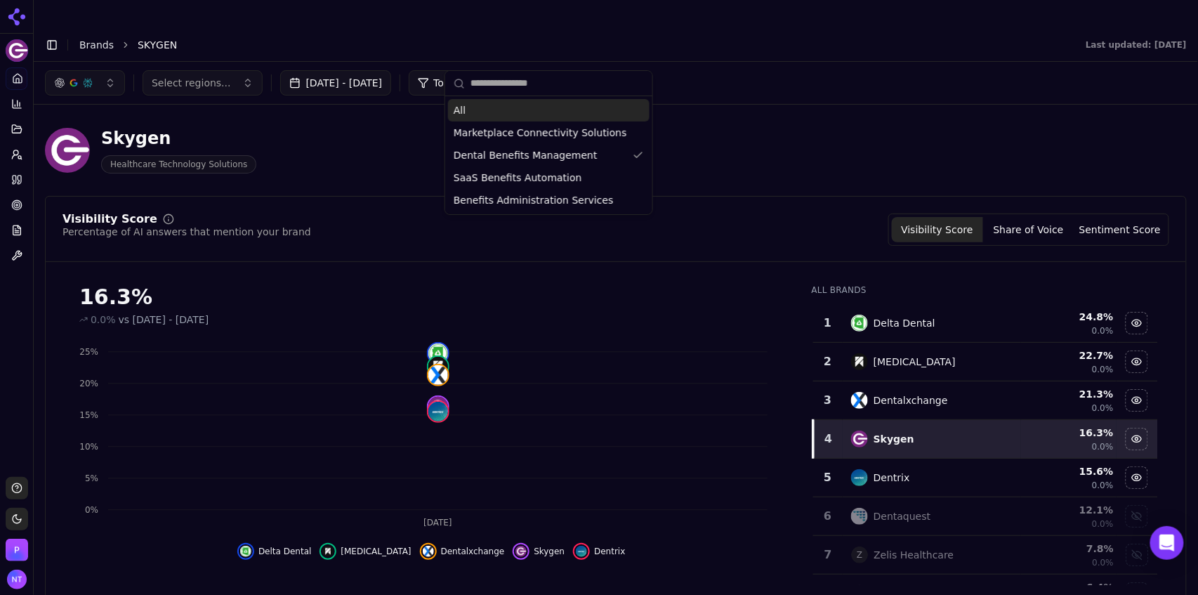
click at [478, 120] on div "All" at bounding box center [549, 110] width 202 height 22
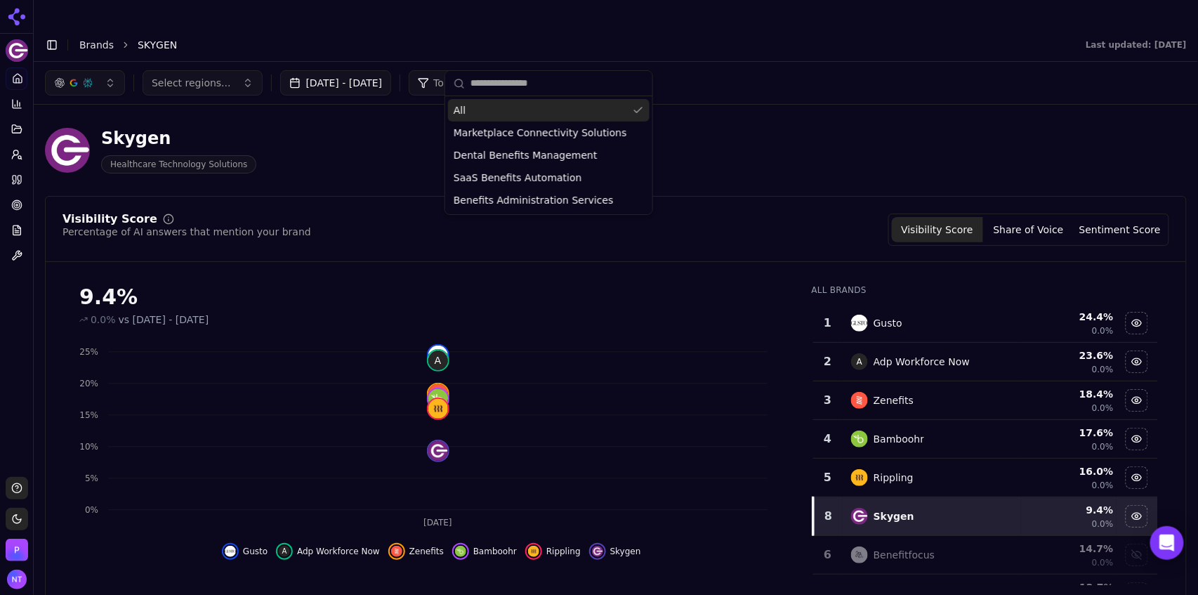
click at [761, 70] on div "Select regions... [DATE] - [DATE] Topic: All" at bounding box center [616, 82] width 1142 height 25
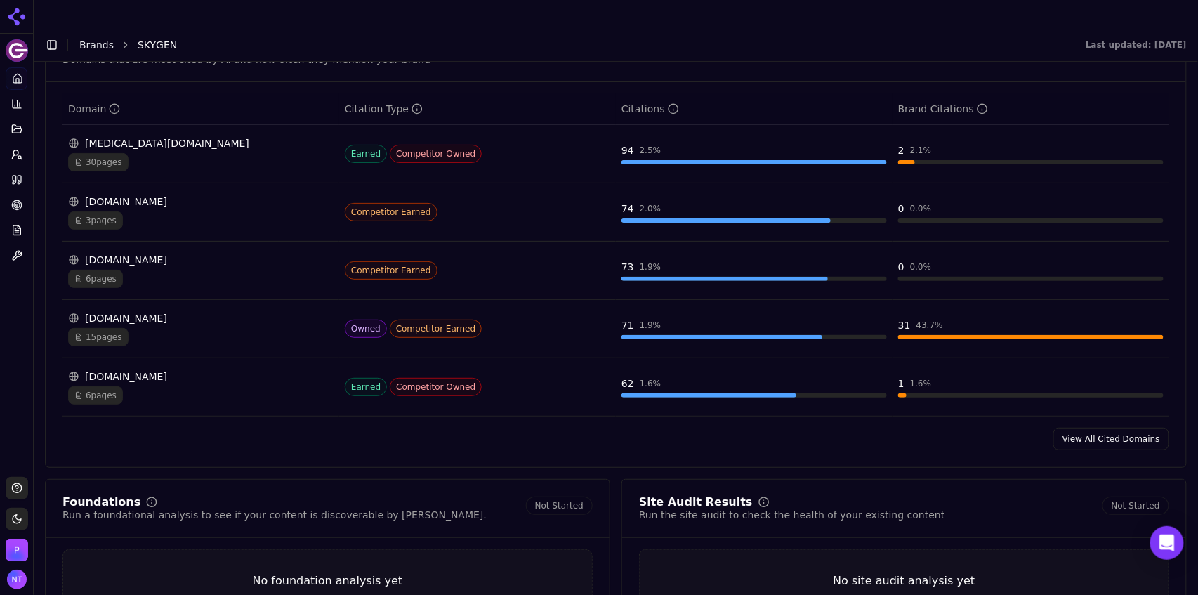
scroll to position [1471, 0]
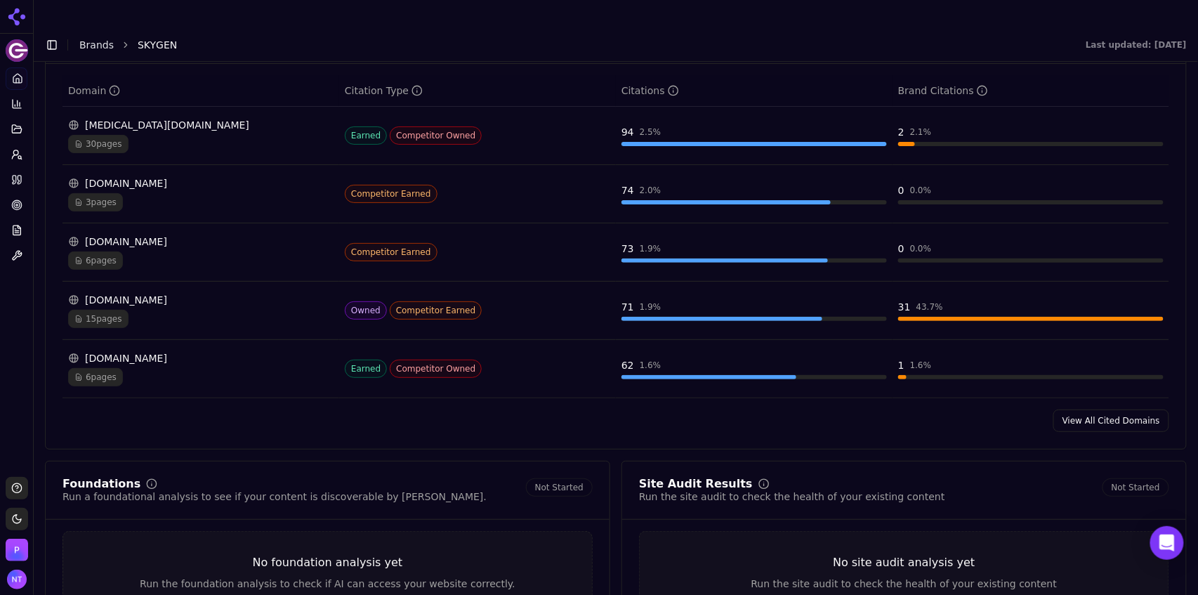
click at [293, 135] on div "30 pages" at bounding box center [200, 144] width 265 height 18
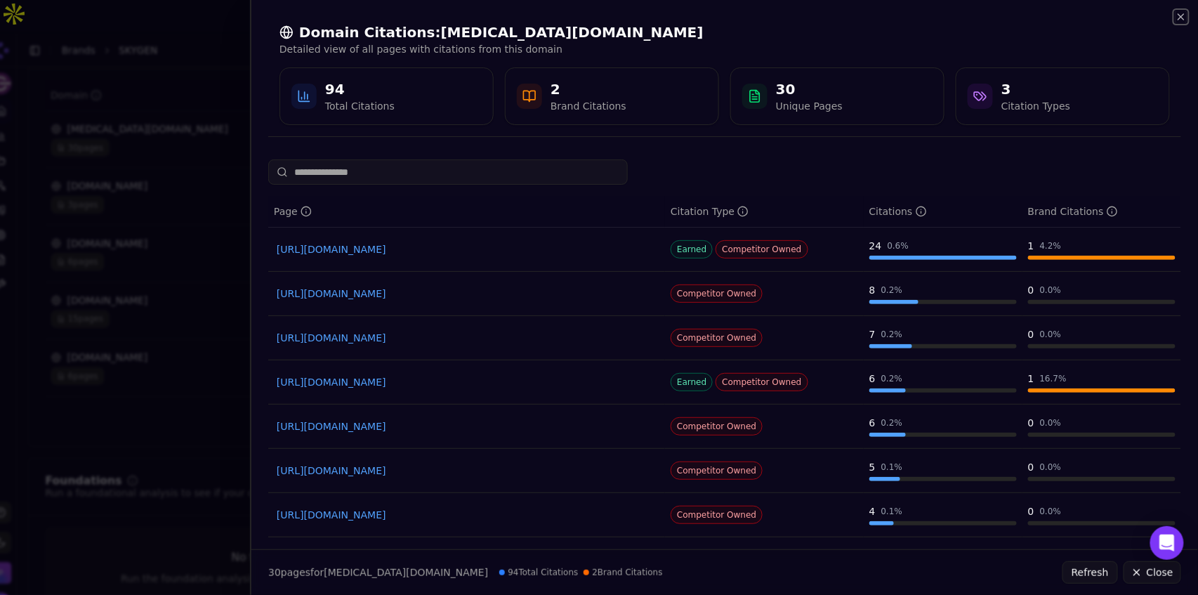
click at [1180, 18] on icon "button" at bounding box center [1181, 16] width 11 height 11
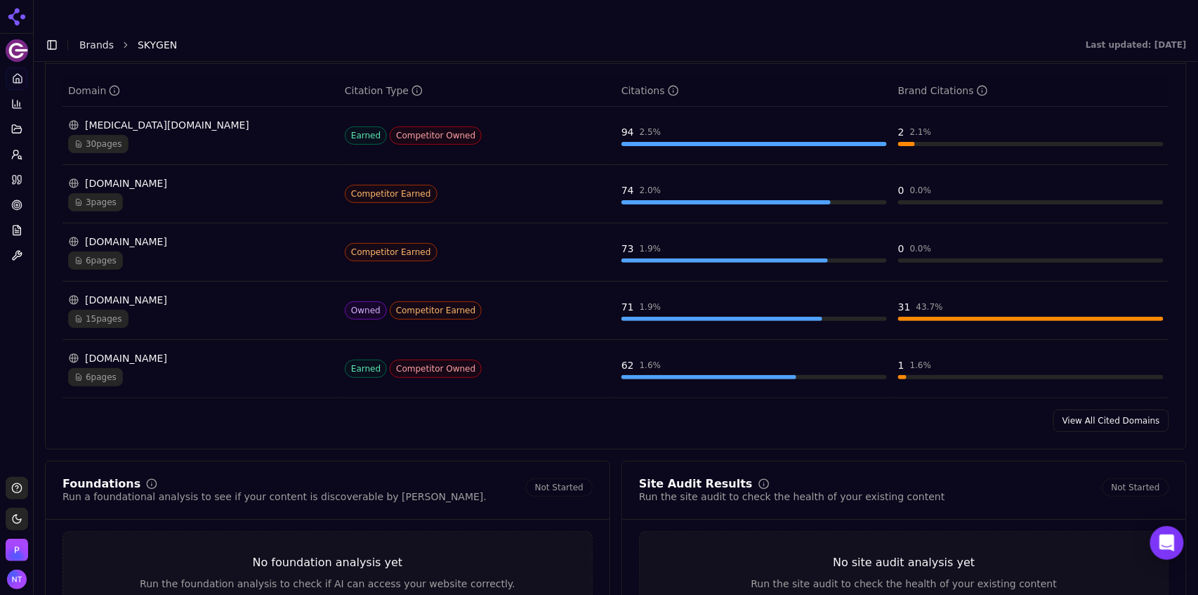
click at [1122, 409] on link "View All Cited Domains" at bounding box center [1111, 420] width 116 height 22
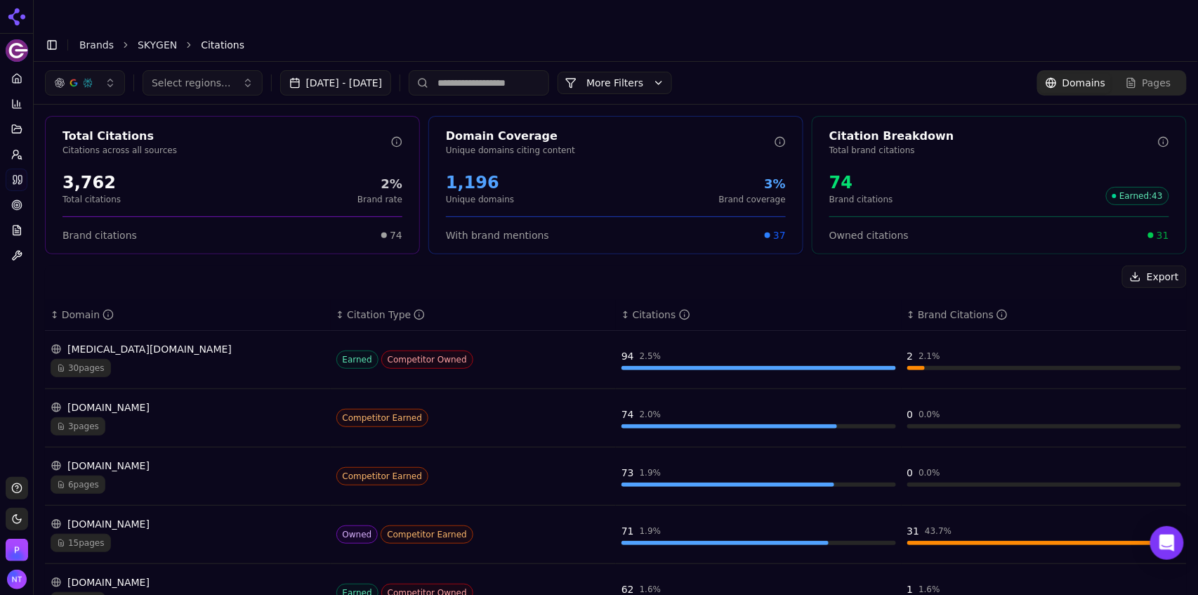
click at [513, 70] on input at bounding box center [479, 82] width 140 height 25
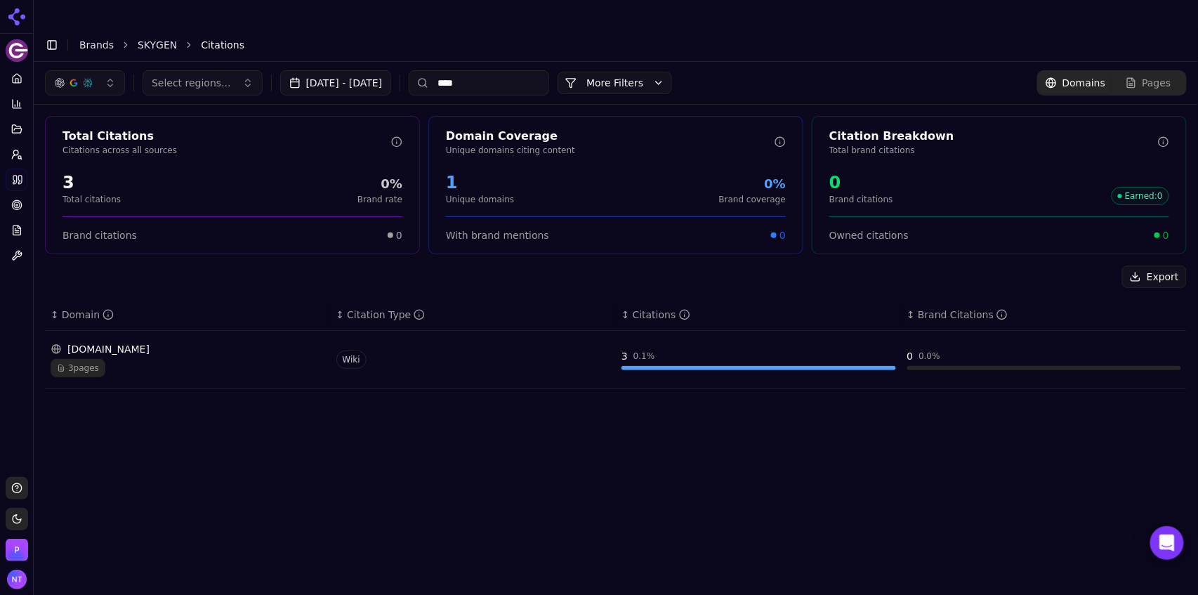
type input "****"
click at [215, 342] on div "[DOMAIN_NAME] 3 pages" at bounding box center [188, 359] width 275 height 35
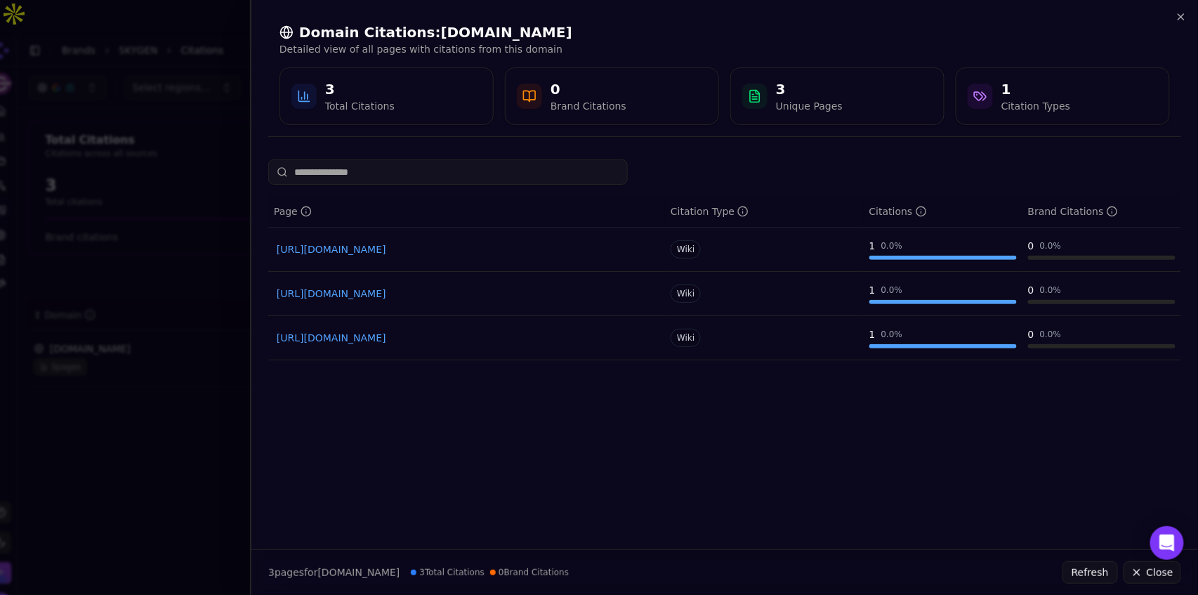
drag, startPoint x: 542, startPoint y: 353, endPoint x: 472, endPoint y: 403, distance: 86.5
click at [472, 403] on div "Page Citation Type Citations Brand Citations [URL][DOMAIN_NAME] Wiki 1 0.0 % 0 …" at bounding box center [724, 348] width 947 height 379
drag, startPoint x: 1178, startPoint y: 20, endPoint x: 1155, endPoint y: 18, distance: 23.3
click at [1178, 20] on icon "button" at bounding box center [1181, 17] width 6 height 6
